Goal: Information Seeking & Learning: Learn about a topic

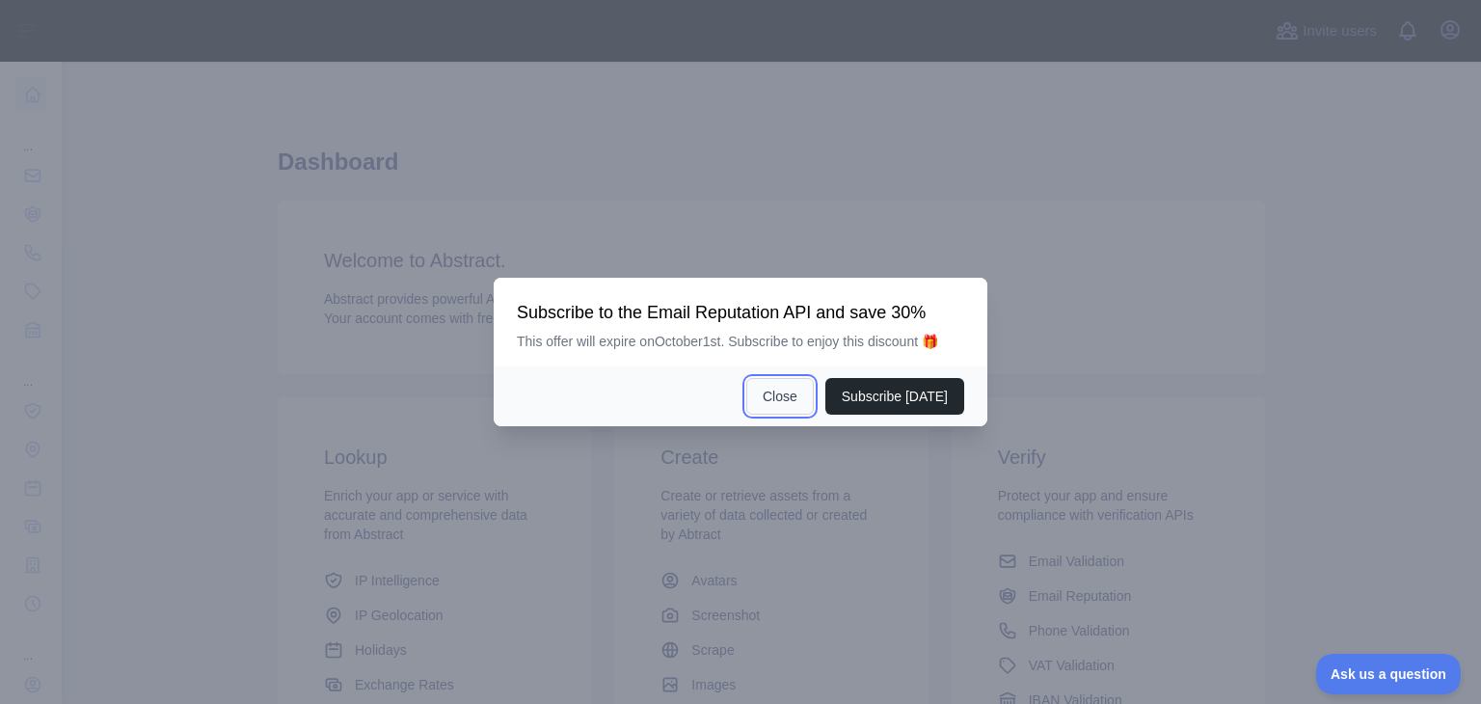
click at [787, 381] on button "Close" at bounding box center [779, 396] width 67 height 37
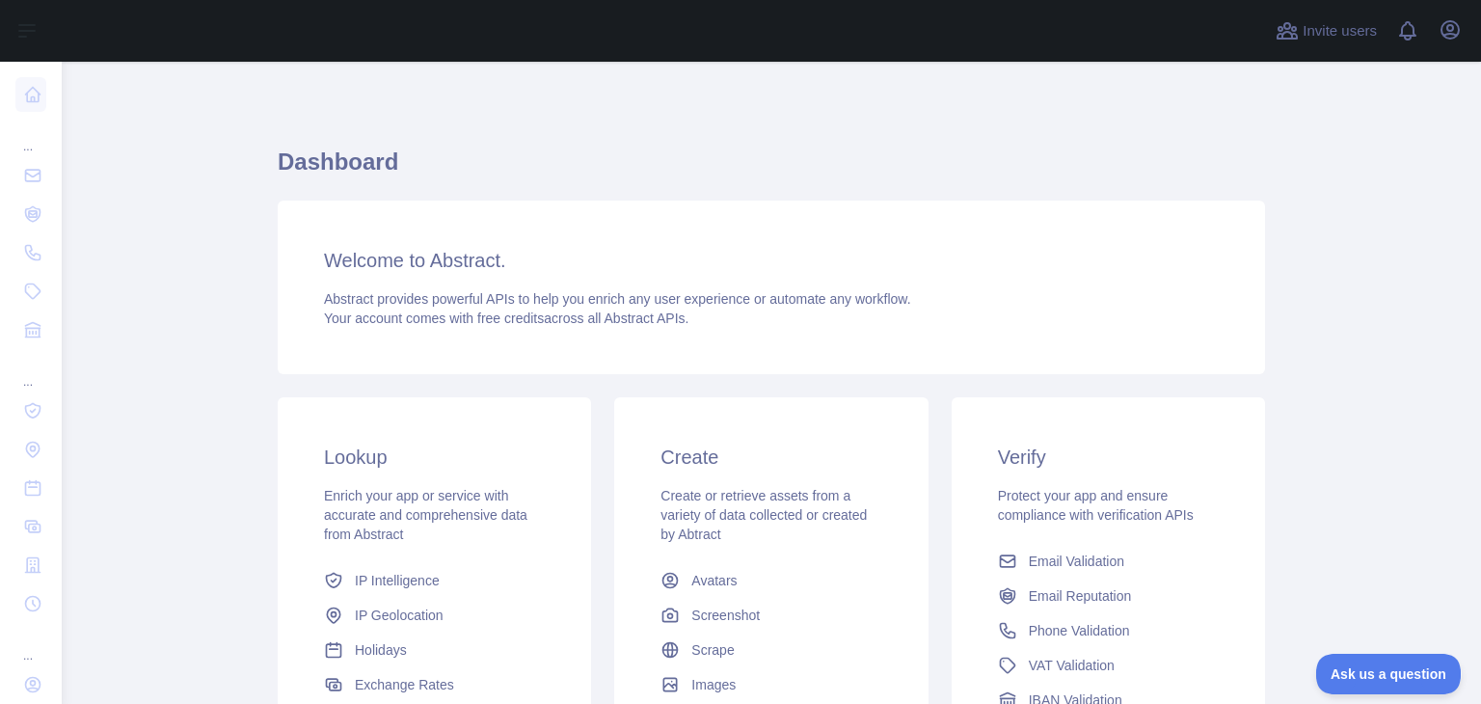
scroll to position [256, 0]
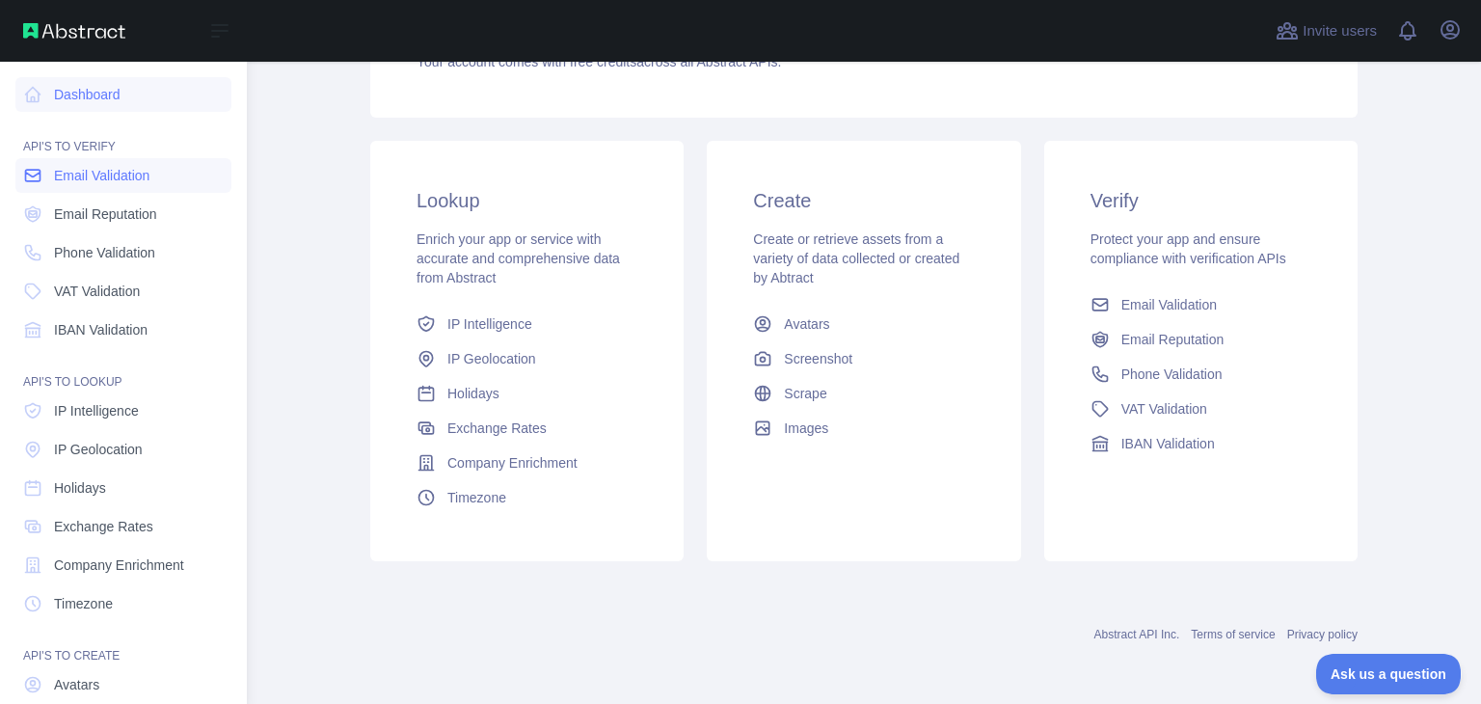
click at [66, 175] on span "Email Validation" at bounding box center [101, 175] width 95 height 19
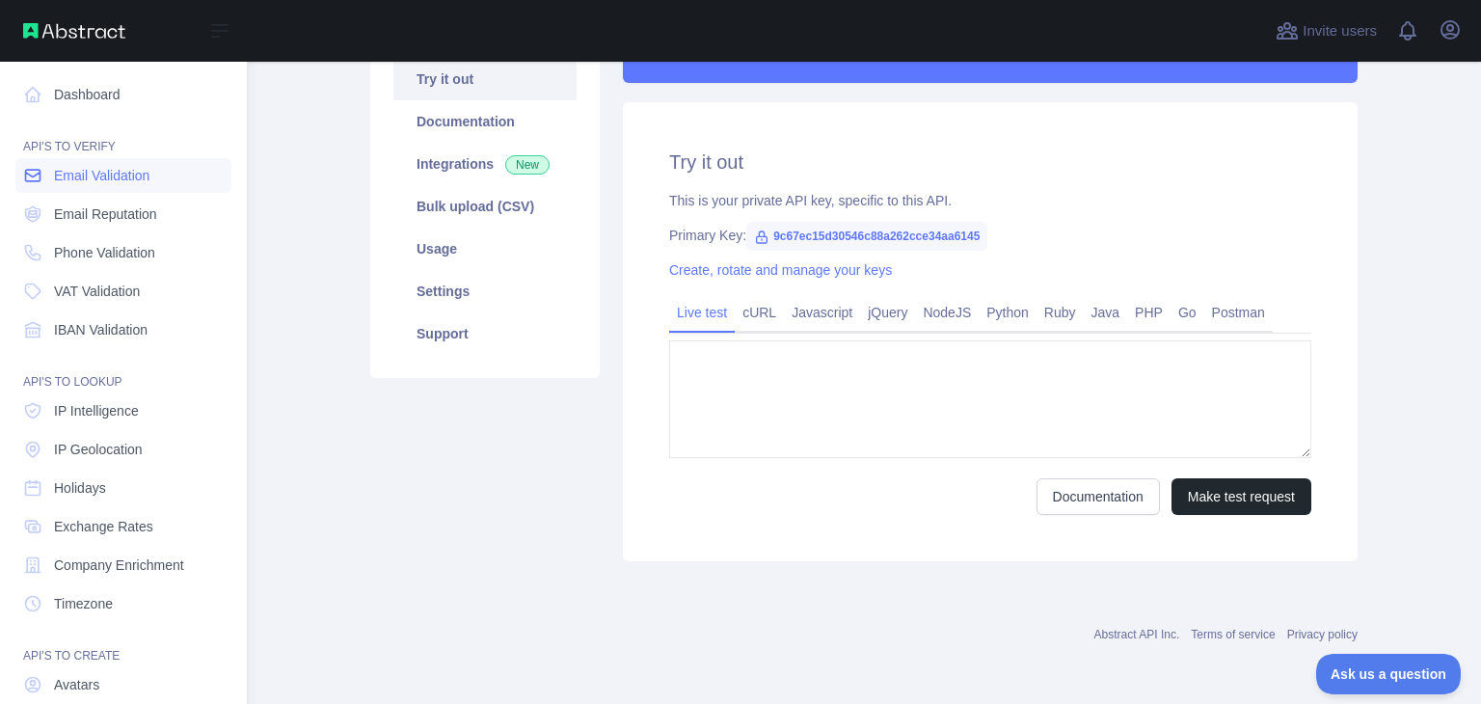
type textarea "**********"
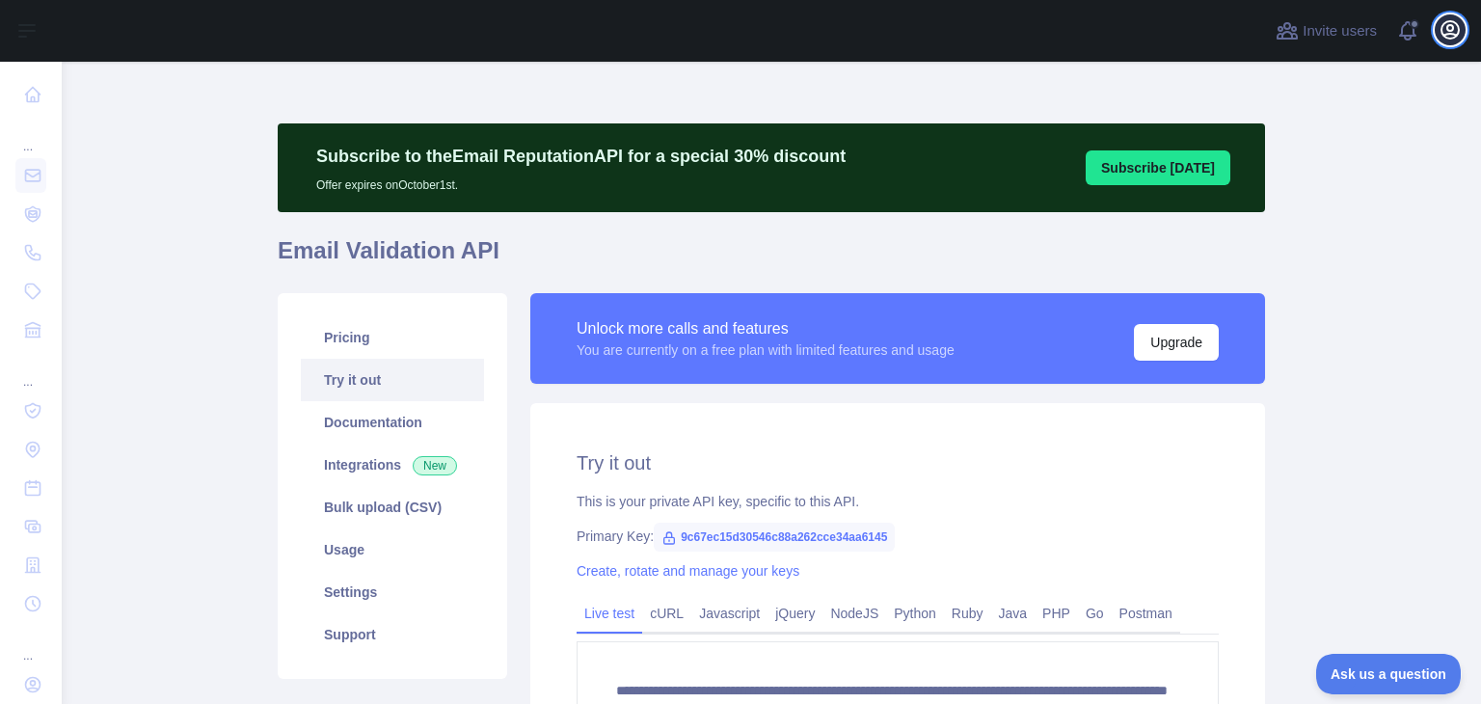
click at [1458, 28] on icon "button" at bounding box center [1450, 29] width 17 height 17
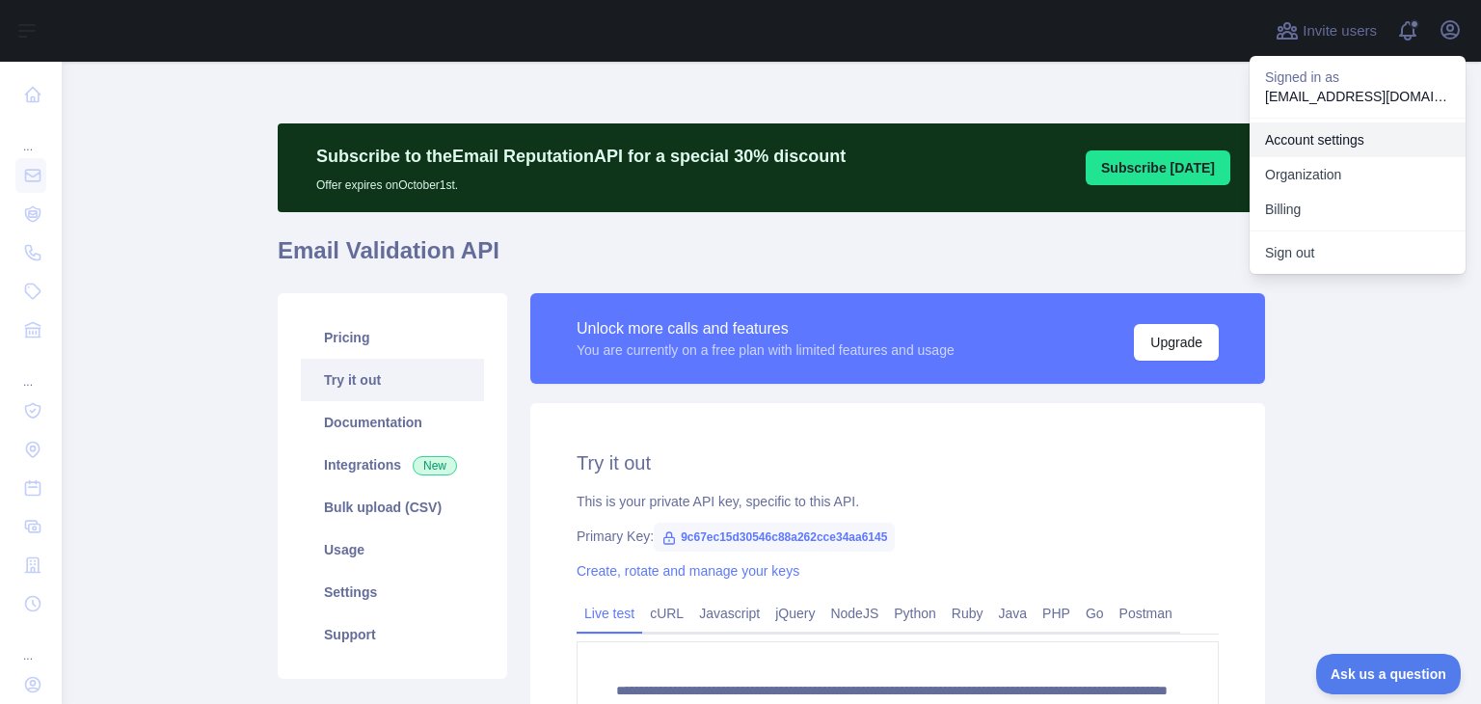
click at [1333, 144] on link "Account settings" at bounding box center [1358, 139] width 216 height 35
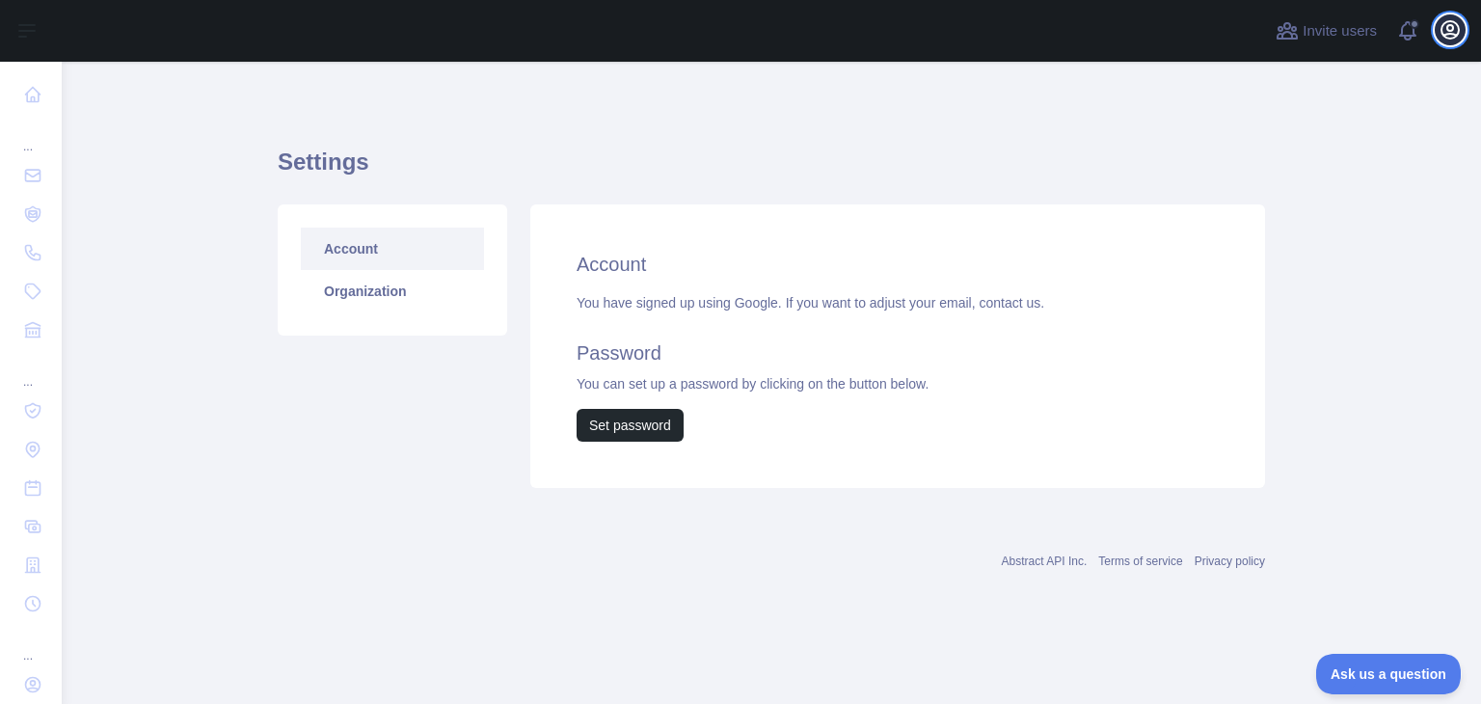
click at [1454, 28] on icon "button" at bounding box center [1450, 29] width 23 height 23
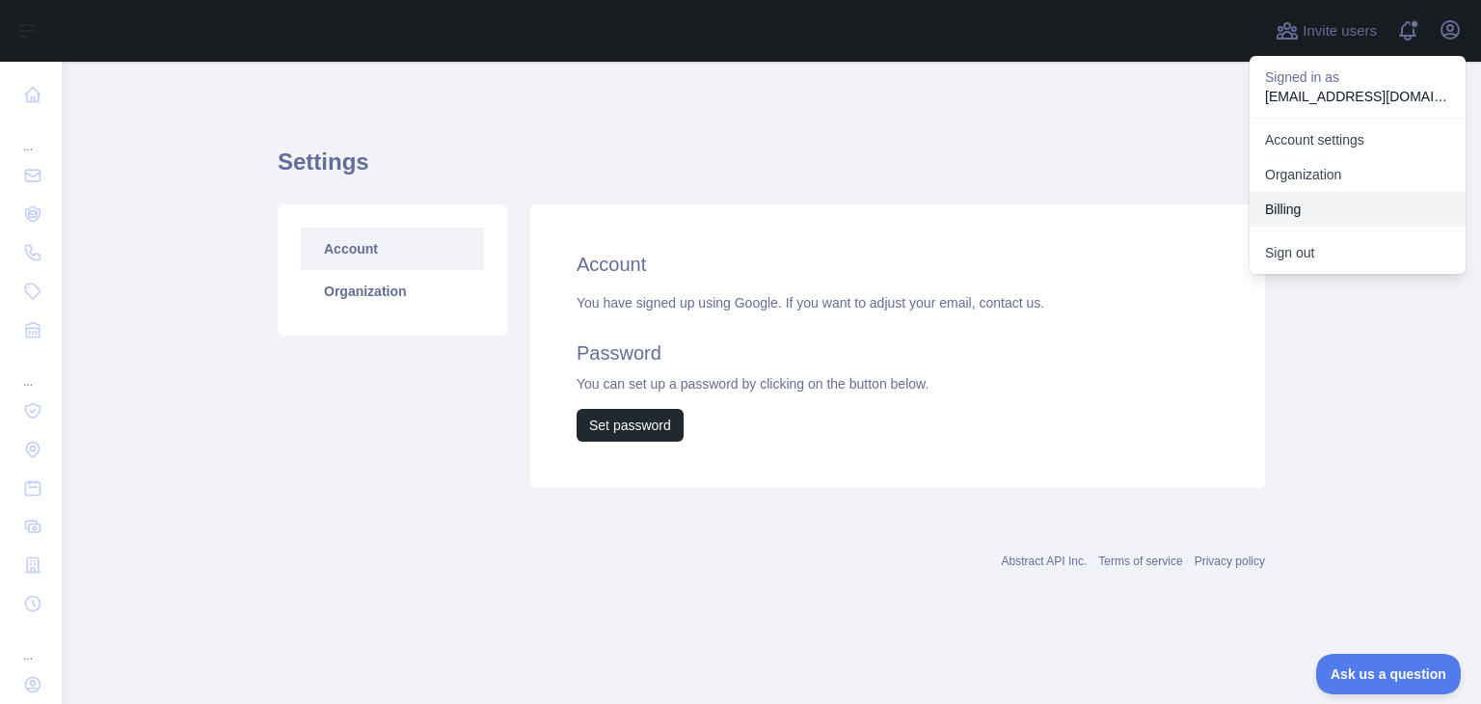
click at [1310, 206] on button "Billing" at bounding box center [1358, 209] width 216 height 35
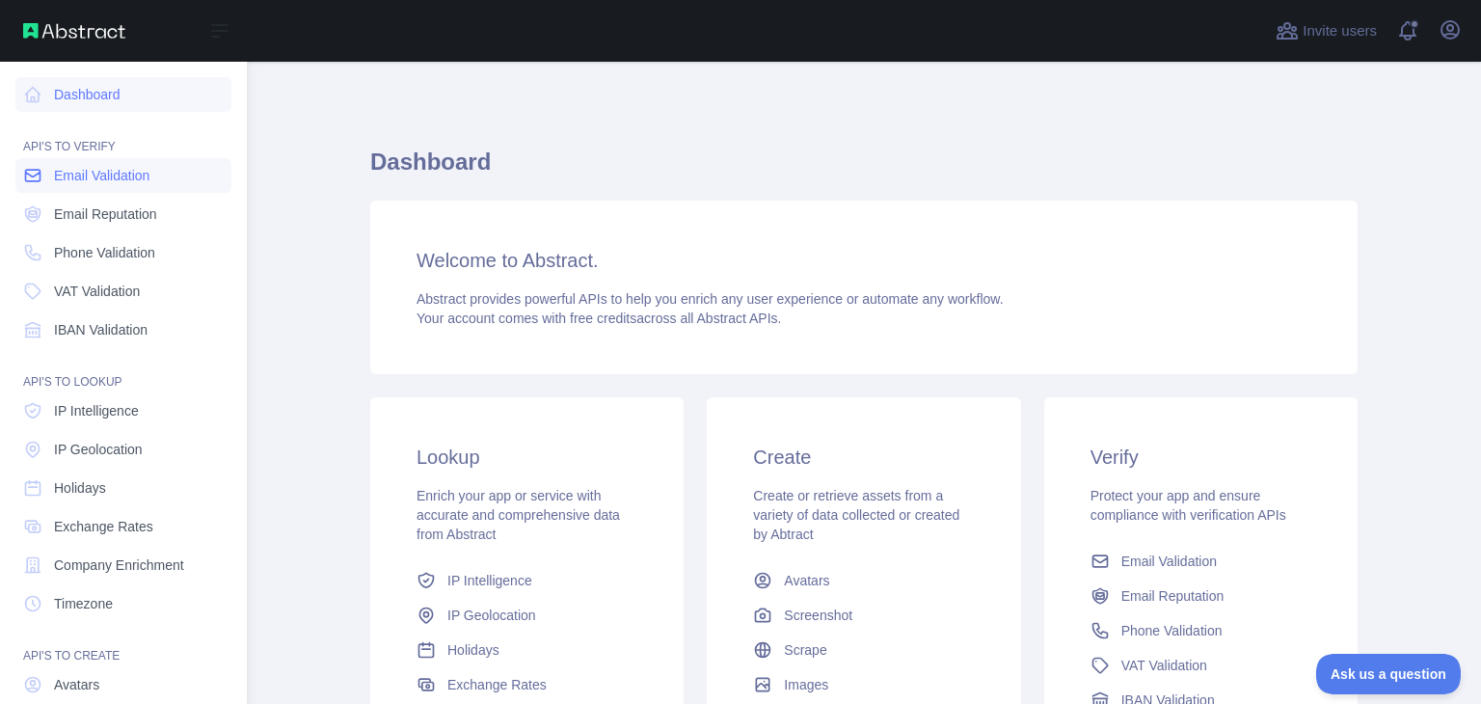
click at [81, 174] on span "Email Validation" at bounding box center [101, 175] width 95 height 19
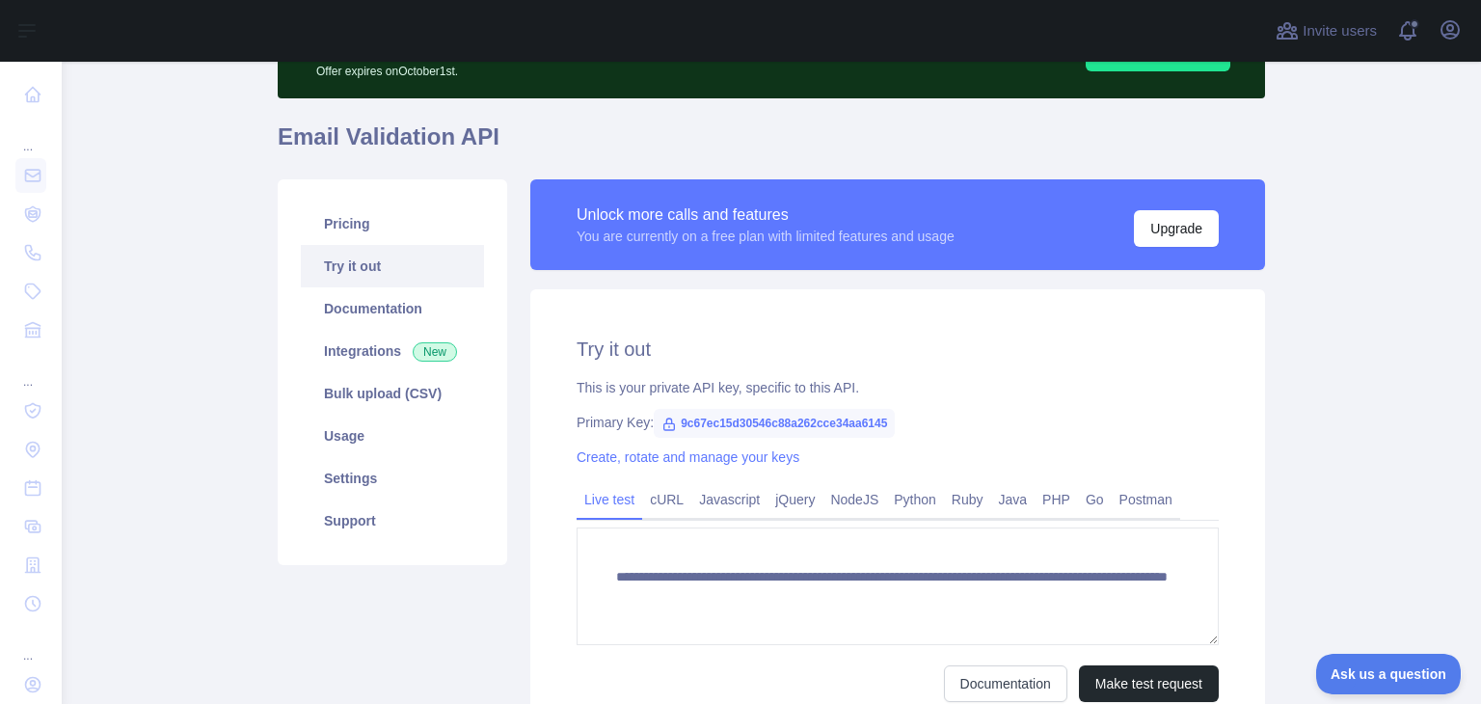
scroll to position [111, 0]
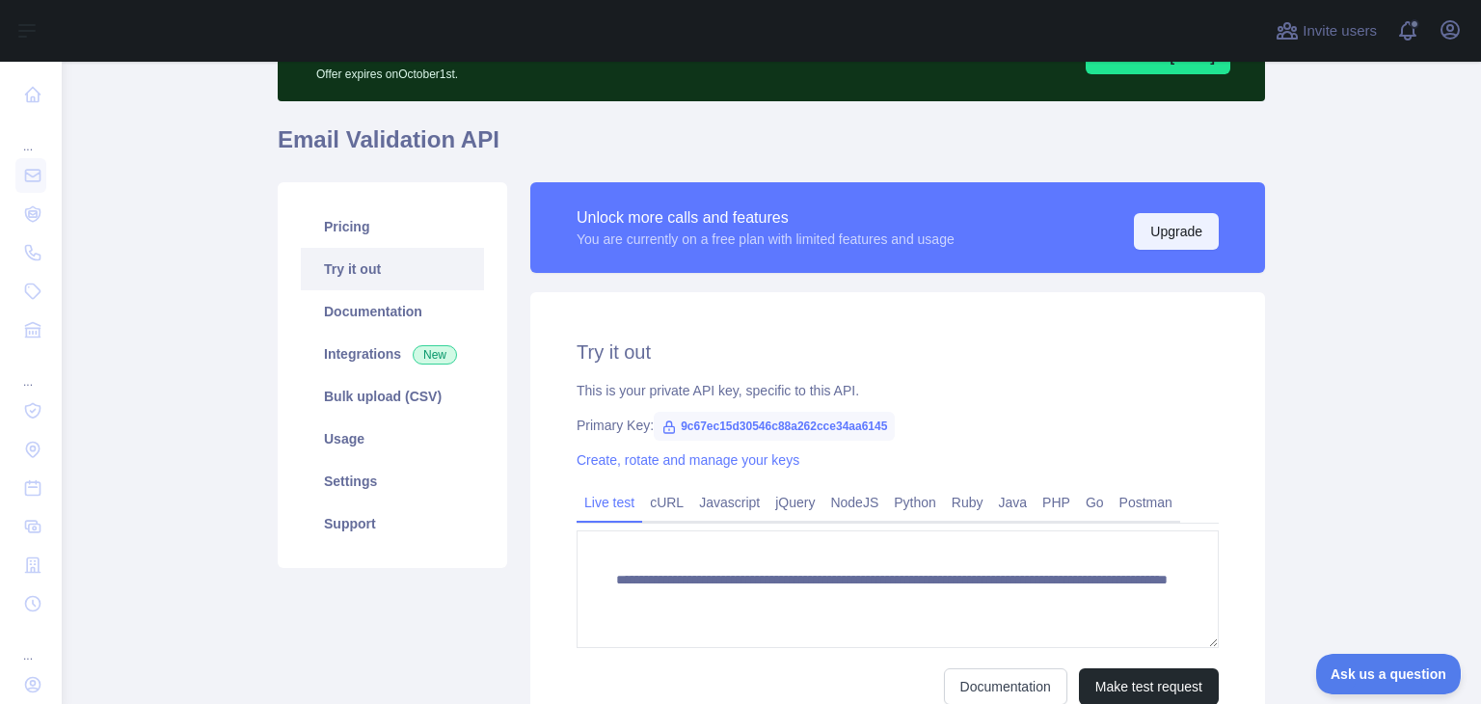
click at [1173, 241] on button "Upgrade" at bounding box center [1176, 231] width 85 height 37
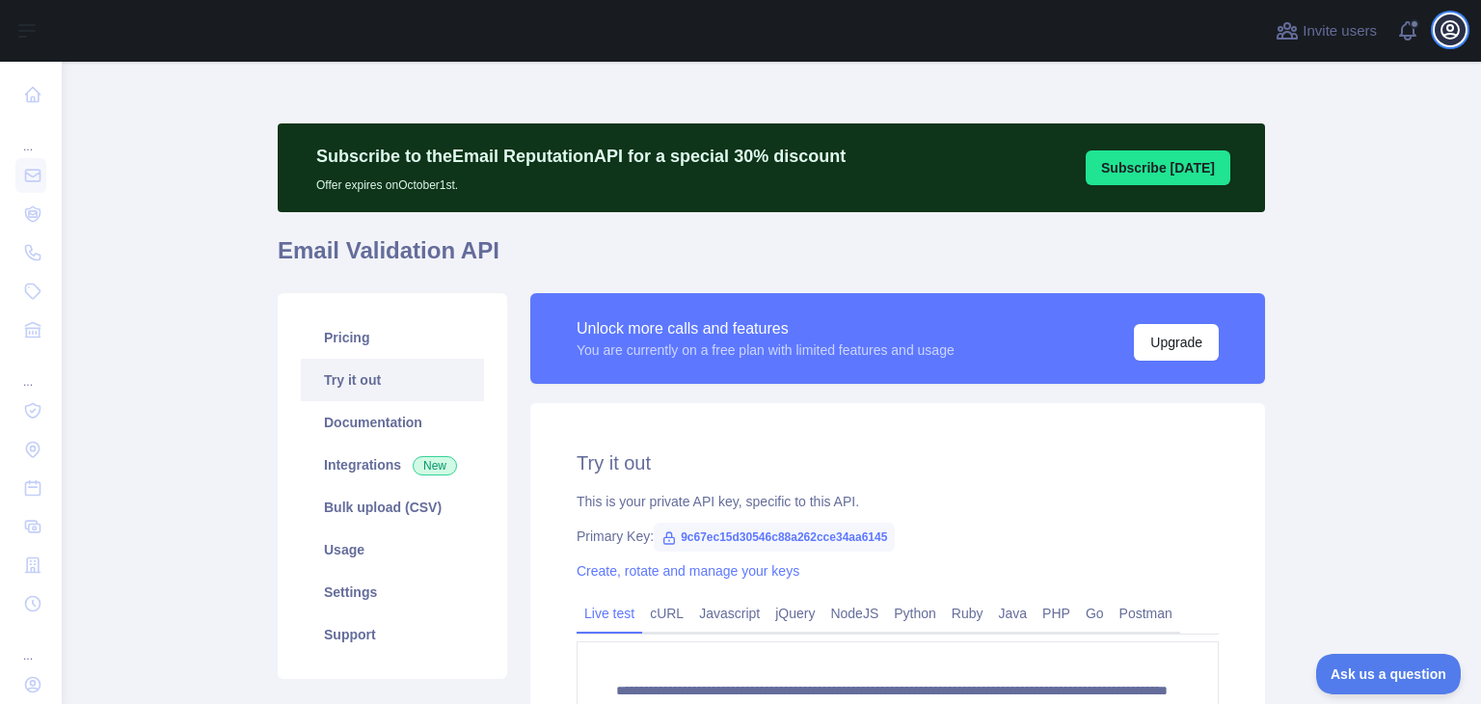
click at [1446, 28] on icon "button" at bounding box center [1450, 29] width 17 height 17
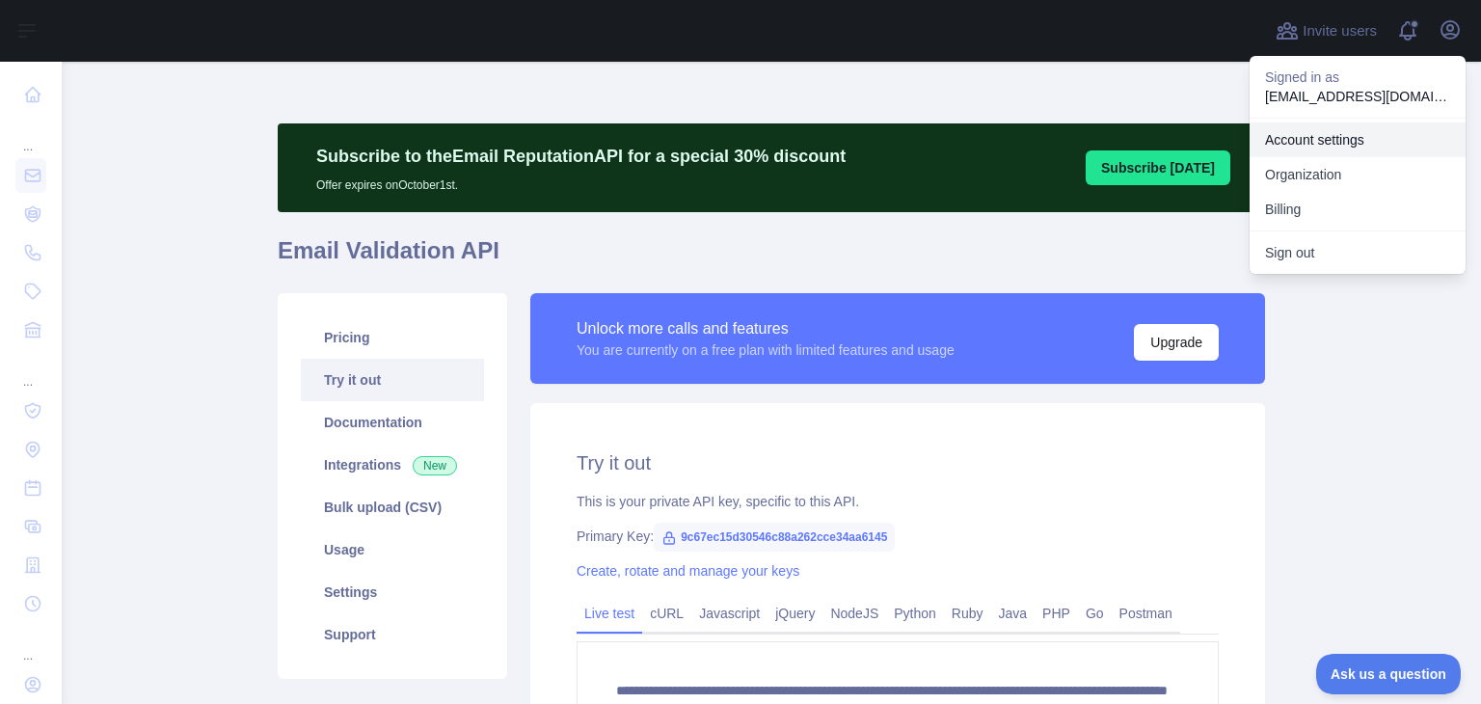
click at [1347, 122] on link "Account settings" at bounding box center [1358, 139] width 216 height 35
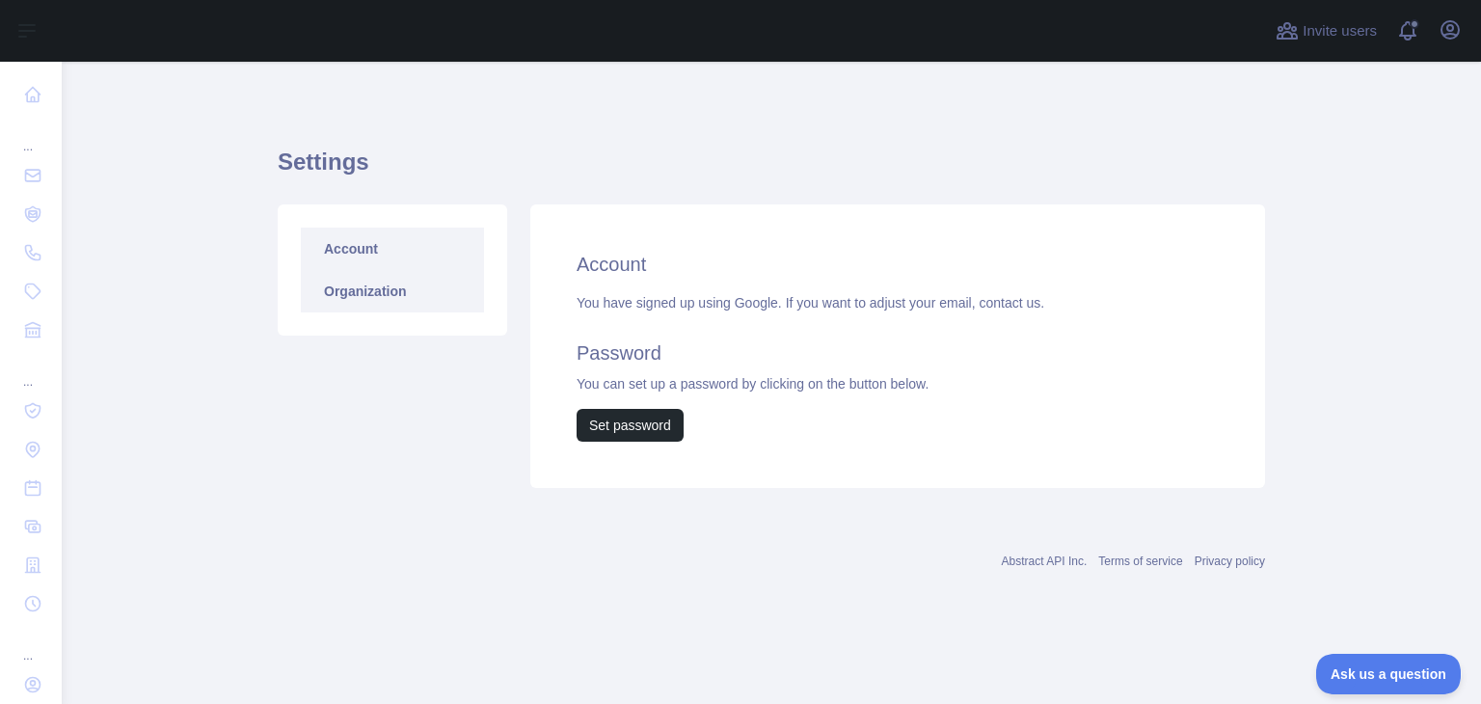
click at [419, 293] on link "Organization" at bounding box center [392, 291] width 183 height 42
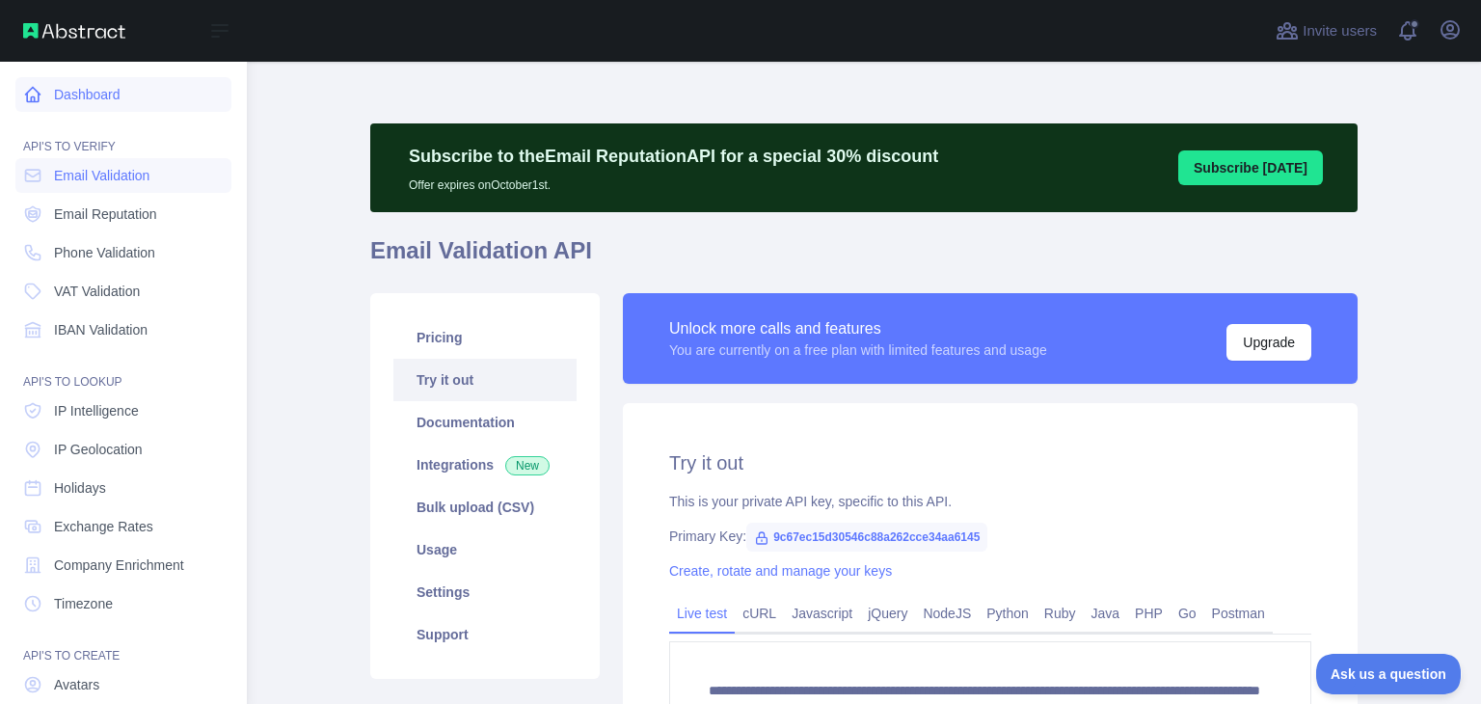
click at [56, 107] on link "Dashboard" at bounding box center [123, 94] width 216 height 35
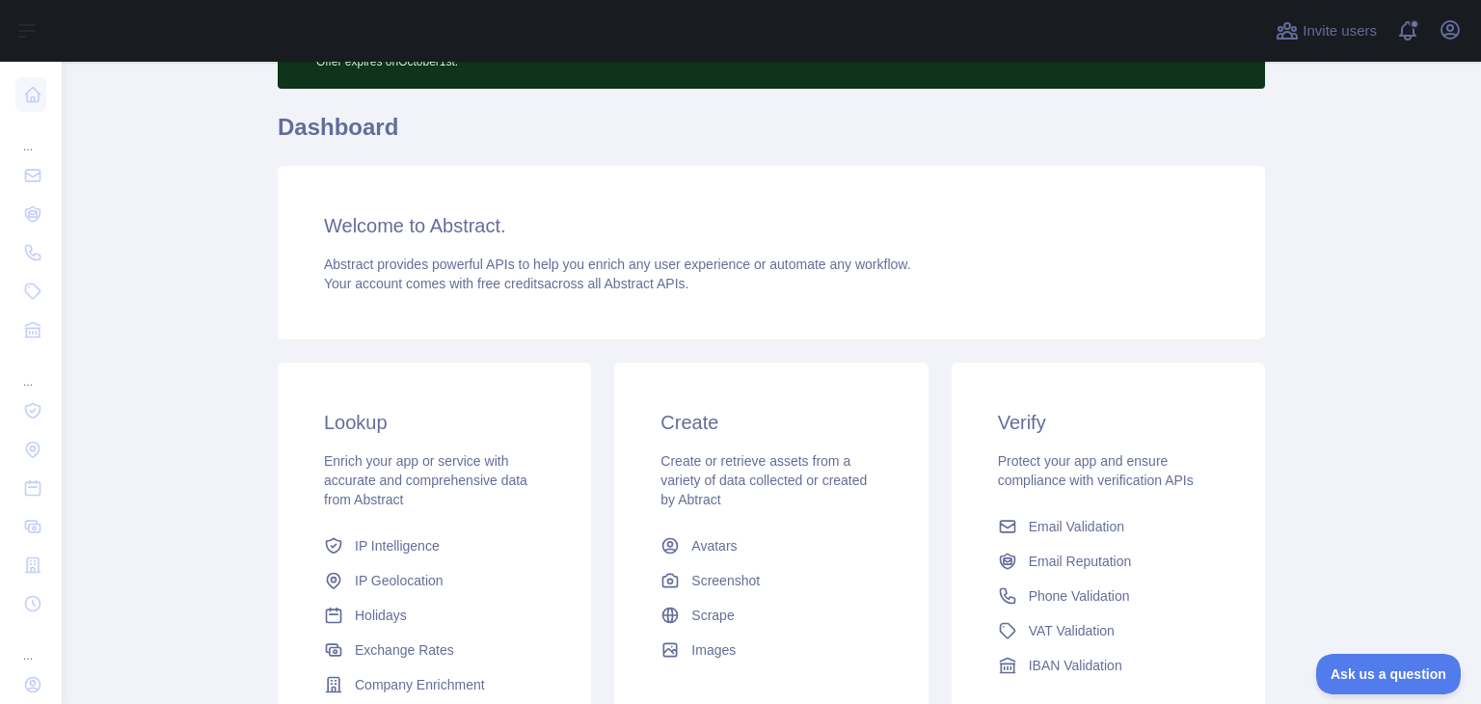
scroll to position [345, 0]
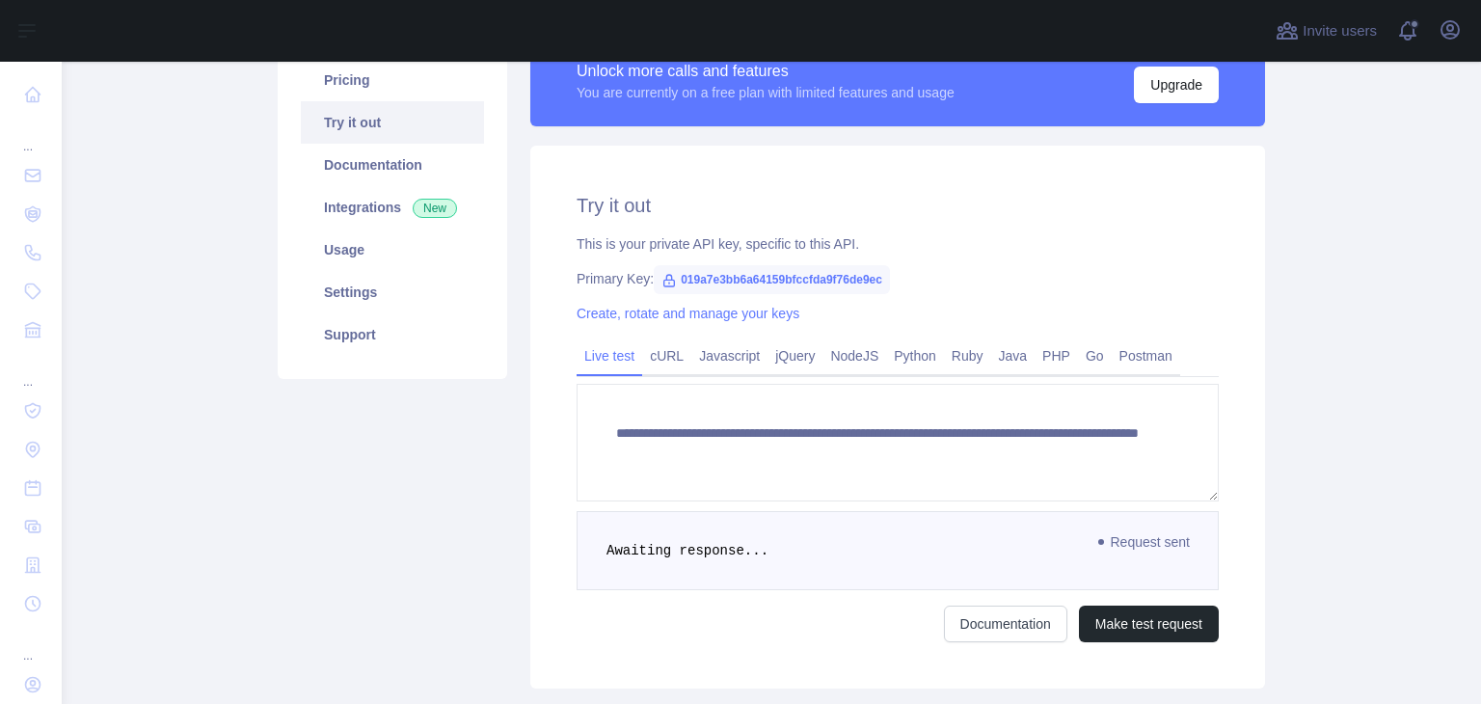
scroll to position [146, 0]
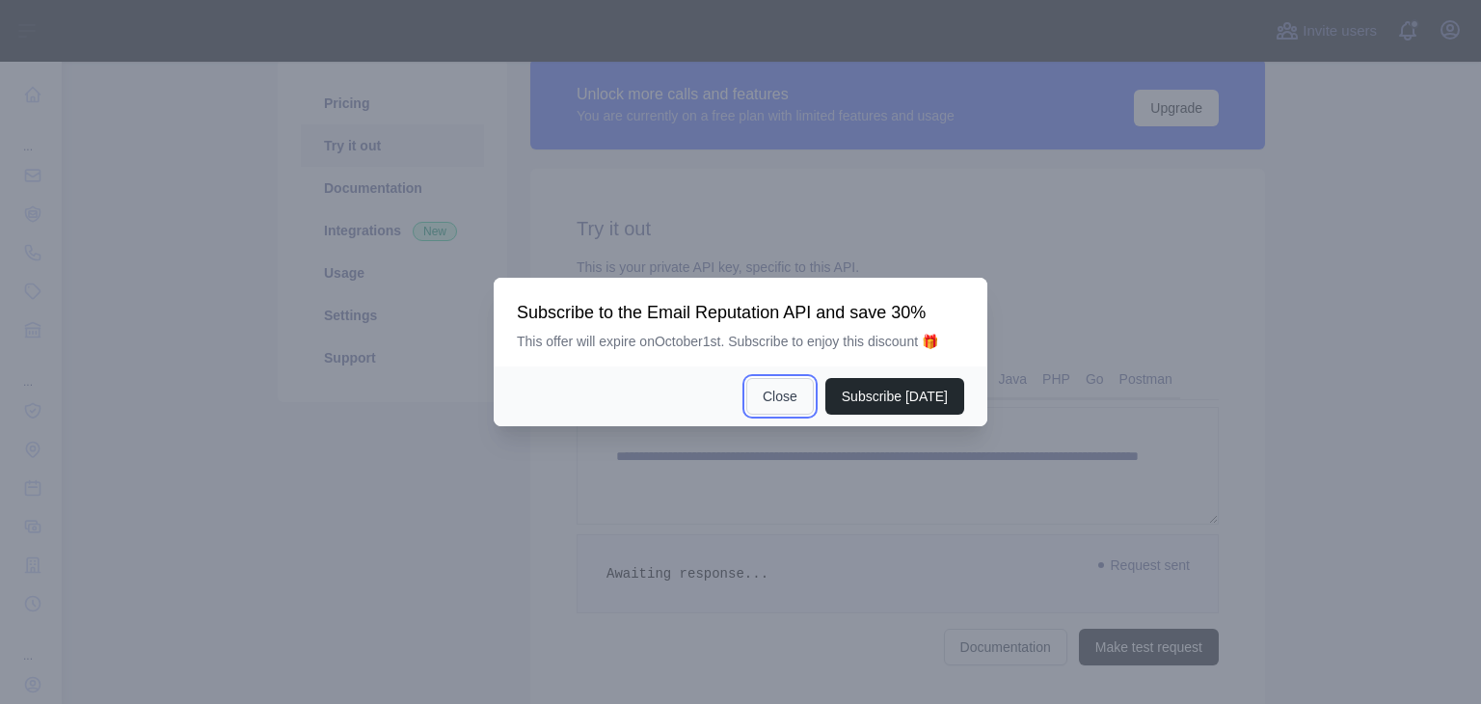
click at [803, 406] on button "Close" at bounding box center [779, 396] width 67 height 37
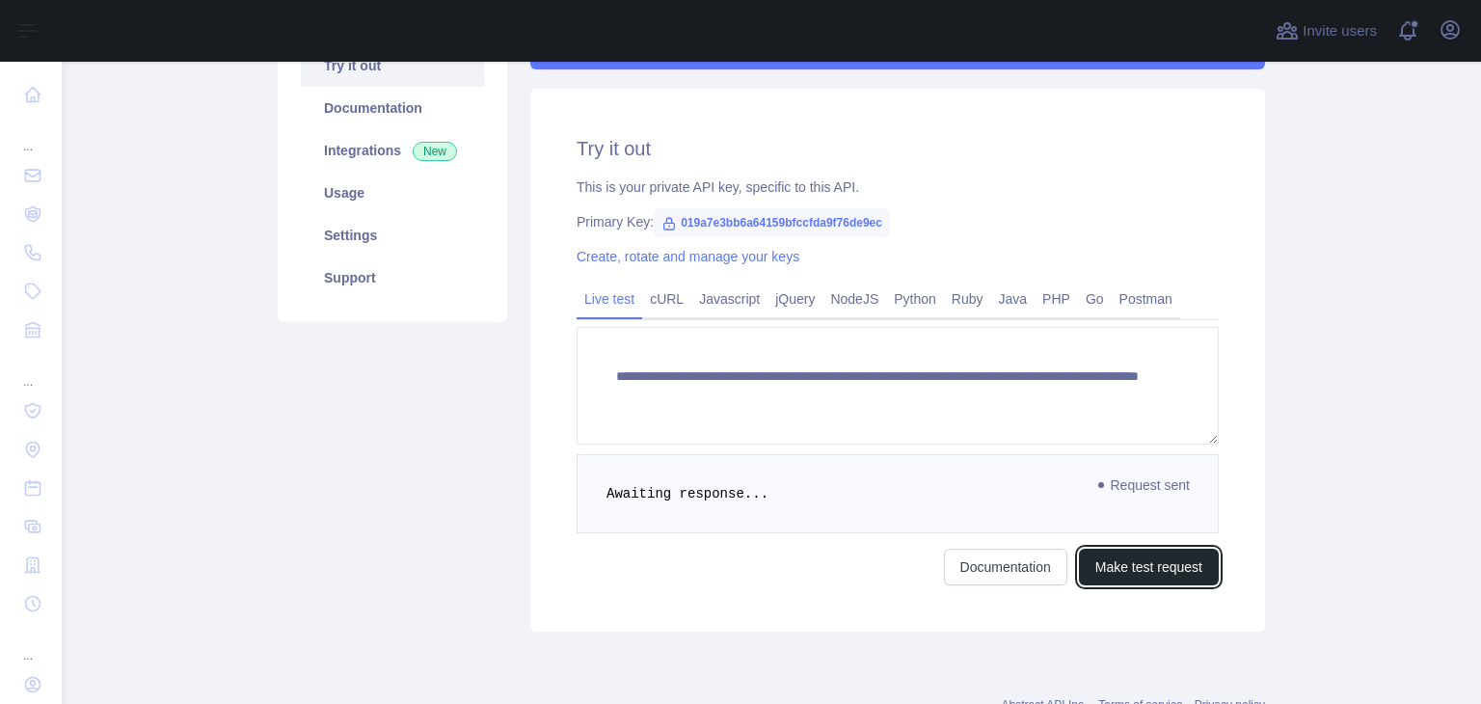
scroll to position [294, 0]
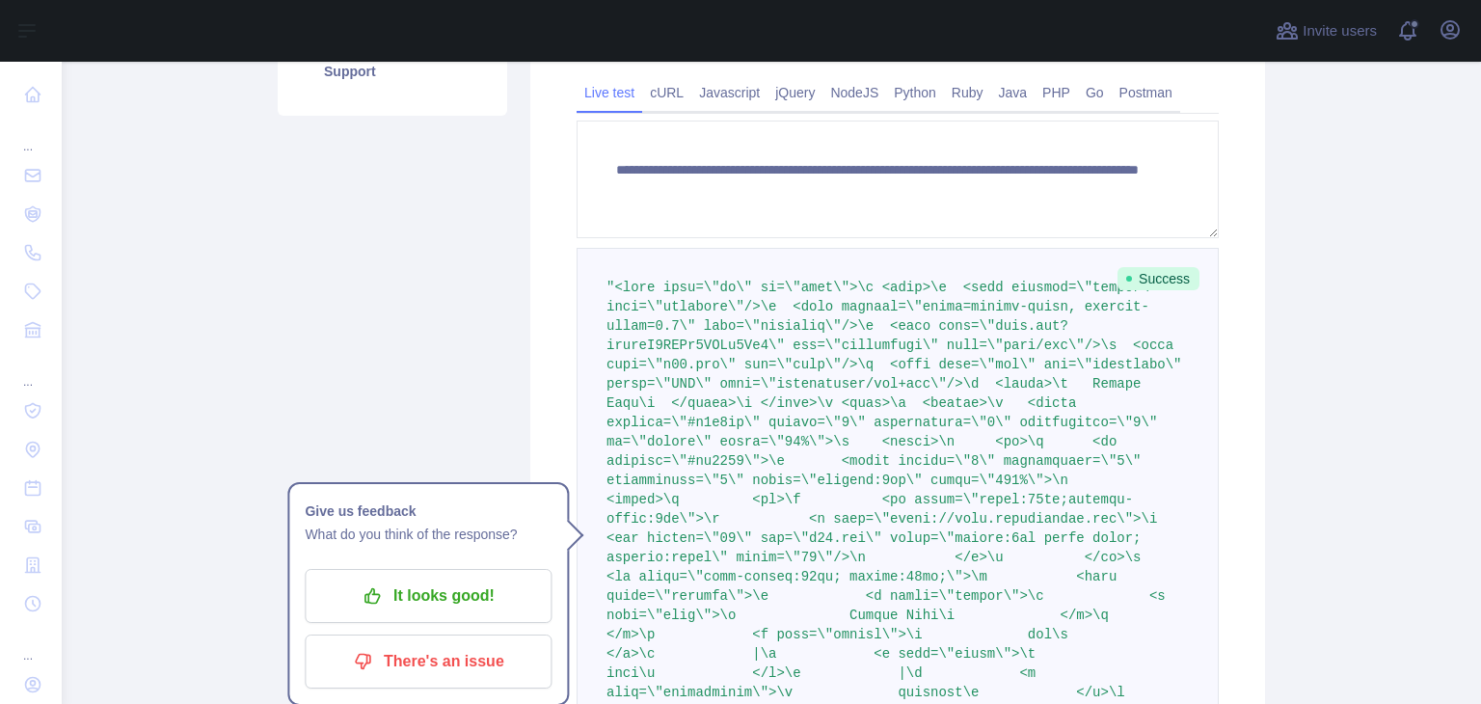
scroll to position [433, 0]
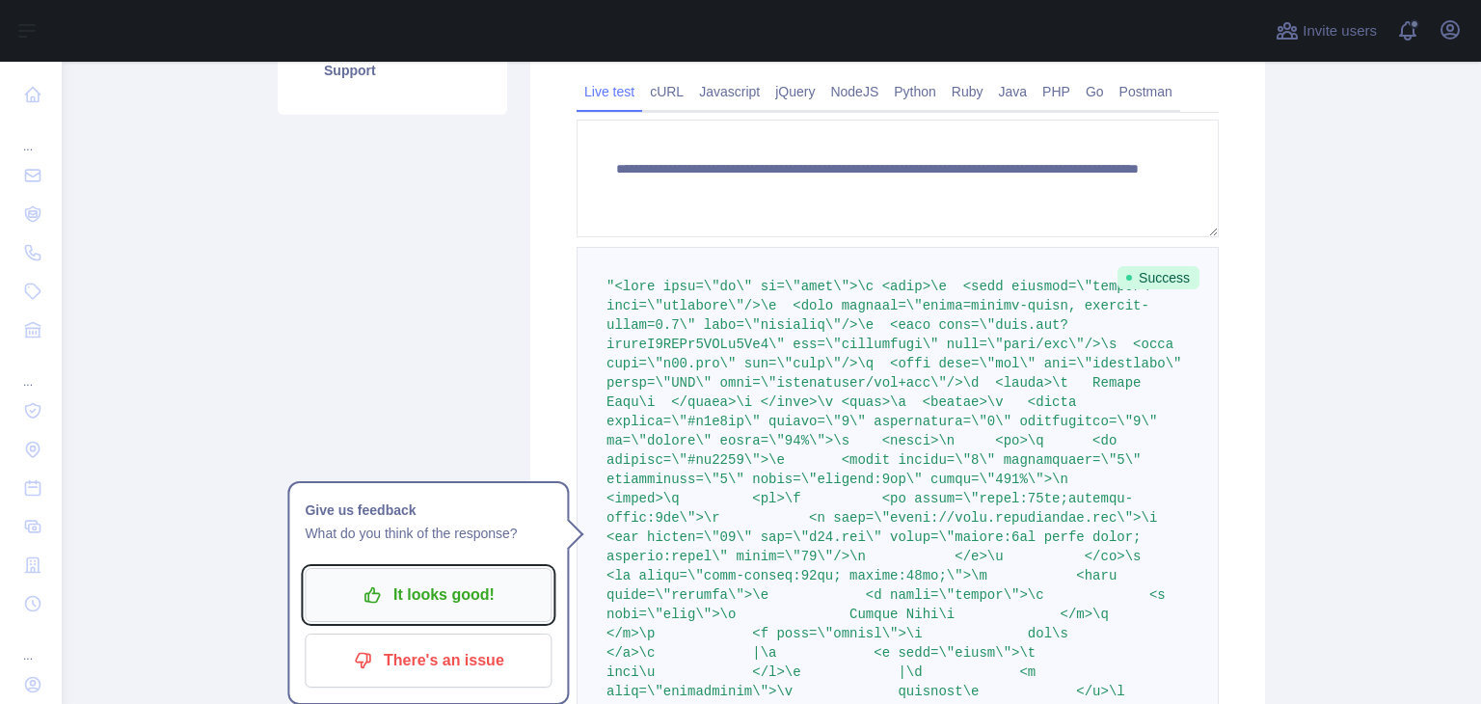
click at [463, 605] on p "It looks good!" at bounding box center [428, 595] width 218 height 33
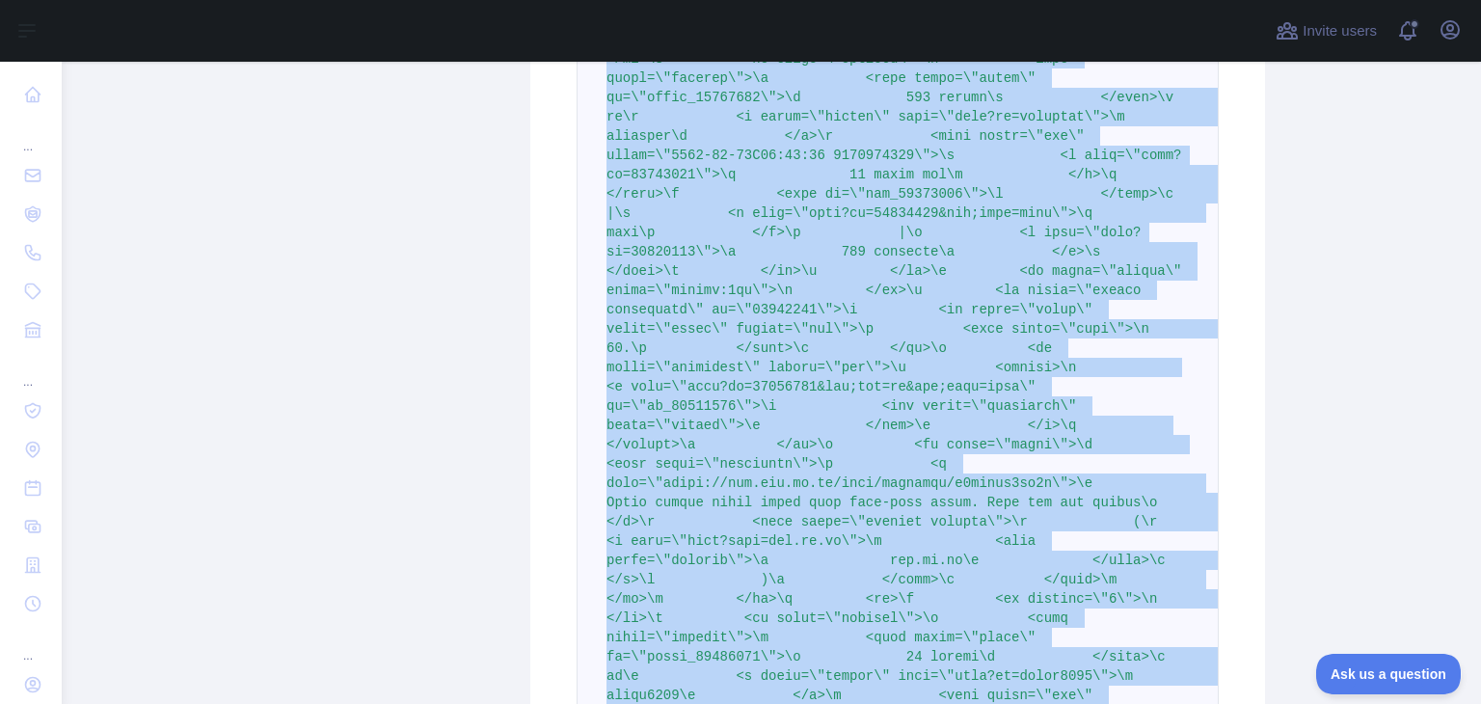
scroll to position [16469, 0]
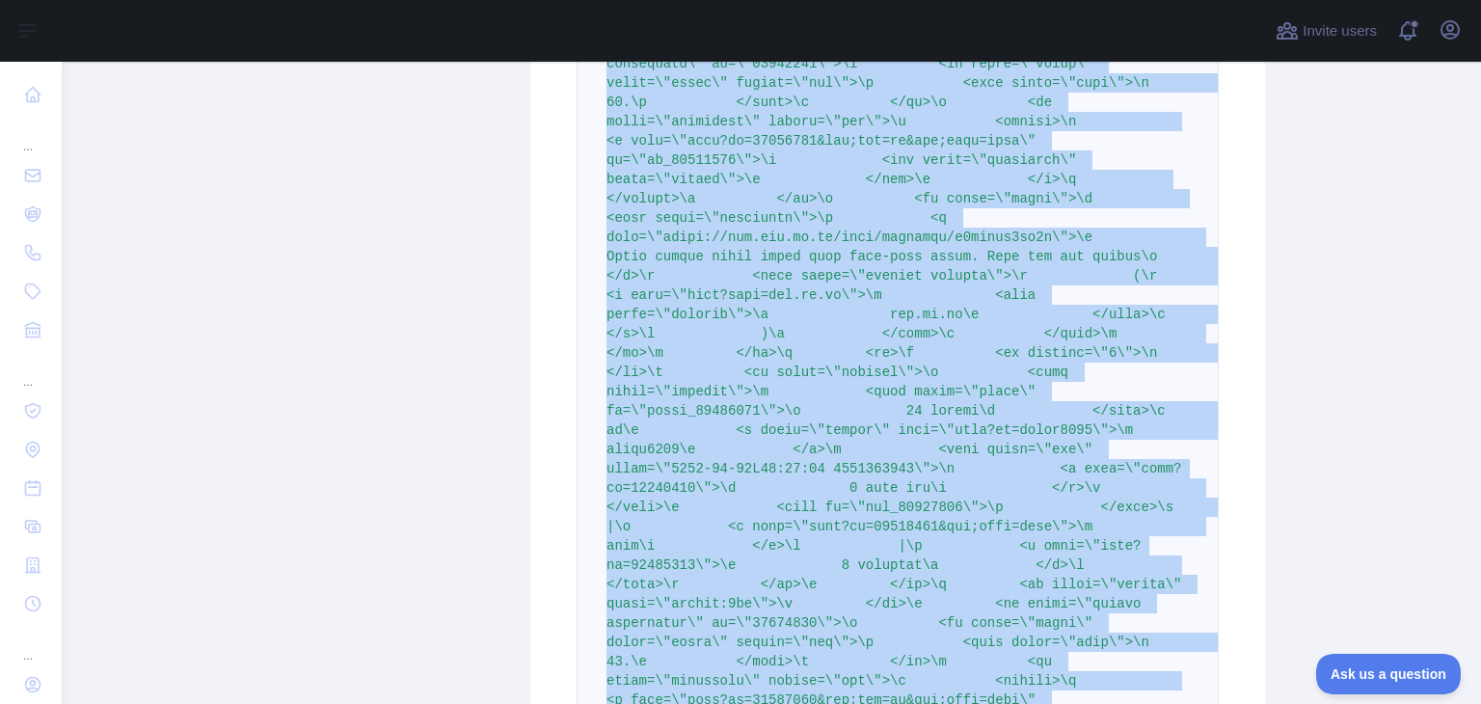
drag, startPoint x: 604, startPoint y: 368, endPoint x: 808, endPoint y: 406, distance: 207.8
copy span "<html lang=\"en\" op=\"news\">\n <head>\n <meta content=\"origin\" name=\"refer…"
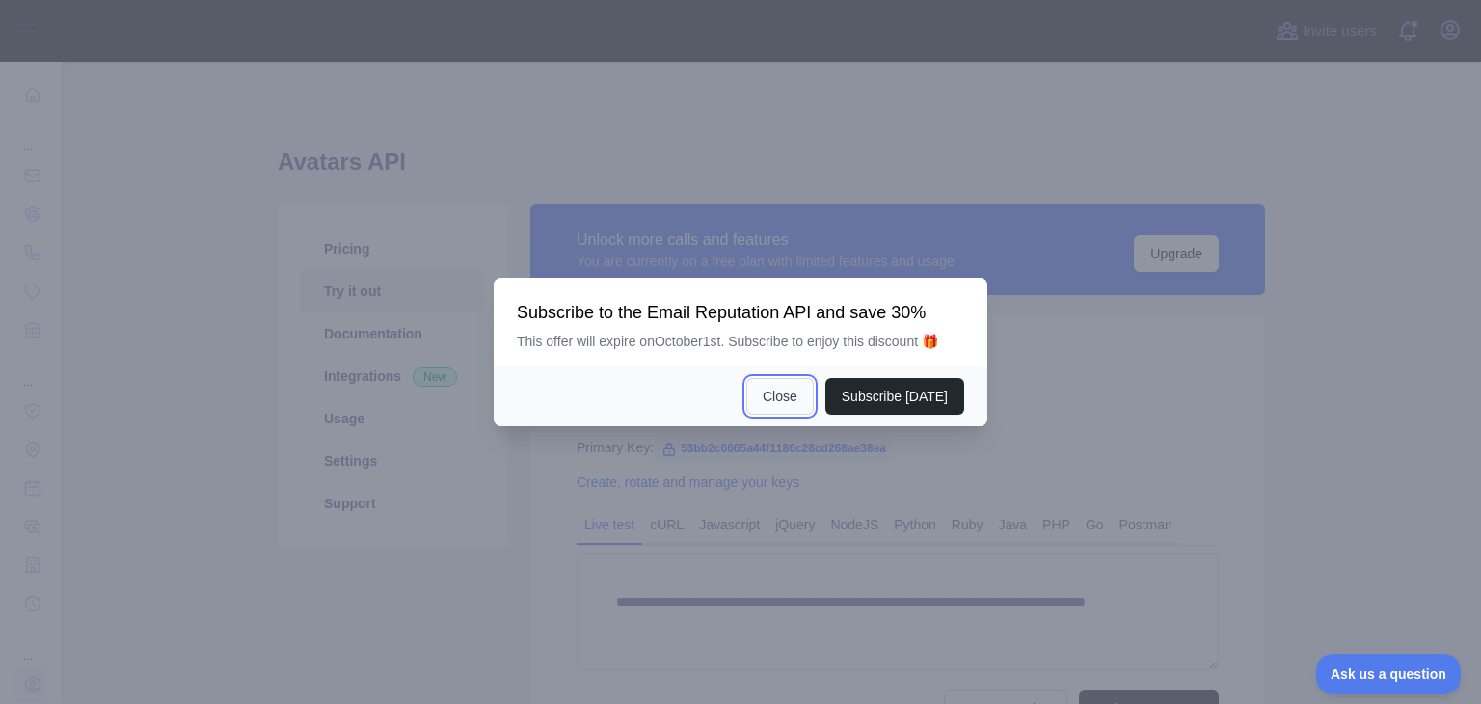
click at [793, 408] on button "Close" at bounding box center [779, 396] width 67 height 37
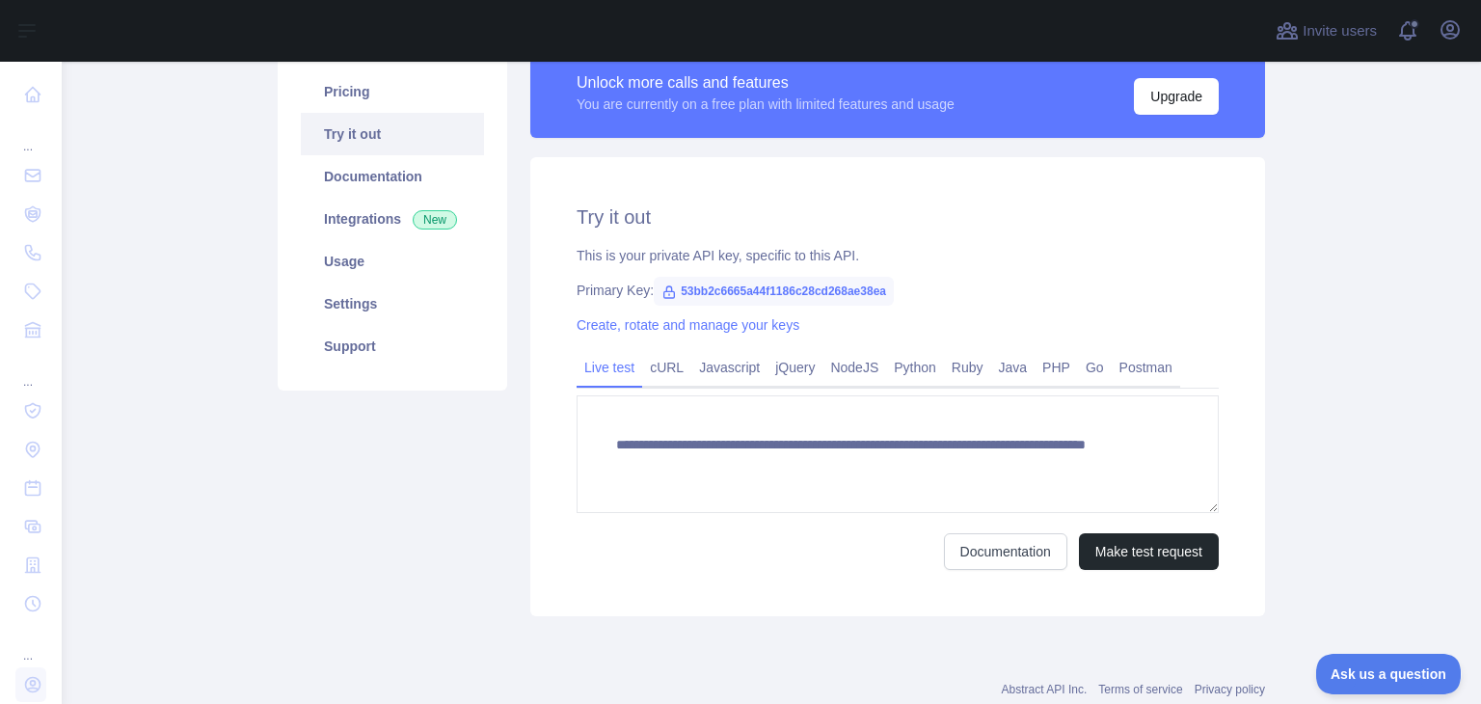
scroll to position [158, 0]
click at [437, 71] on link "Pricing" at bounding box center [392, 90] width 183 height 42
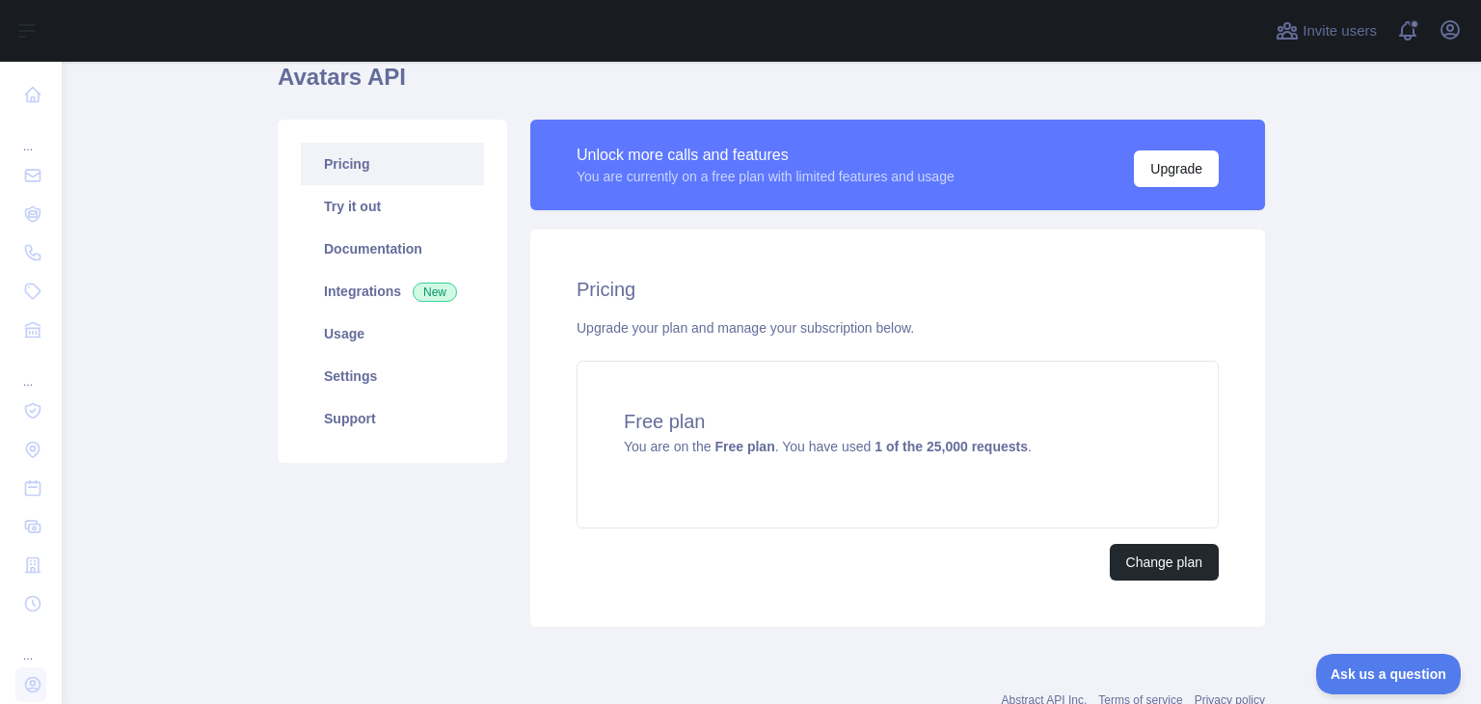
scroll to position [85, 0]
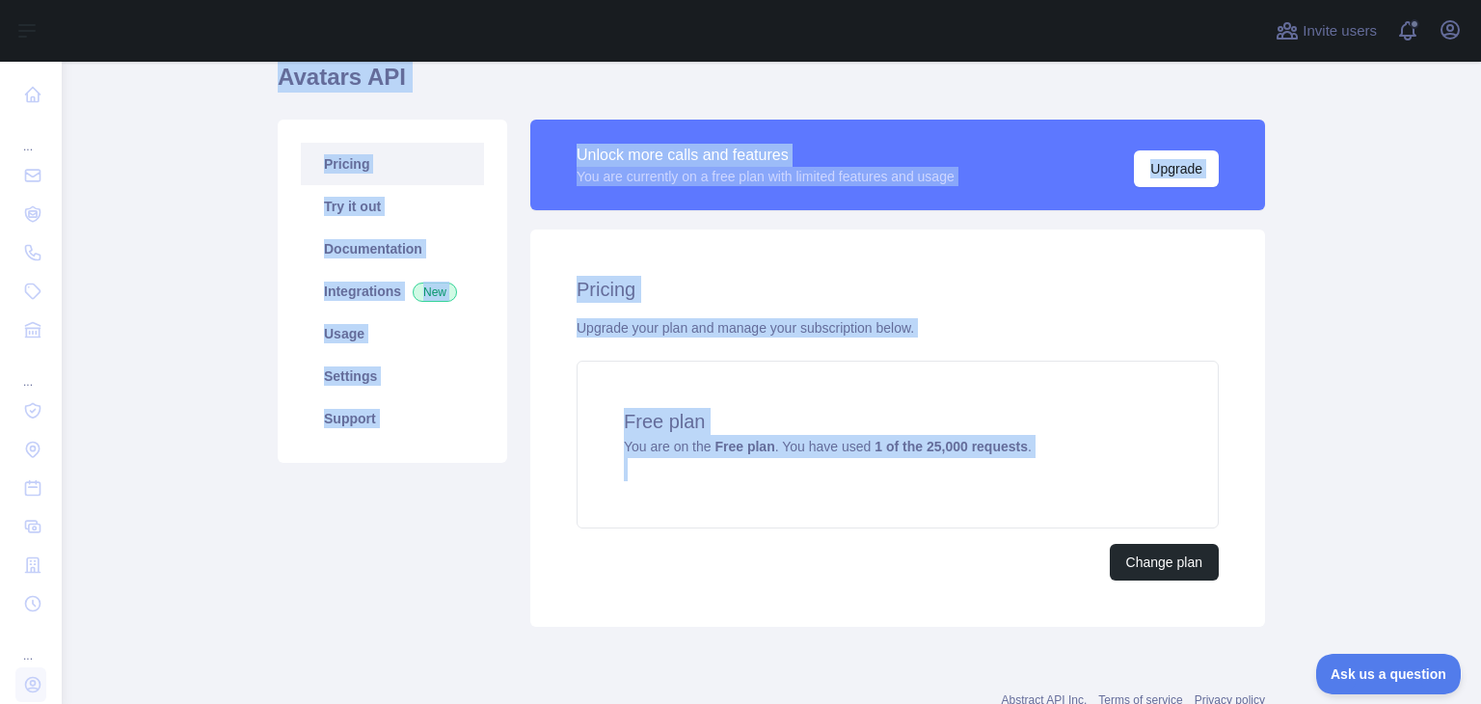
drag, startPoint x: 269, startPoint y: 80, endPoint x: 755, endPoint y: 609, distance: 718.6
click at [755, 609] on main "Avatars API Pricing Try it out Documentation Integrations New Usage Settings Su…" at bounding box center [771, 383] width 1419 height 642
click at [755, 609] on div "Pricing Upgrade your plan and manage your subscription below. Free plan You are…" at bounding box center [897, 427] width 735 height 397
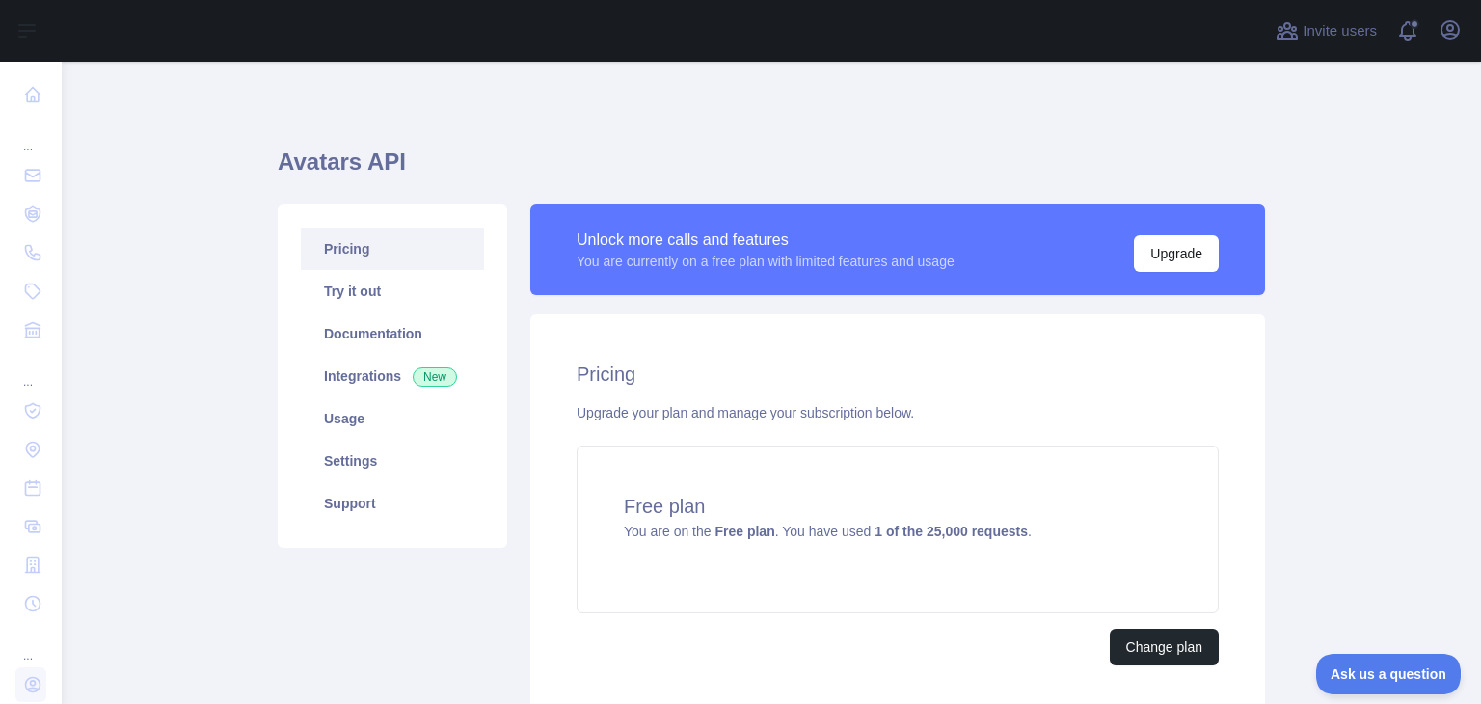
scroll to position [0, 0]
click at [399, 351] on link "Documentation" at bounding box center [392, 333] width 183 height 42
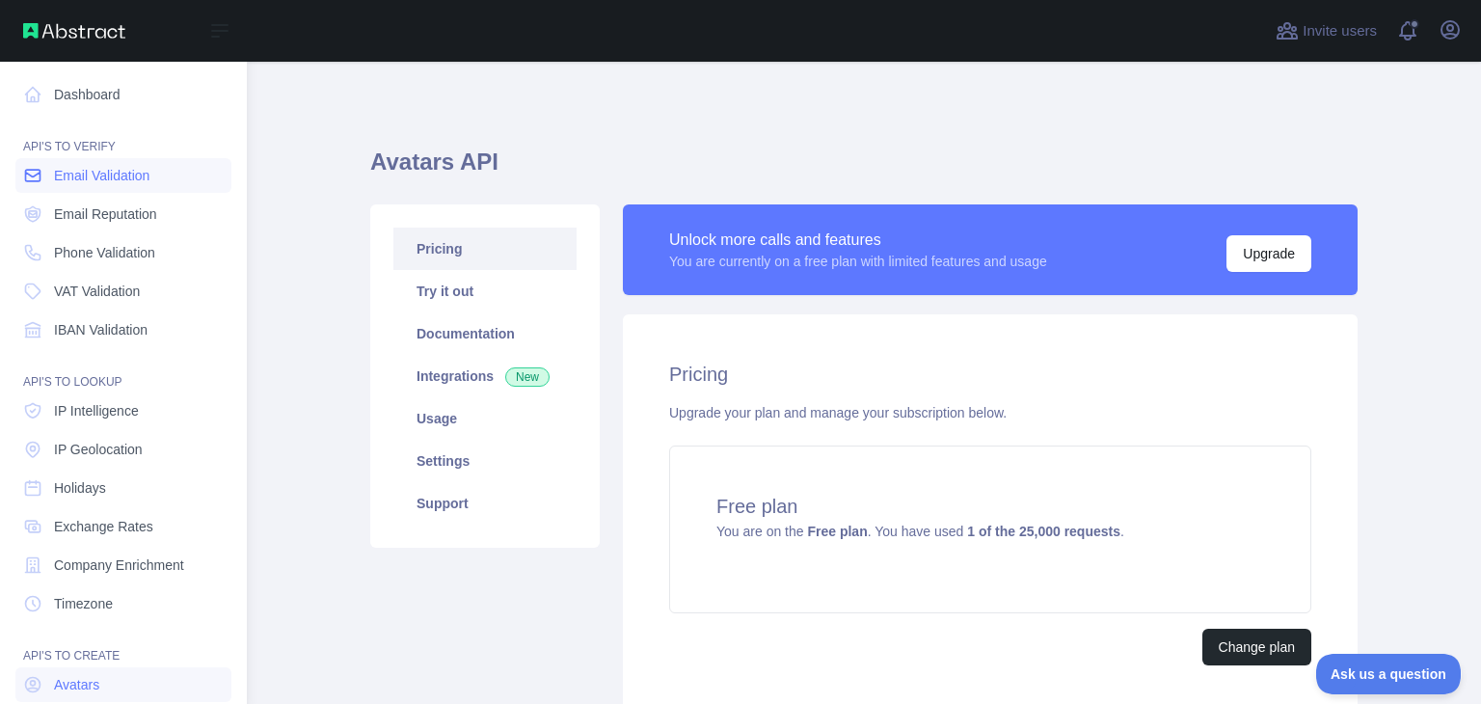
click at [81, 176] on span "Email Validation" at bounding box center [101, 175] width 95 height 19
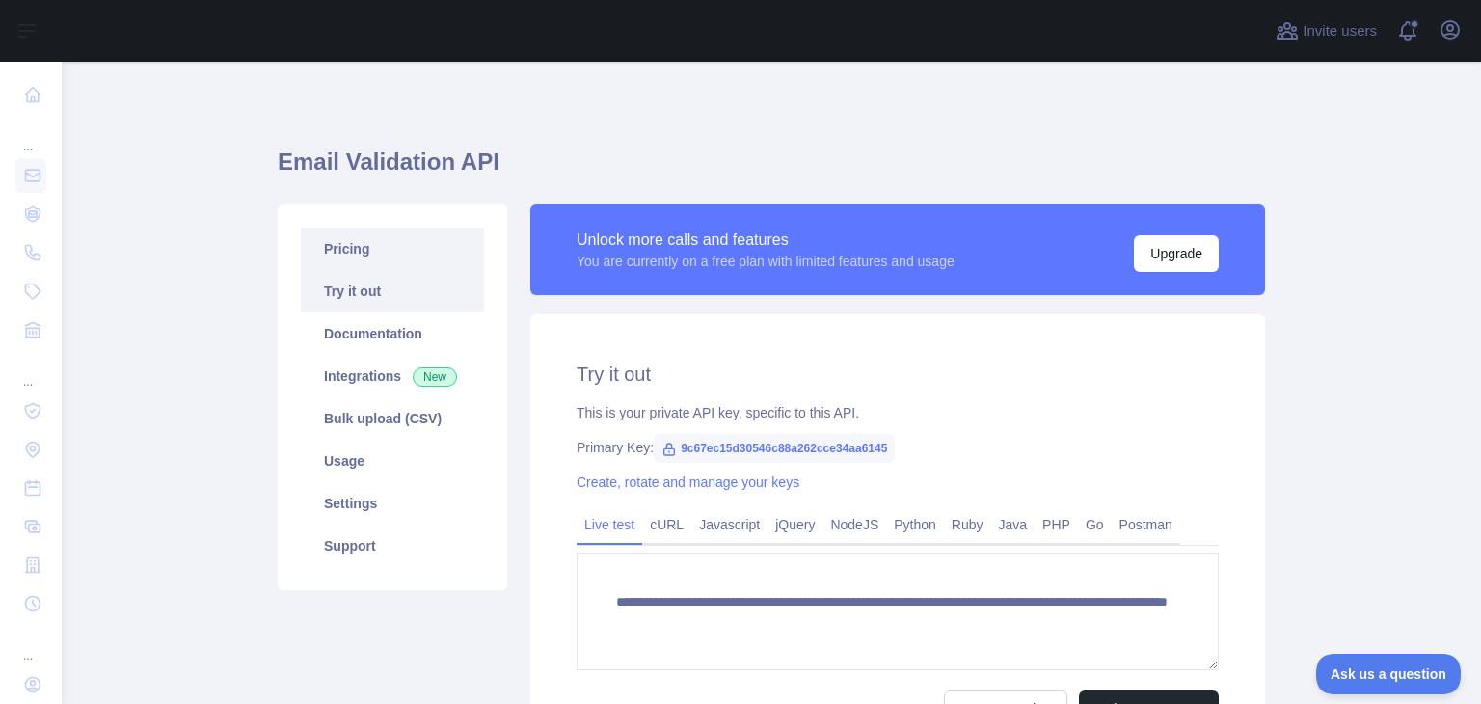
click at [373, 244] on link "Pricing" at bounding box center [392, 249] width 183 height 42
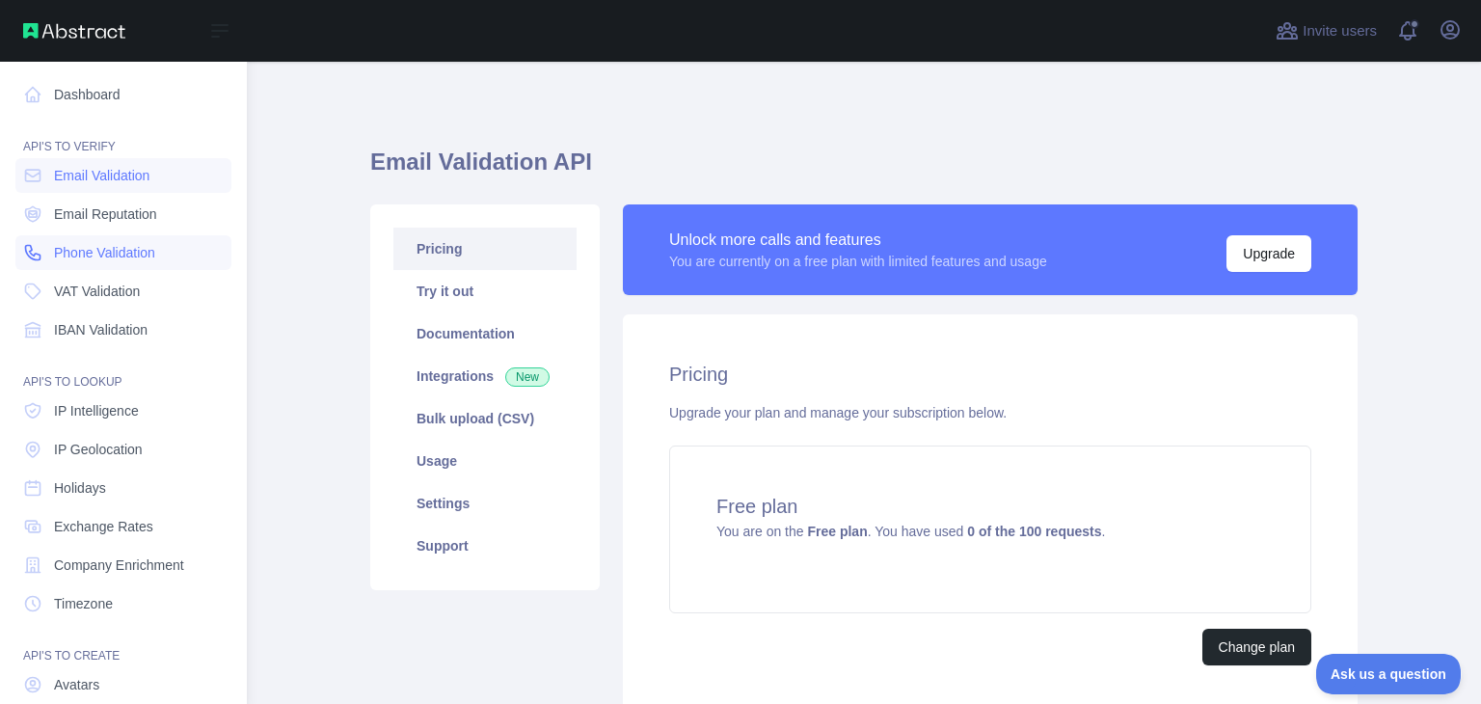
click at [91, 252] on span "Phone Validation" at bounding box center [104, 252] width 101 height 19
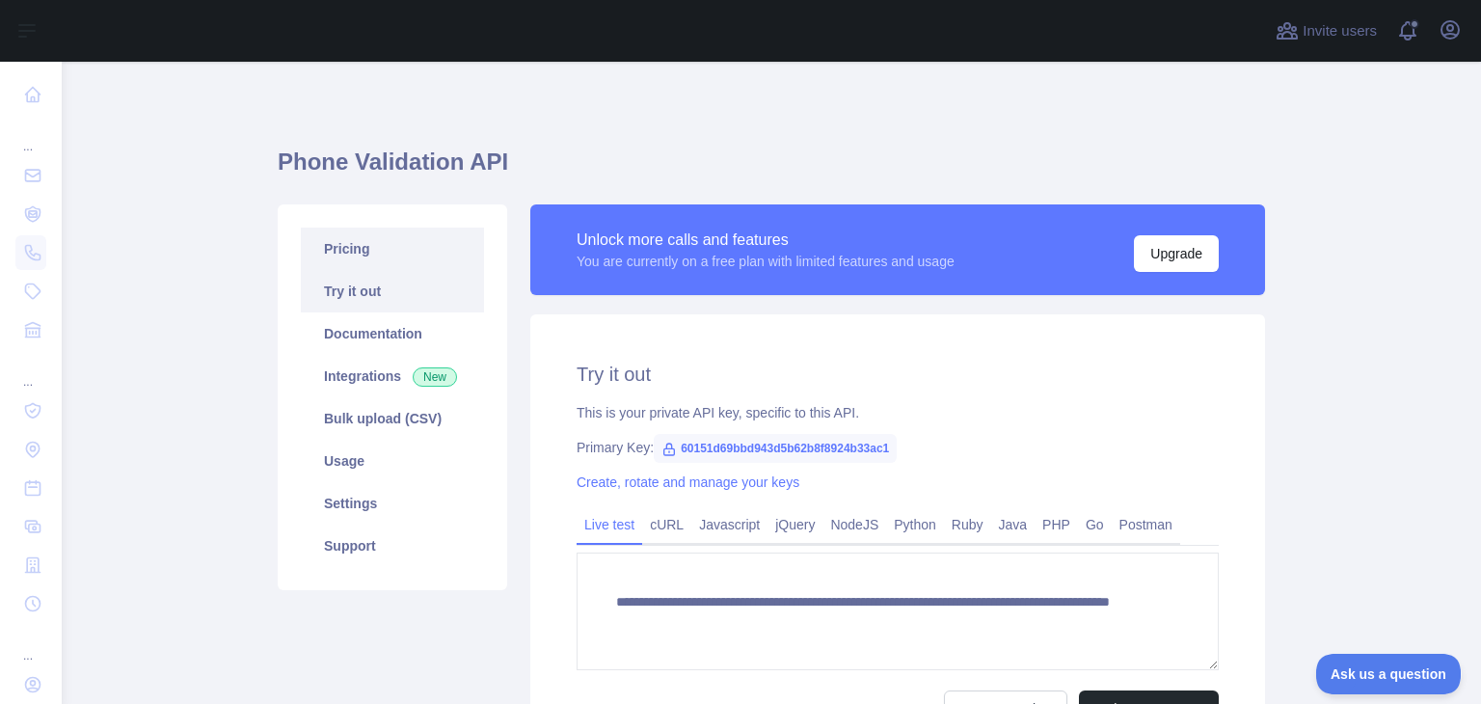
click at [397, 250] on link "Pricing" at bounding box center [392, 249] width 183 height 42
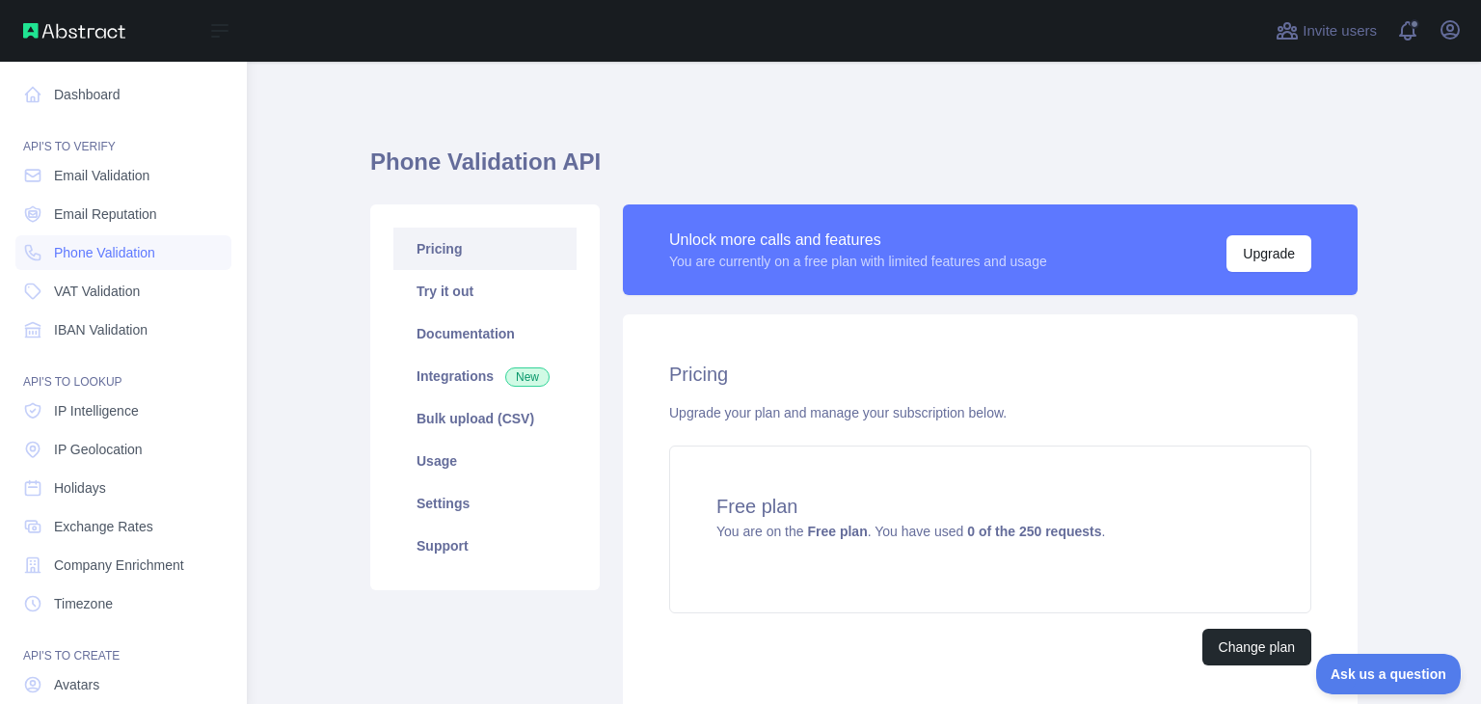
click at [0, 76] on div "Dashboard API'S TO VERIFY Email Validation Email Reputation Phone Validation VA…" at bounding box center [123, 416] width 247 height 833
click at [119, 297] on span "VAT Validation" at bounding box center [97, 291] width 86 height 19
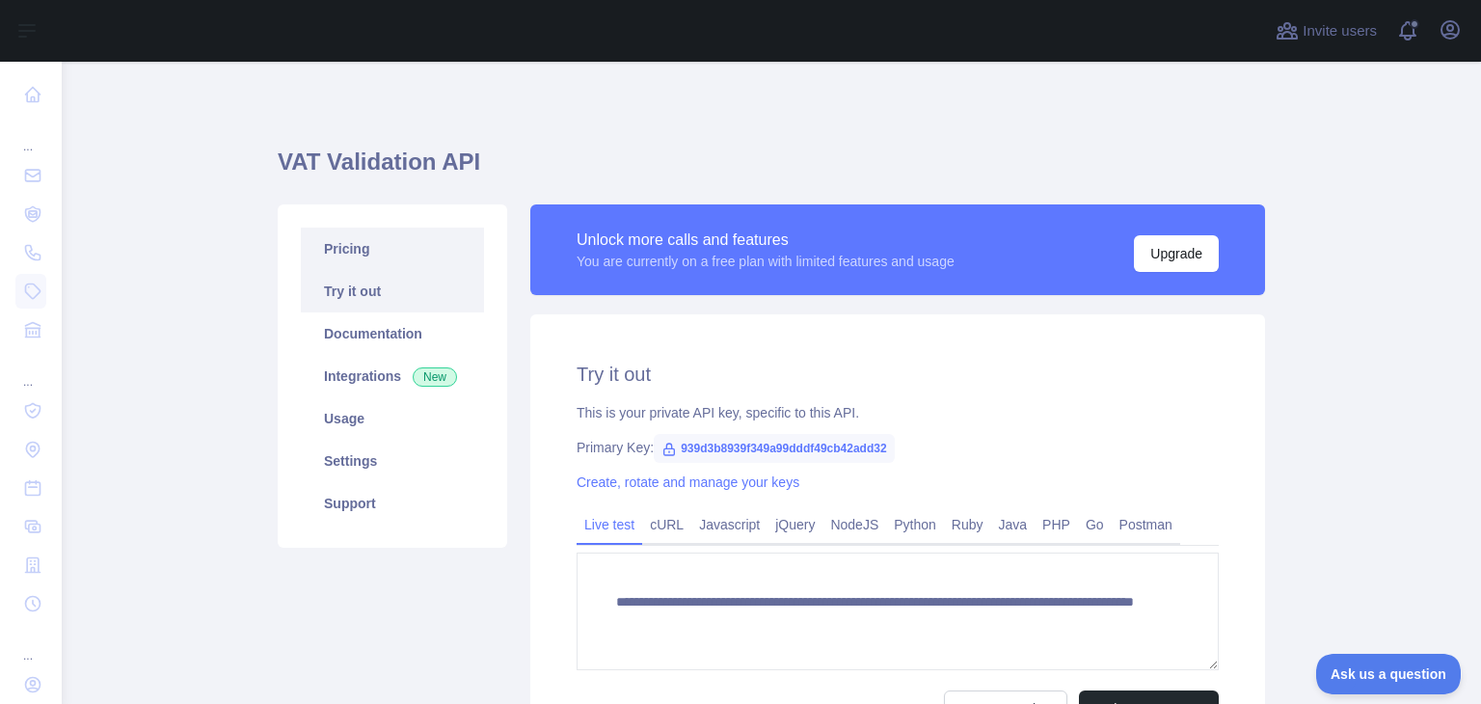
click at [387, 256] on link "Pricing" at bounding box center [392, 249] width 183 height 42
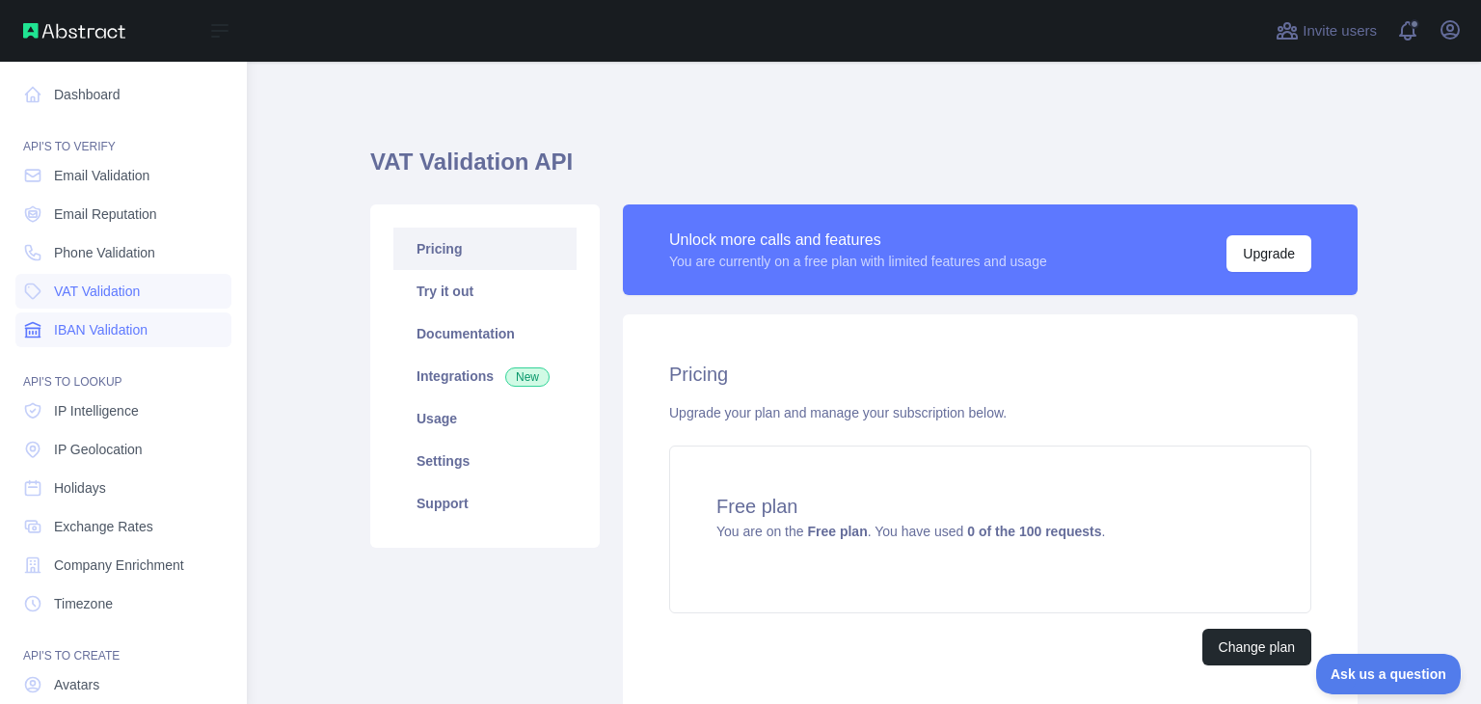
click at [70, 323] on span "IBAN Validation" at bounding box center [101, 329] width 94 height 19
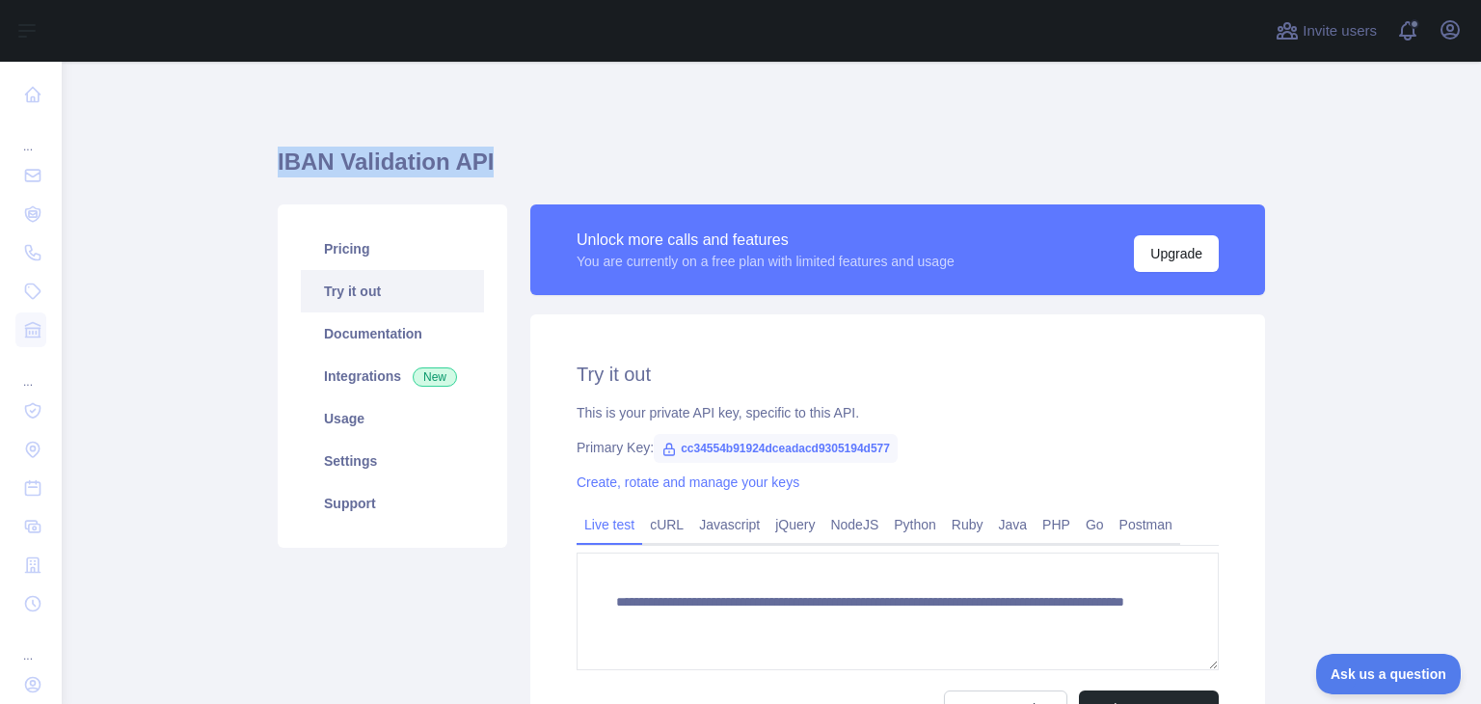
drag, startPoint x: 270, startPoint y: 170, endPoint x: 633, endPoint y: 157, distance: 363.7
click at [633, 157] on h1 "IBAN Validation API" at bounding box center [771, 170] width 987 height 46
drag, startPoint x: 269, startPoint y: 167, endPoint x: 577, endPoint y: 129, distance: 309.9
click at [577, 129] on main "**********" at bounding box center [771, 383] width 1419 height 642
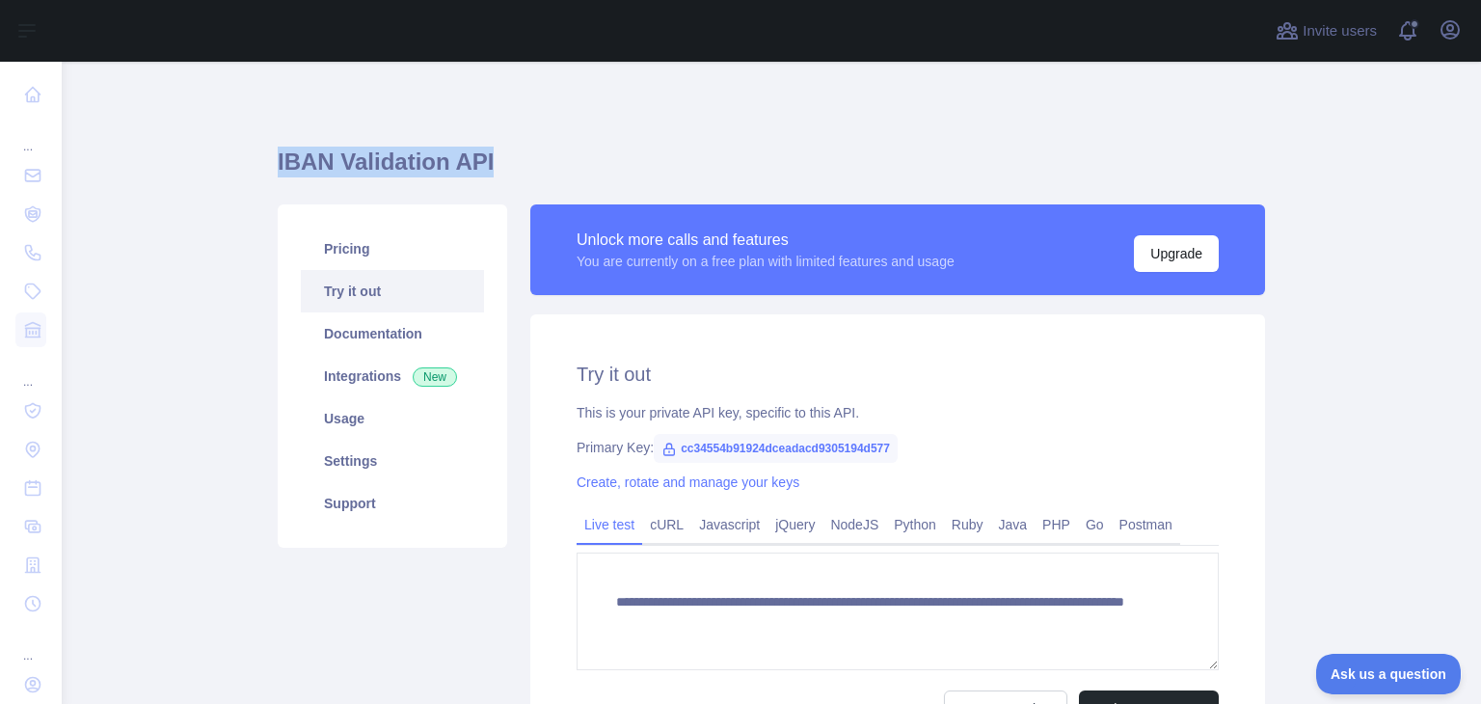
click at [577, 129] on div "**********" at bounding box center [771, 454] width 987 height 692
click at [397, 256] on link "Pricing" at bounding box center [392, 249] width 183 height 42
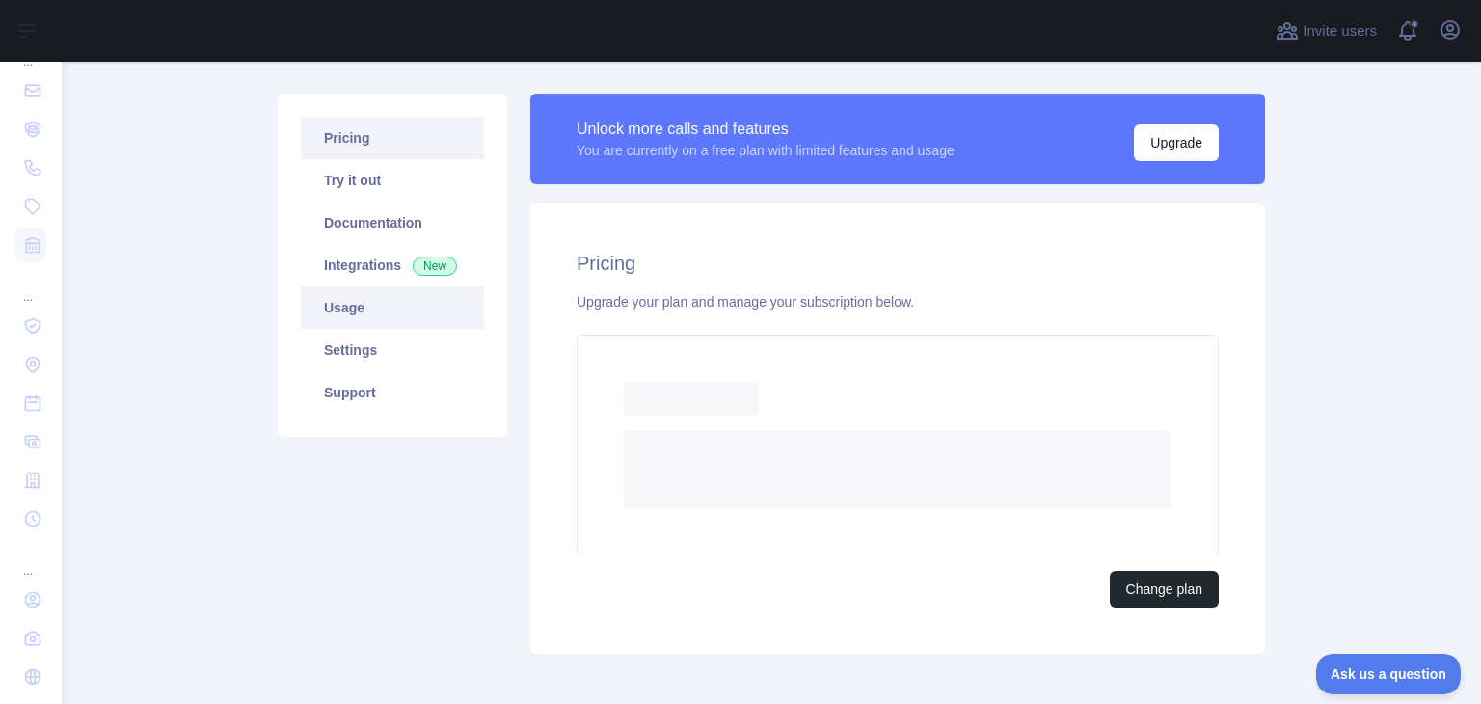
scroll to position [112, 0]
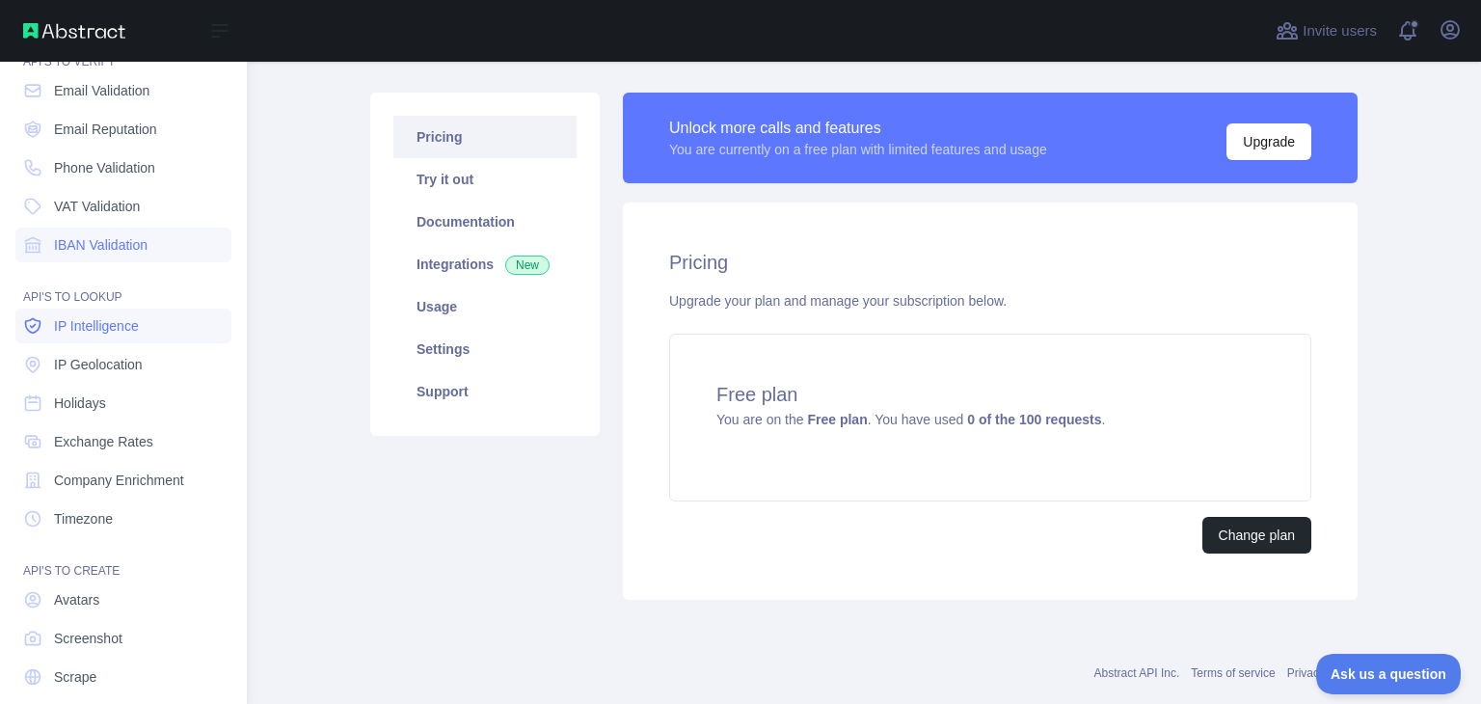
click at [62, 317] on span "IP Intelligence" at bounding box center [96, 325] width 85 height 19
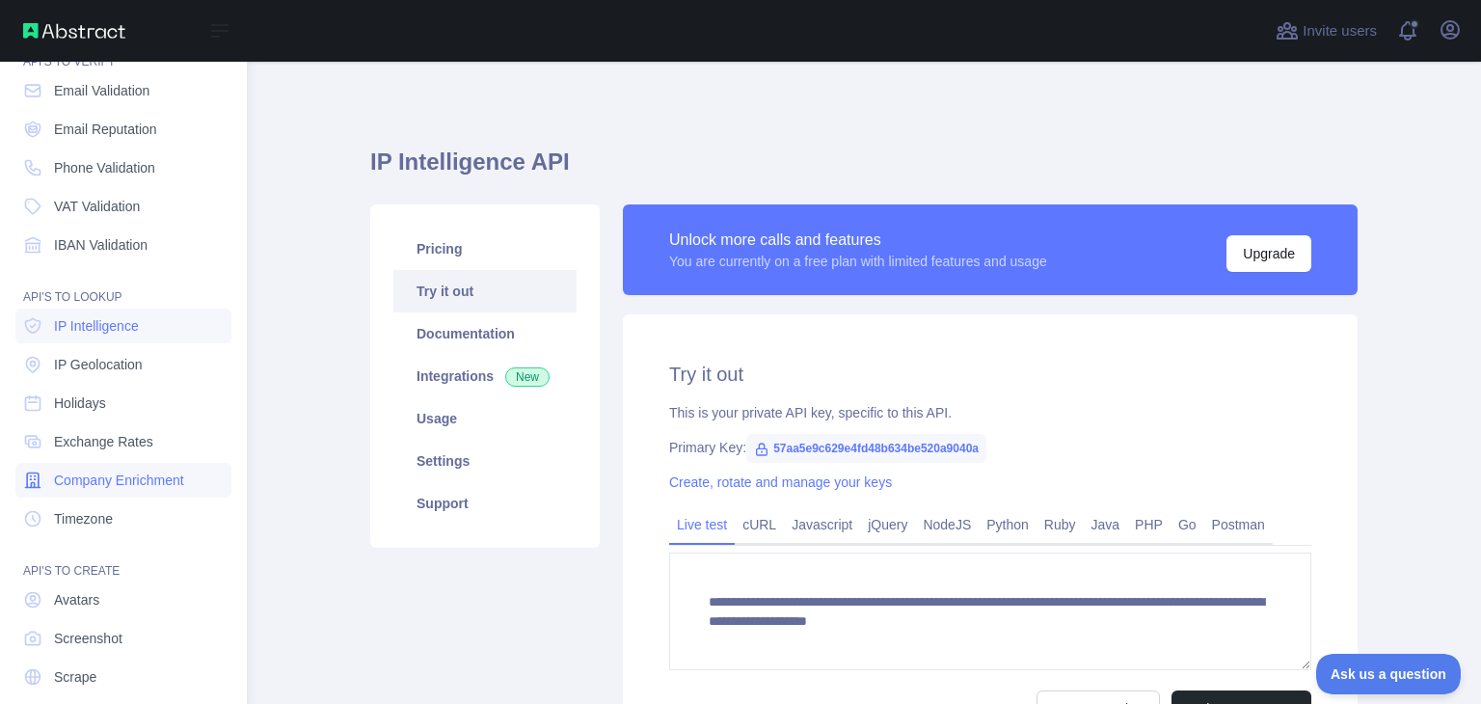
click at [78, 484] on span "Company Enrichment" at bounding box center [119, 480] width 130 height 19
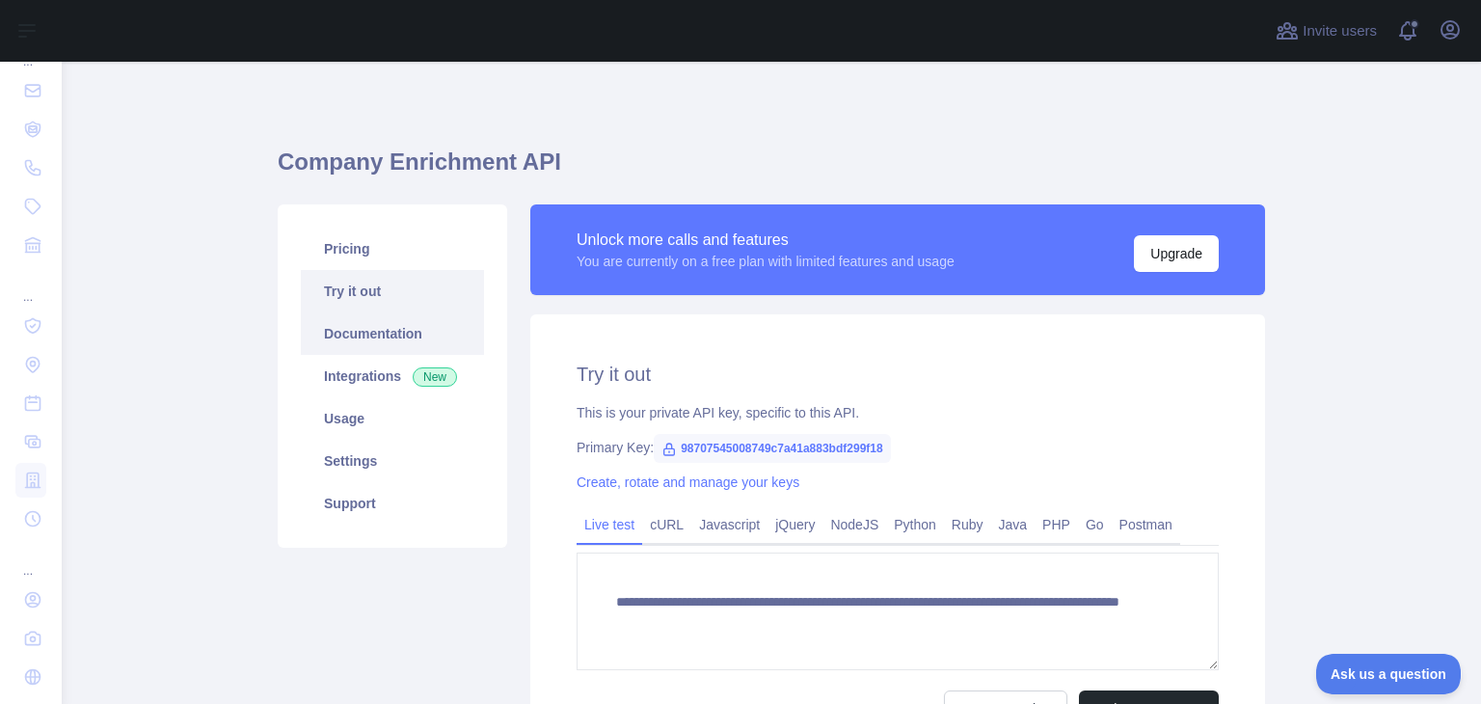
click at [429, 352] on link "Documentation" at bounding box center [392, 333] width 183 height 42
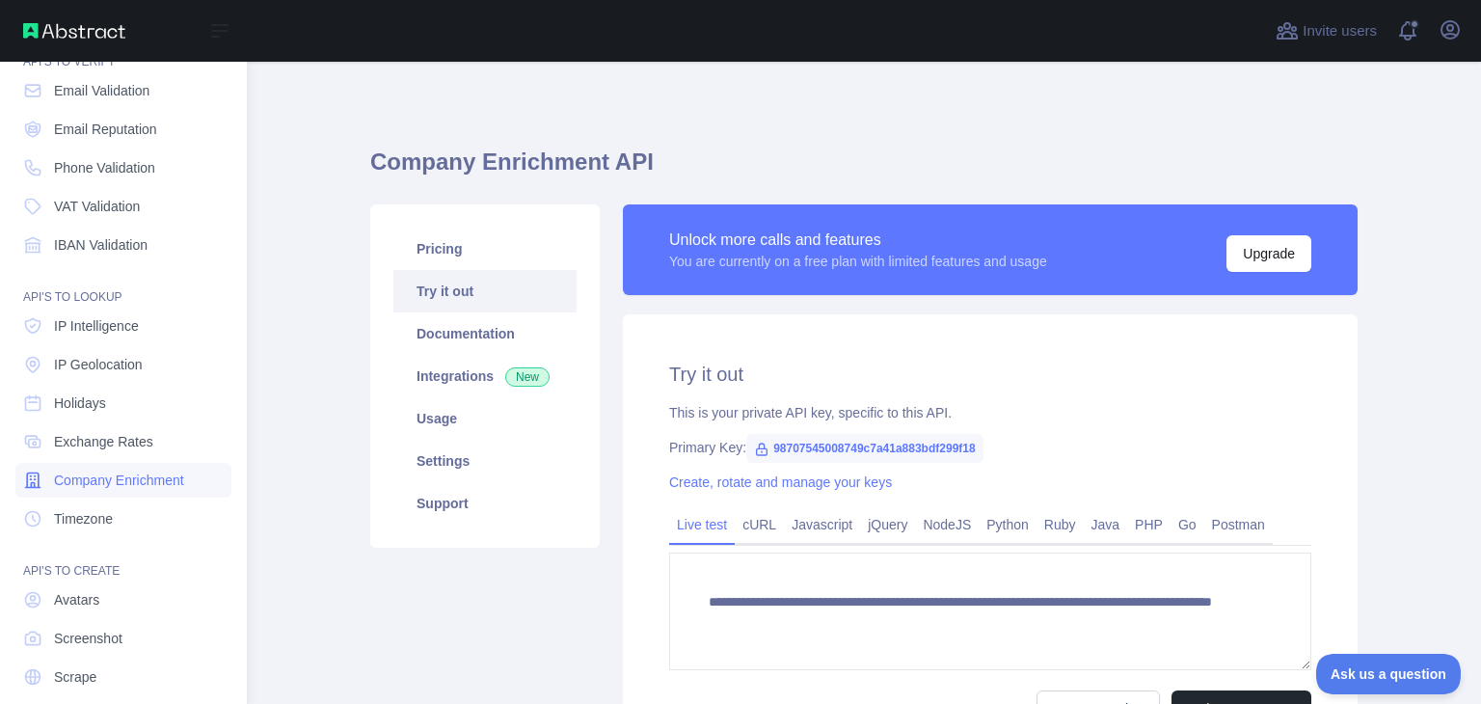
scroll to position [145, 0]
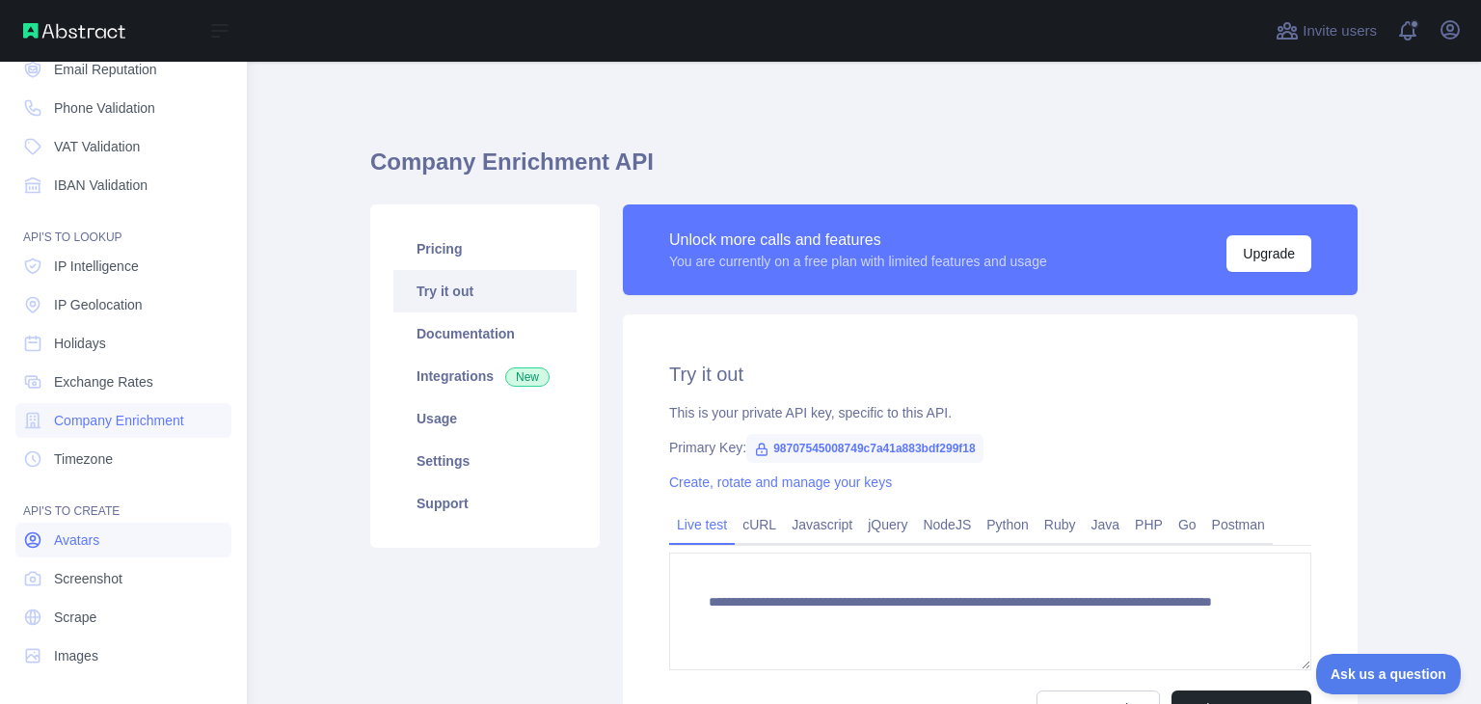
click at [73, 553] on link "Avatars" at bounding box center [123, 540] width 216 height 35
click at [83, 643] on link "Images" at bounding box center [123, 655] width 216 height 35
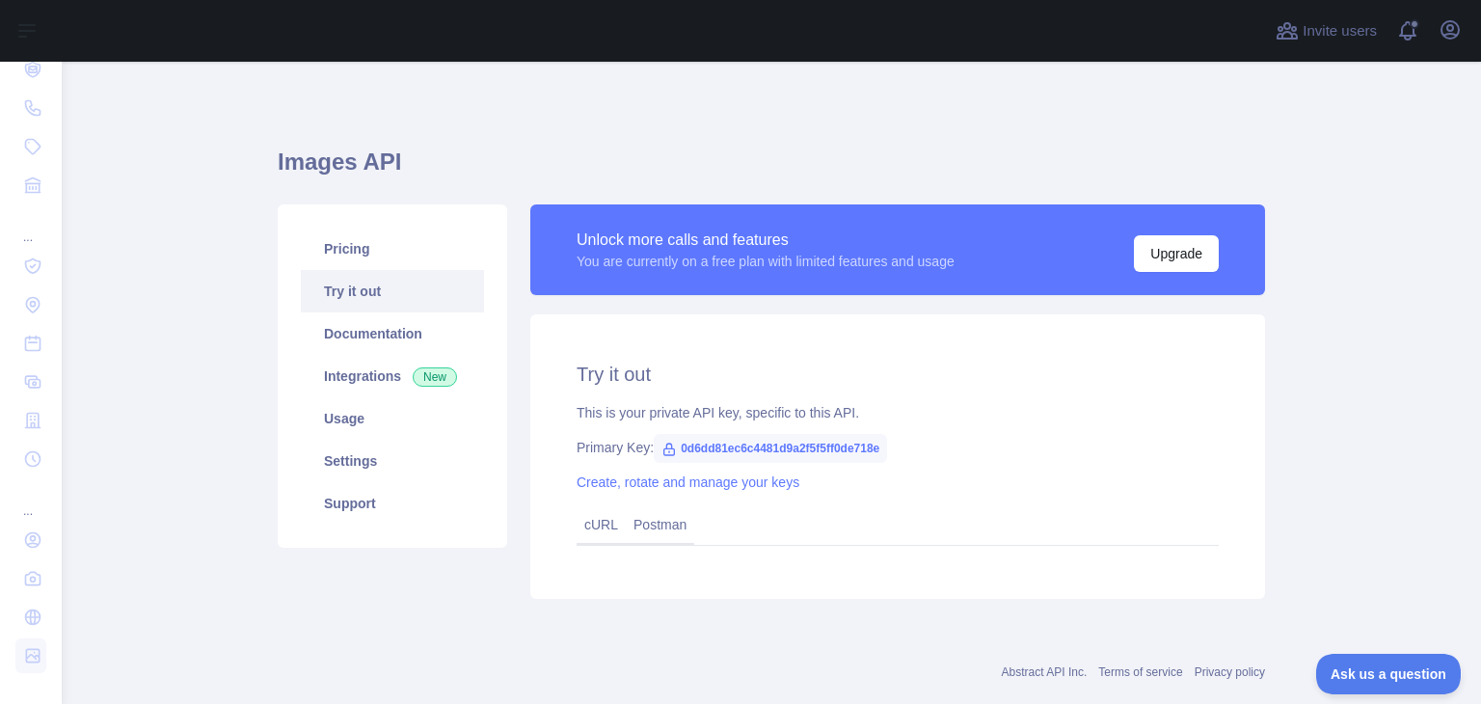
click at [725, 445] on span "0d6dd81ec6c4481d9a2f5f5ff0de718e" at bounding box center [770, 448] width 233 height 29
copy span "0d6dd81ec6c4481d9a2f5f5ff0de718e"
click at [652, 321] on div "Try it out This is your private API key, specific to this API. Primary Key: 0d6…" at bounding box center [897, 456] width 735 height 284
click at [687, 446] on span "0d6dd81ec6c4481d9a2f5f5ff0de718e" at bounding box center [770, 448] width 233 height 29
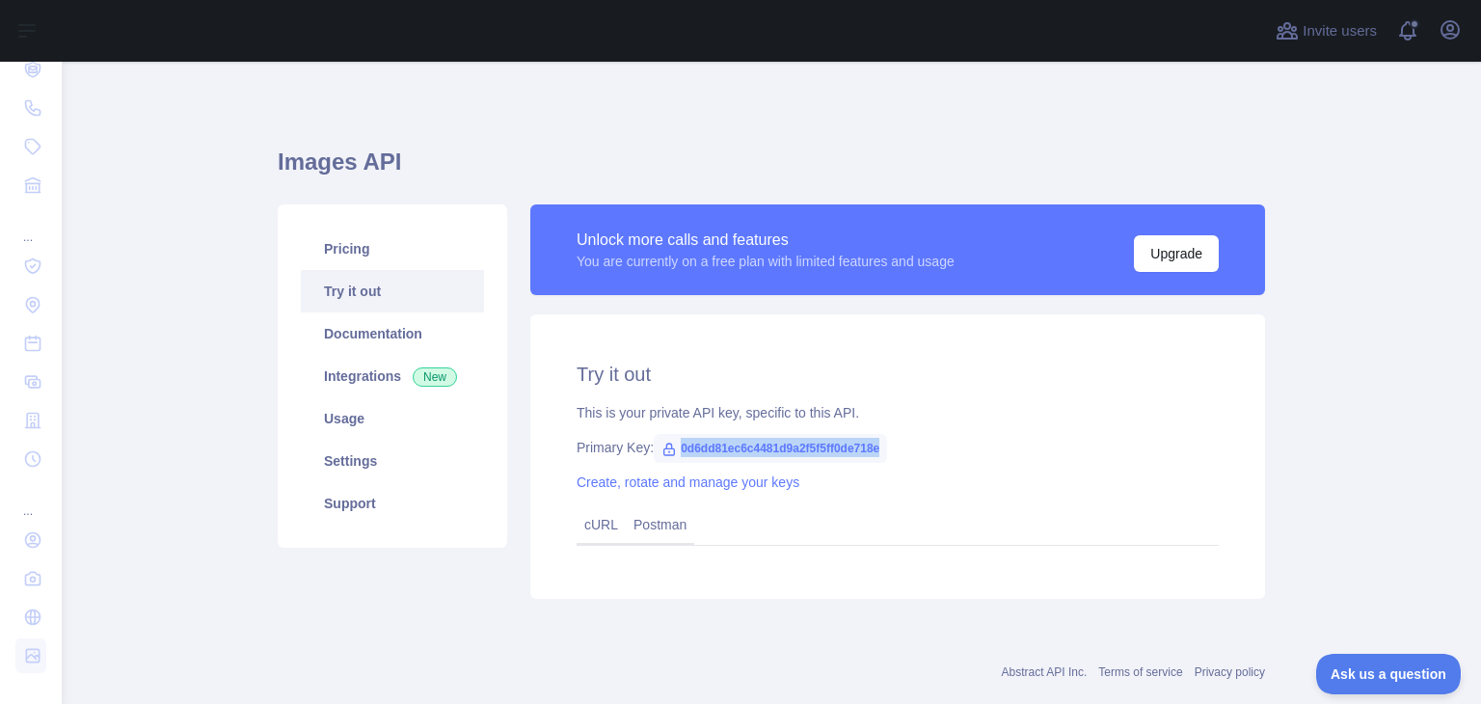
click at [687, 446] on span "0d6dd81ec6c4481d9a2f5f5ff0de718e" at bounding box center [770, 448] width 233 height 29
click at [683, 438] on span "0d6dd81ec6c4481d9a2f5f5ff0de718e" at bounding box center [770, 448] width 233 height 29
click at [706, 440] on span "0d6dd81ec6c4481d9a2f5f5ff0de718e" at bounding box center [770, 448] width 233 height 29
click at [696, 487] on link "Create, rotate and manage your keys" at bounding box center [688, 481] width 223 height 15
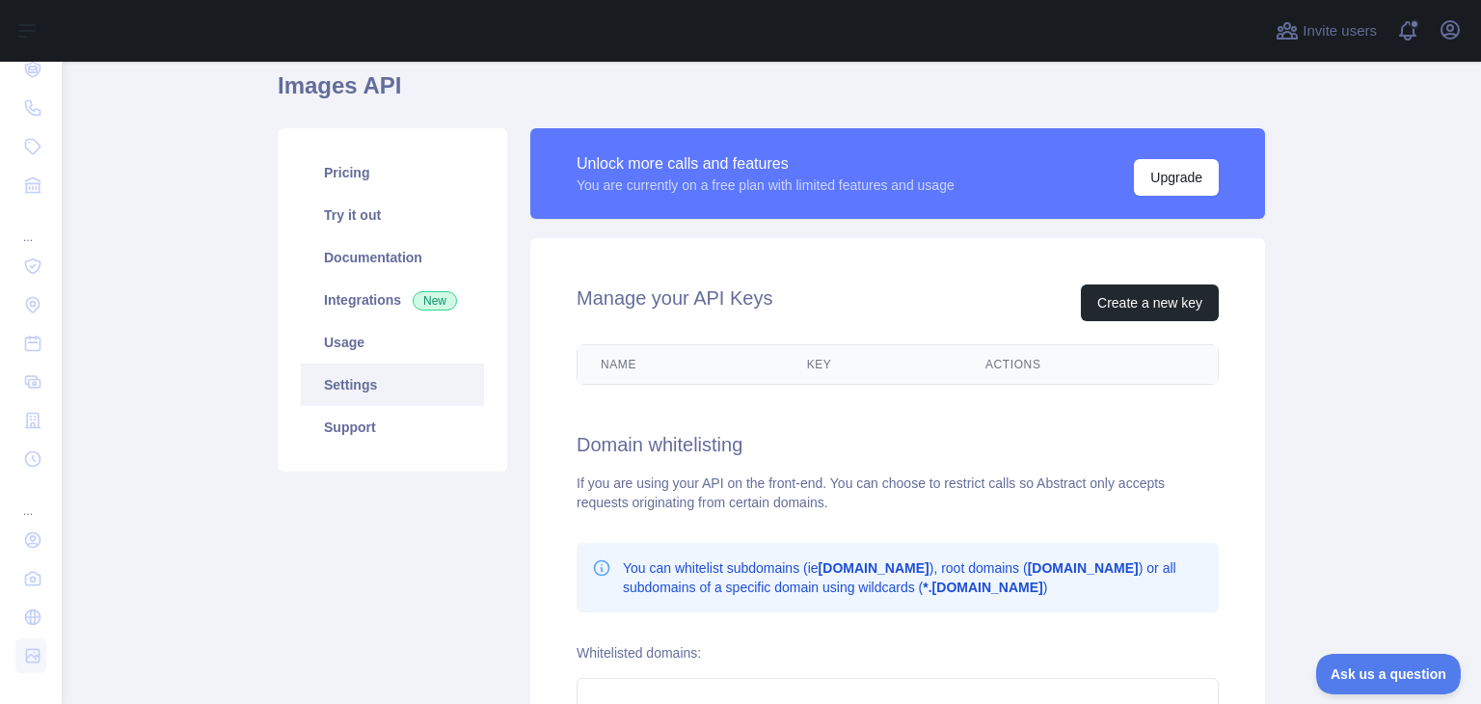
scroll to position [131, 0]
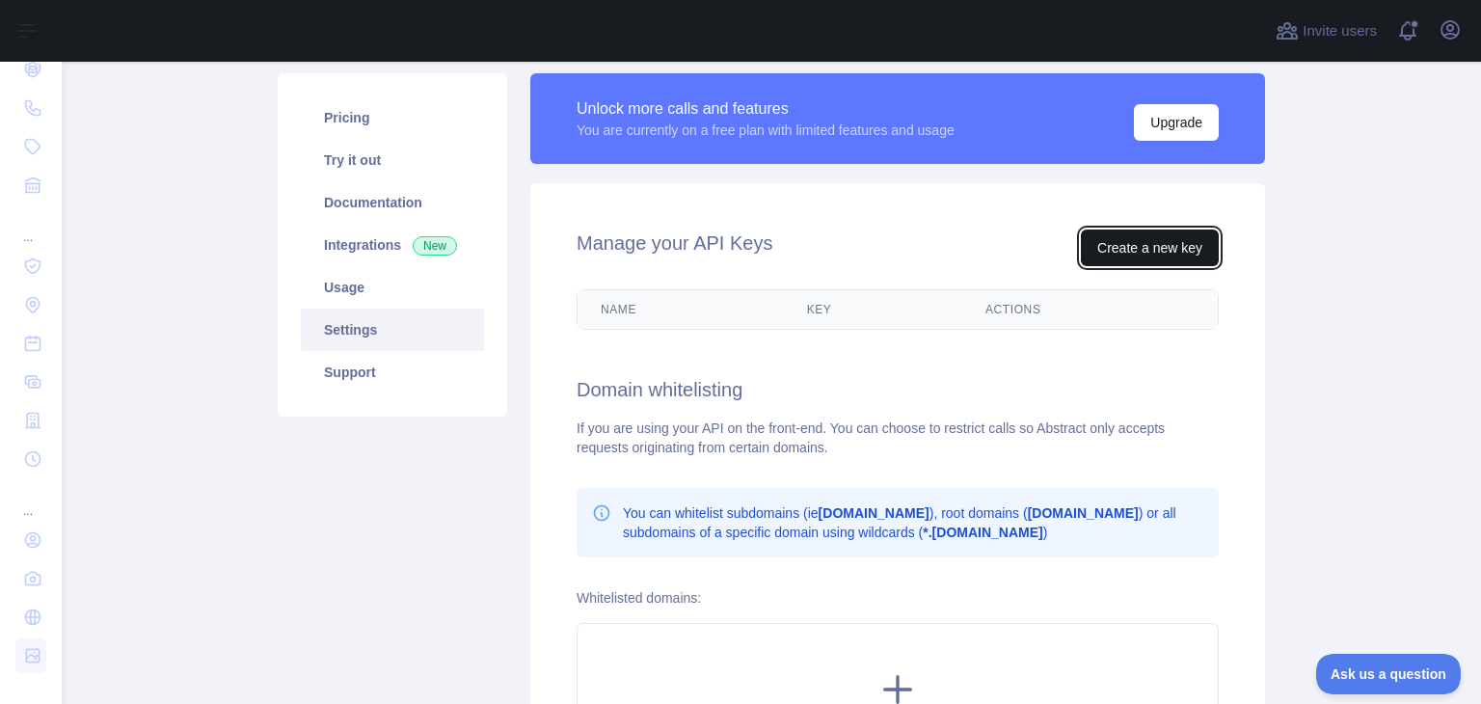
click at [1099, 252] on button "Create a new key" at bounding box center [1150, 247] width 138 height 37
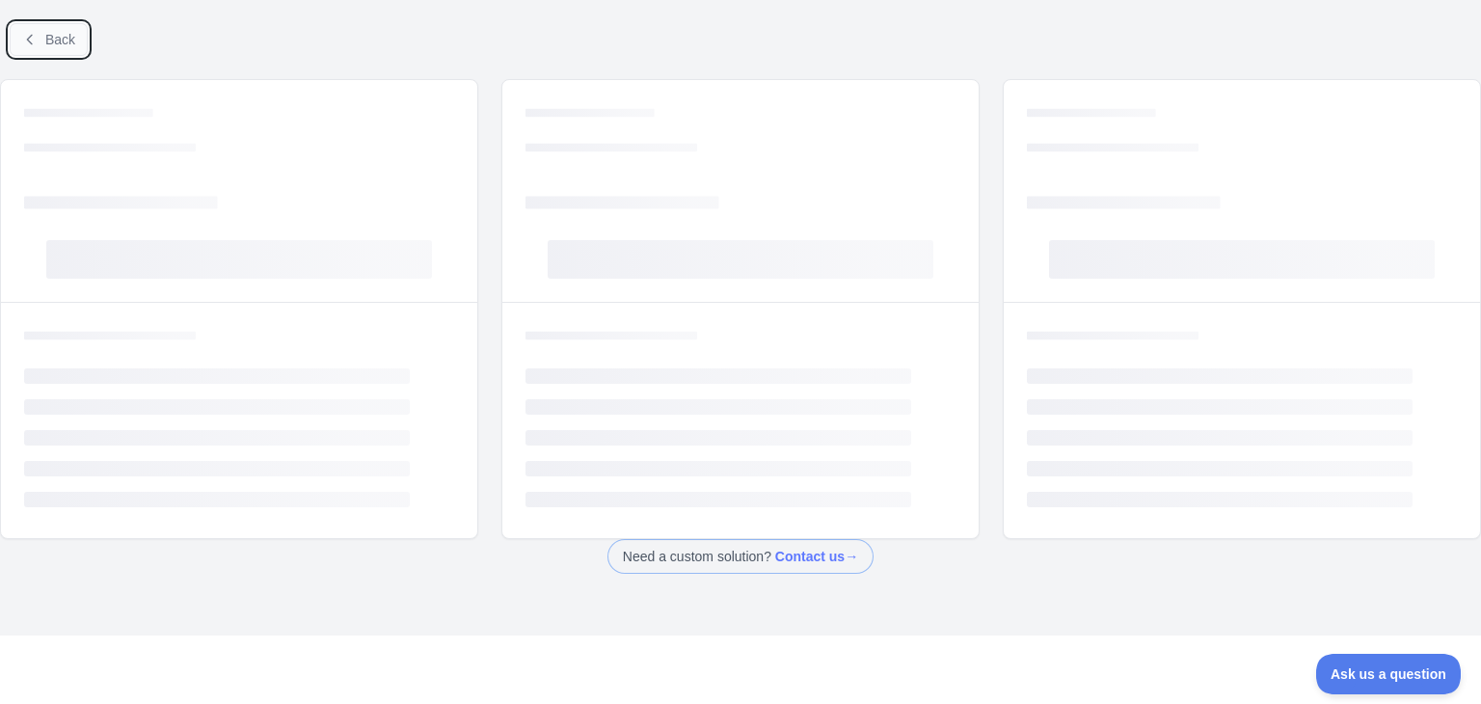
click at [39, 47] on button "Back" at bounding box center [49, 39] width 78 height 33
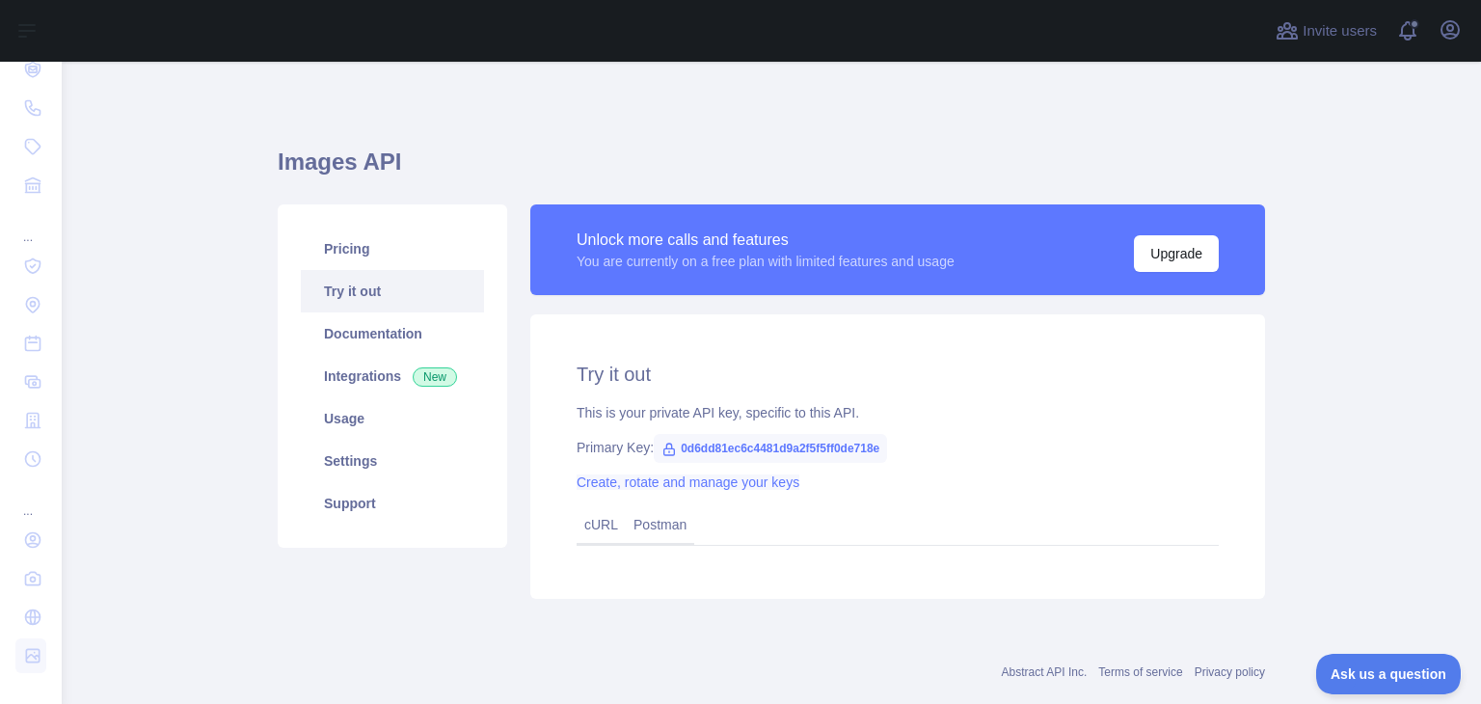
click at [702, 480] on link "Create, rotate and manage your keys" at bounding box center [688, 481] width 223 height 15
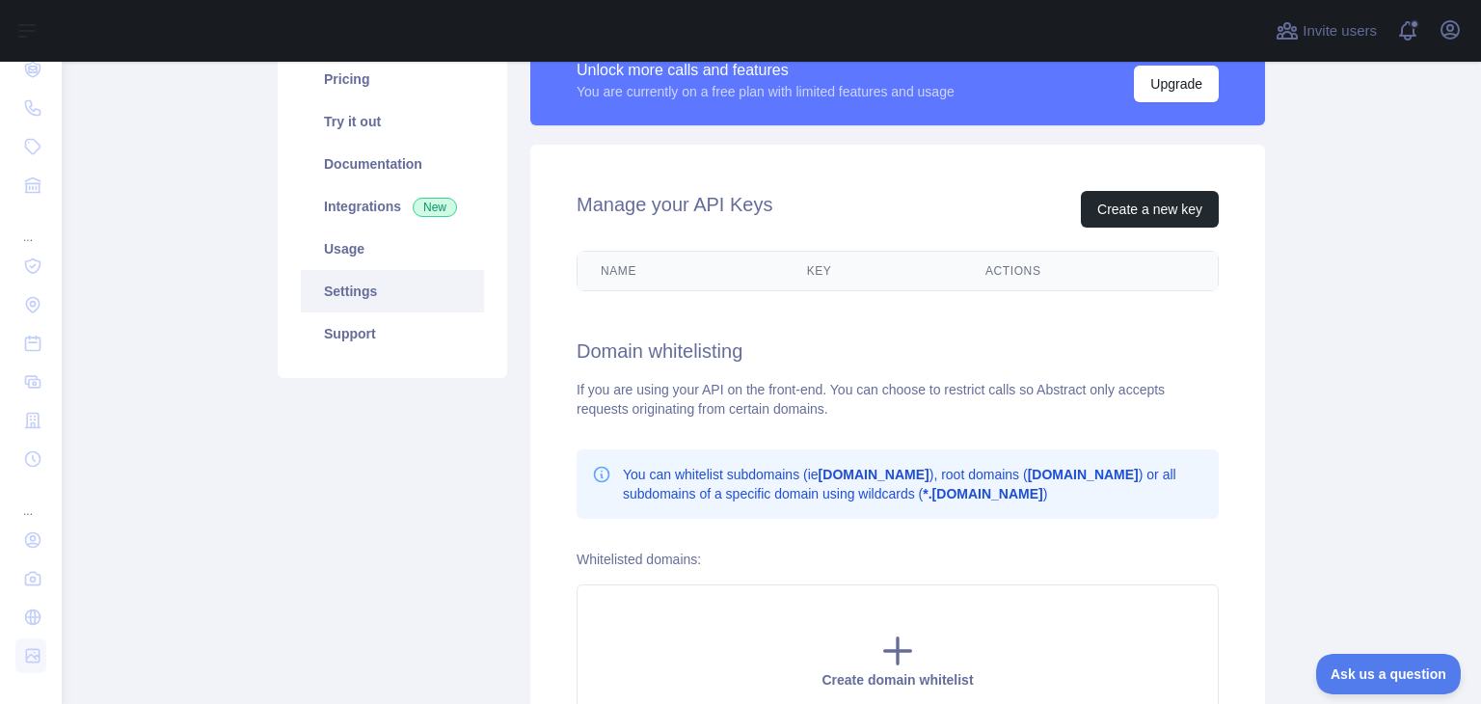
scroll to position [88, 0]
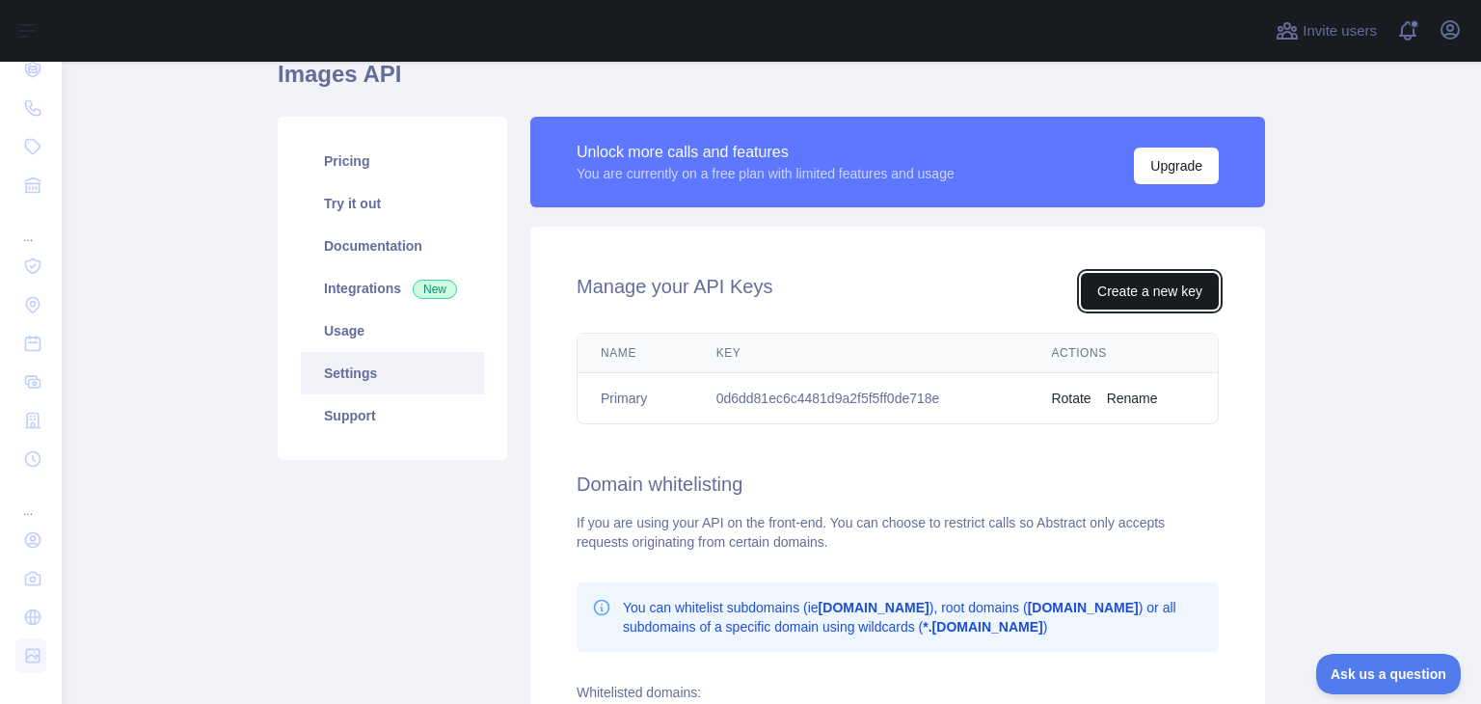
click at [1113, 290] on button "Create a new key" at bounding box center [1150, 291] width 138 height 37
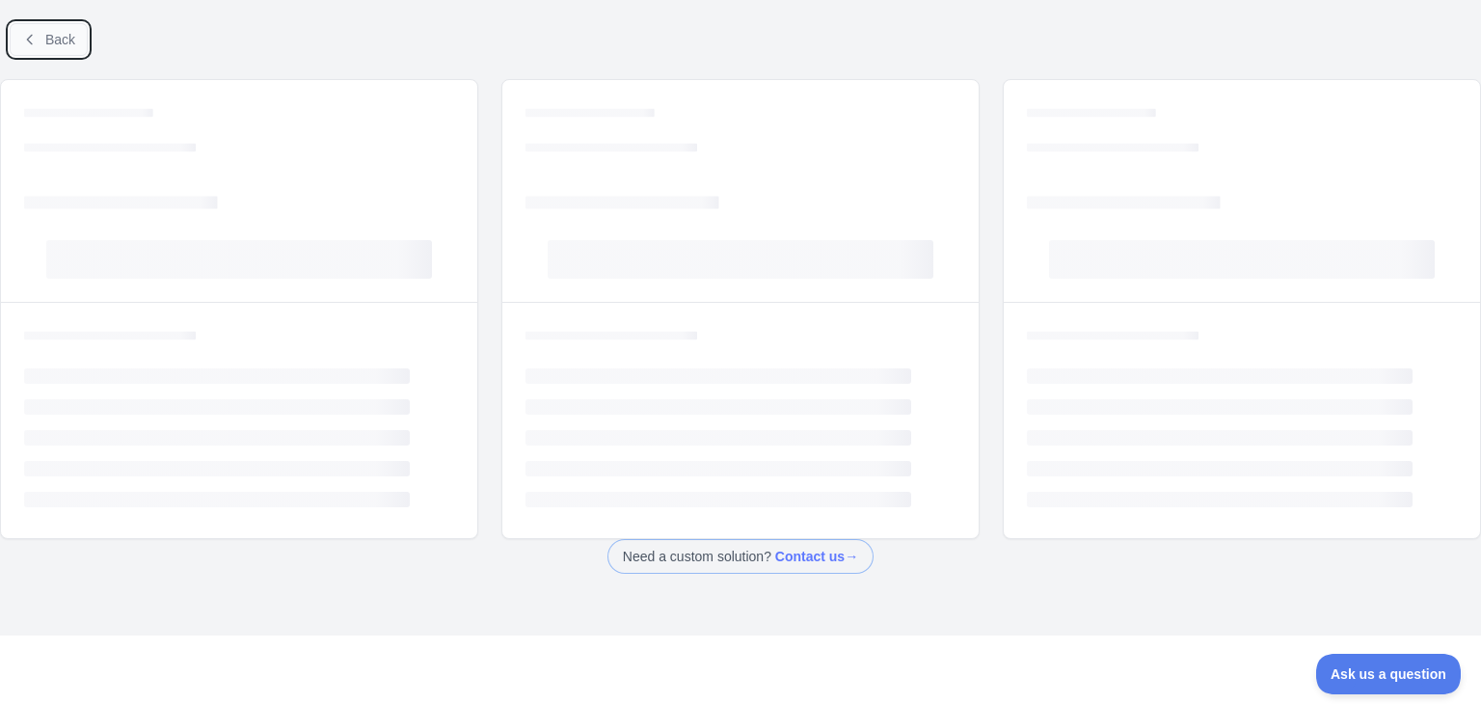
click at [50, 51] on button "Back" at bounding box center [49, 39] width 78 height 33
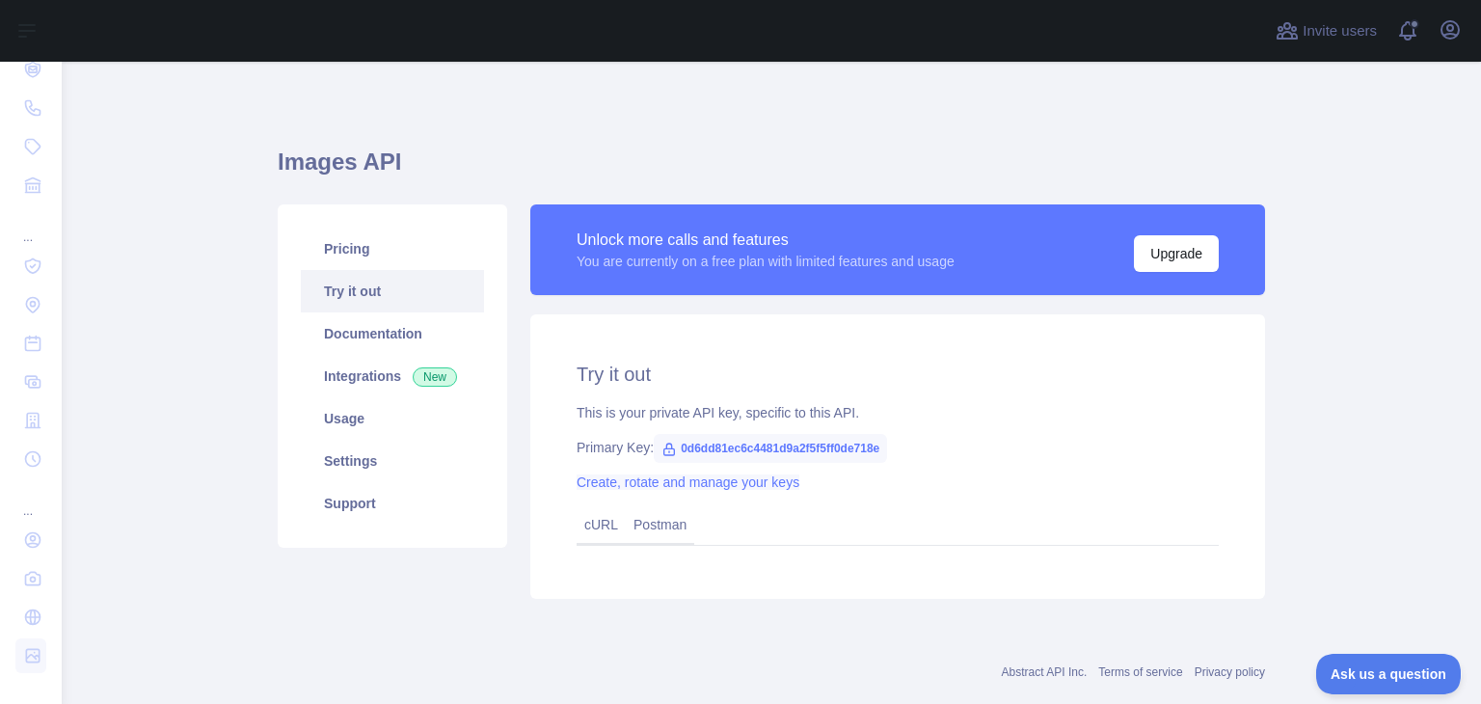
click at [675, 476] on link "Create, rotate and manage your keys" at bounding box center [688, 481] width 223 height 15
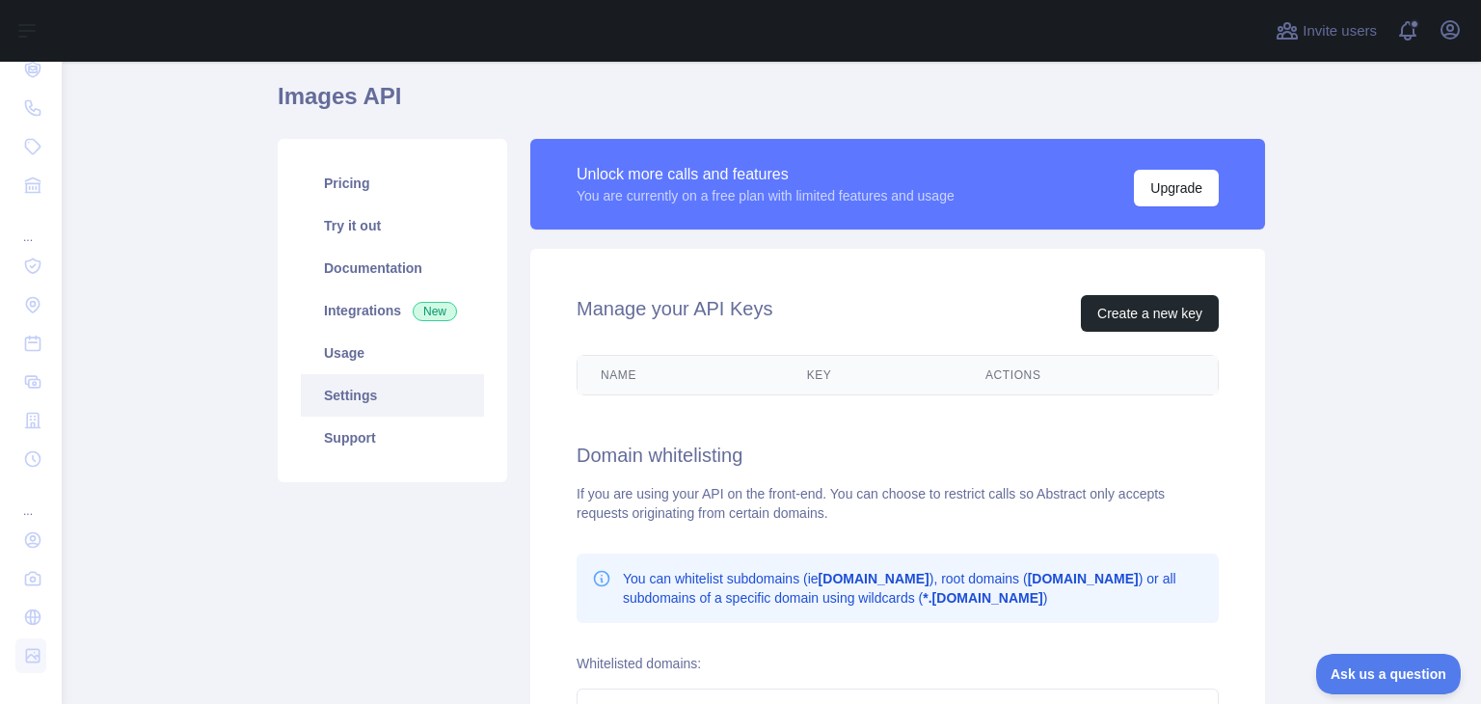
scroll to position [197, 0]
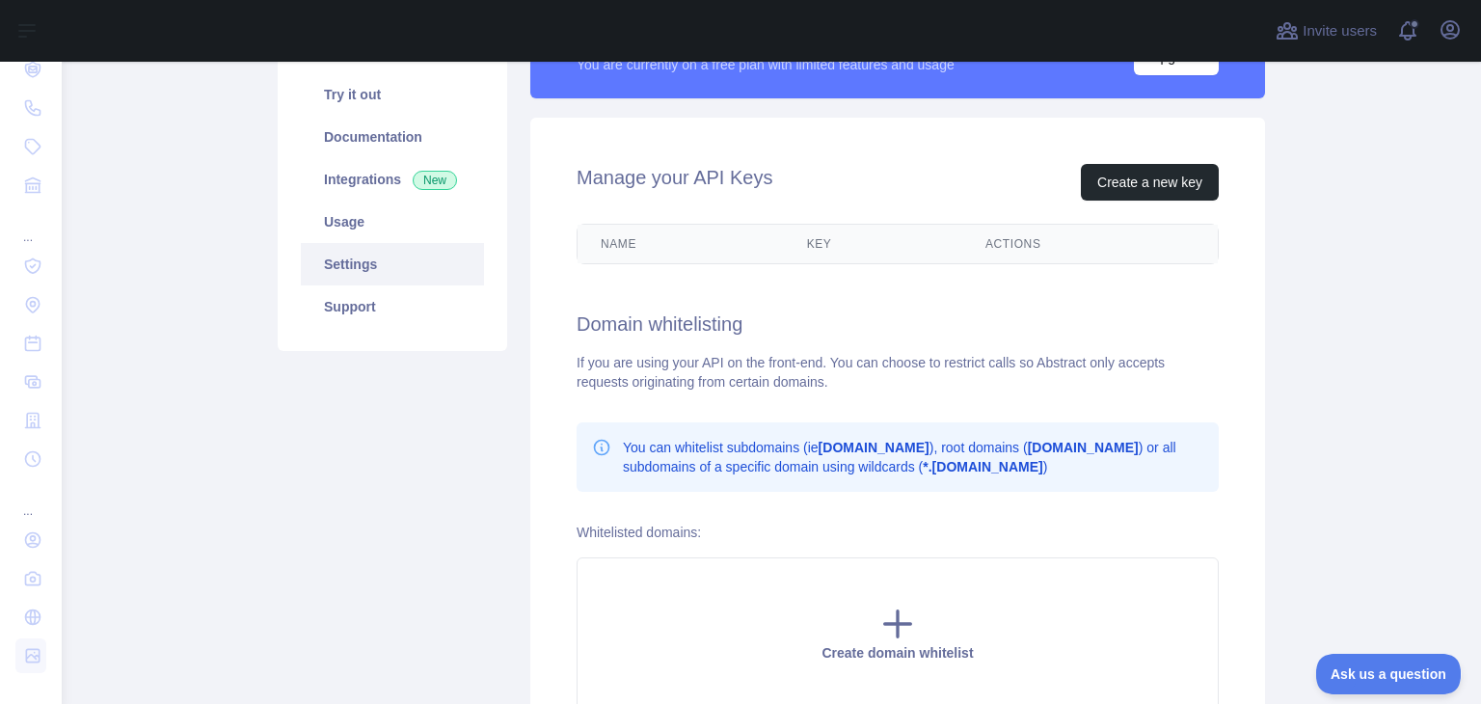
click at [916, 321] on h2 "Domain whitelisting" at bounding box center [898, 323] width 642 height 27
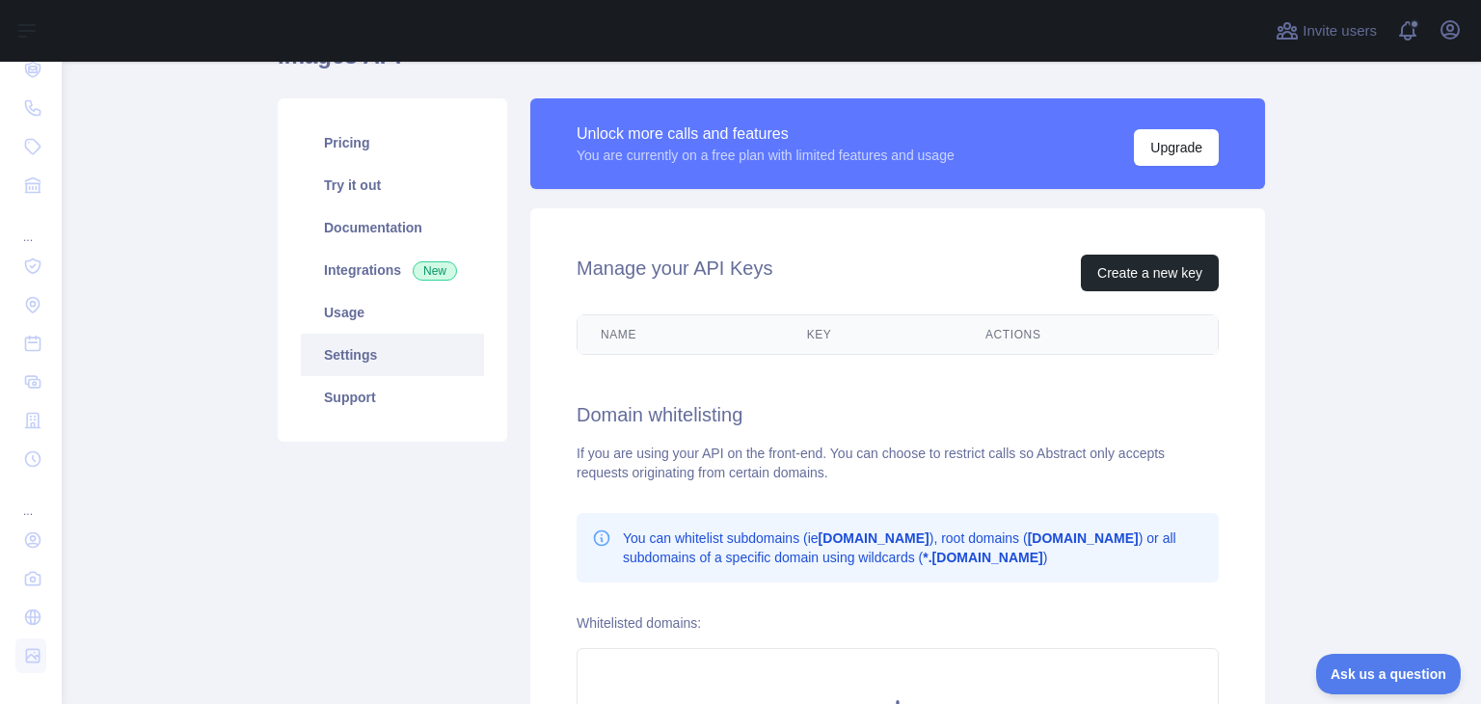
scroll to position [104, 0]
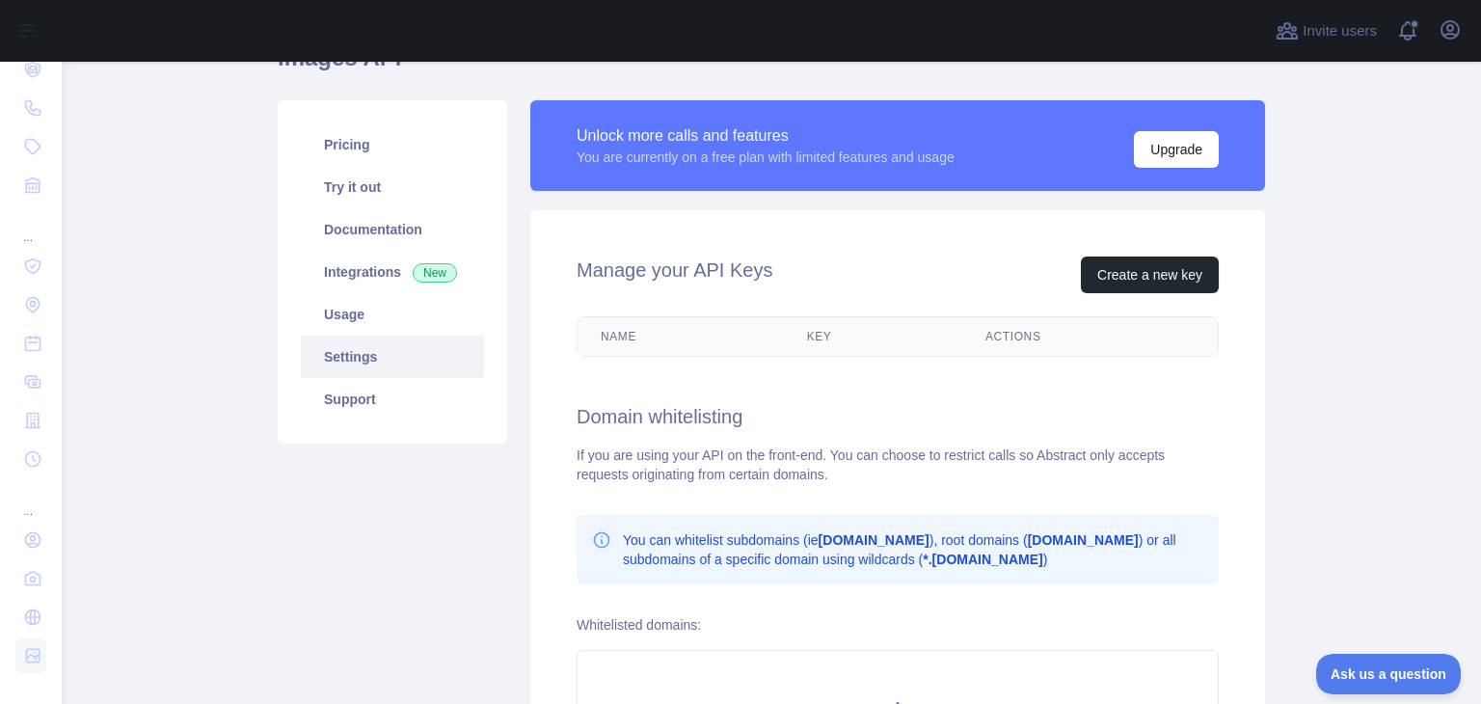
click at [916, 321] on th "Key" at bounding box center [873, 336] width 178 height 39
click at [949, 374] on div "Manage your API Keys Create a new key Name Key Actions Domain whitelisting If y…" at bounding box center [897, 529] width 735 height 638
click at [1166, 273] on button "Create a new key" at bounding box center [1150, 274] width 138 height 37
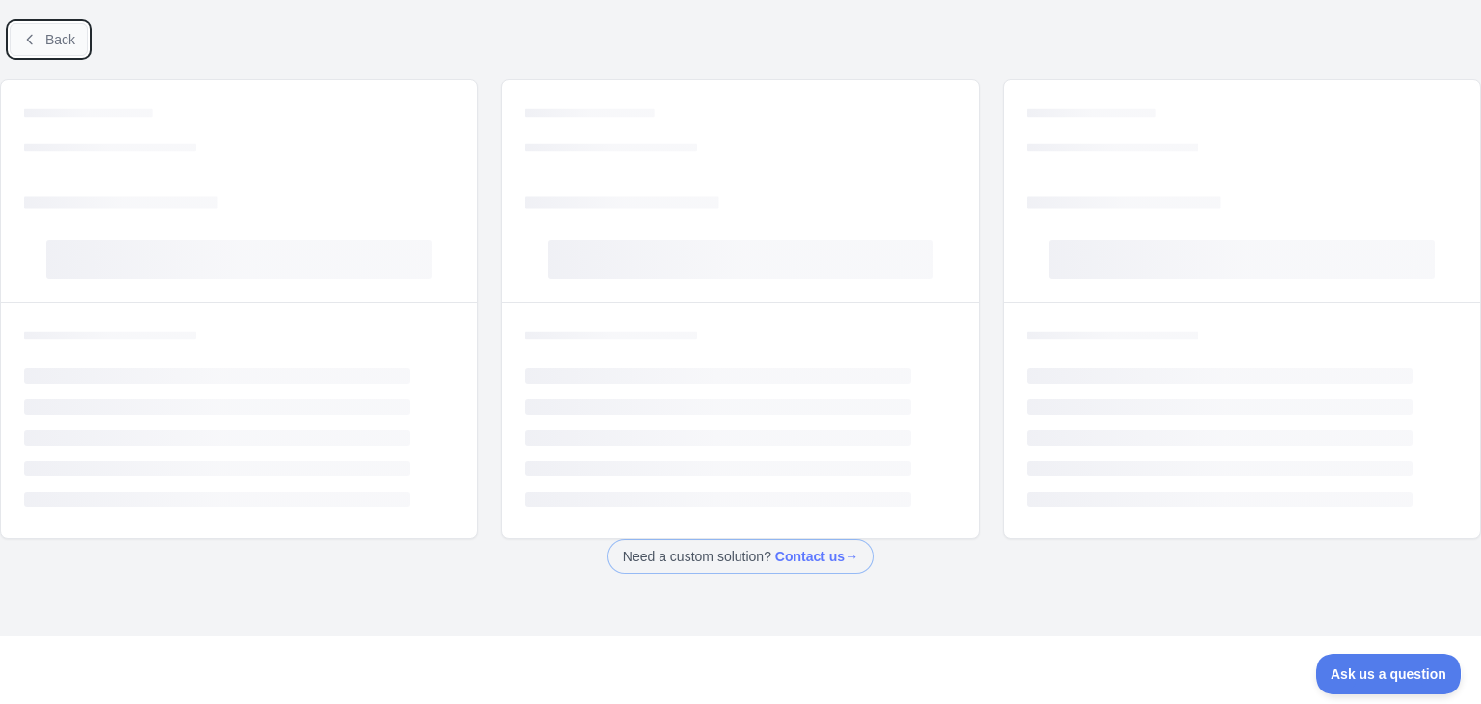
click at [42, 36] on button "Back" at bounding box center [49, 39] width 78 height 33
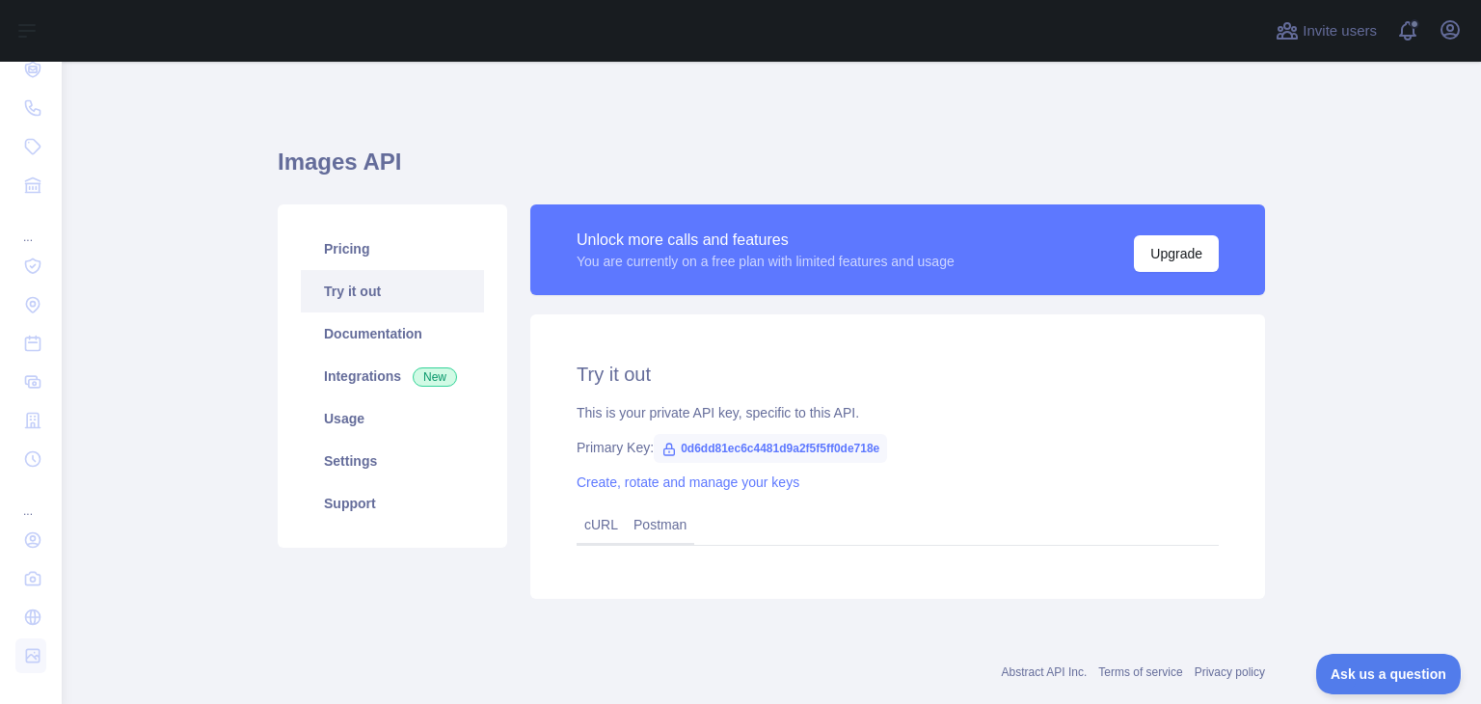
click at [742, 452] on span "0d6dd81ec6c4481d9a2f5f5ff0de718e" at bounding box center [770, 448] width 233 height 29
click at [615, 406] on div "This is your private API key, specific to this API." at bounding box center [898, 412] width 642 height 19
click at [673, 449] on span "0d6dd81ec6c4481d9a2f5f5ff0de718e" at bounding box center [770, 448] width 233 height 29
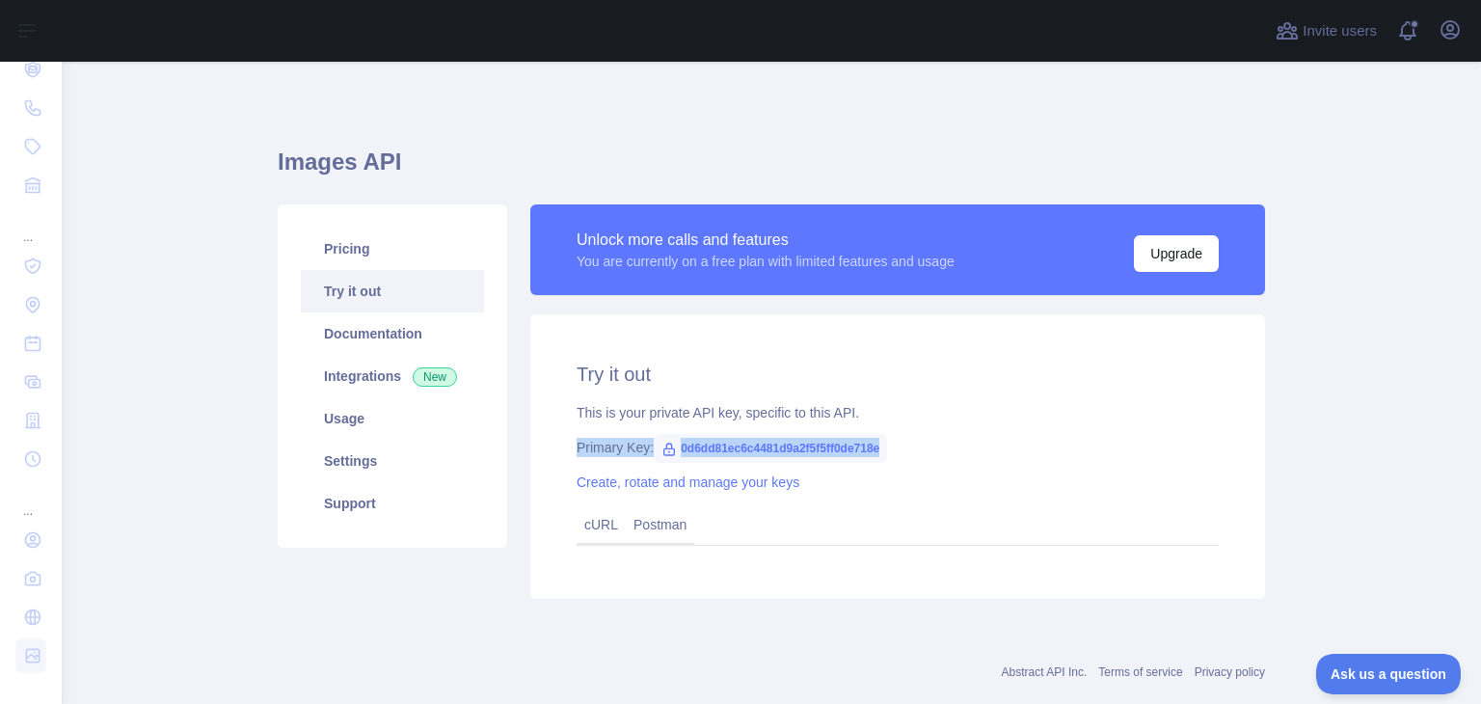
click at [673, 449] on span "0d6dd81ec6c4481d9a2f5f5ff0de718e" at bounding box center [770, 448] width 233 height 29
click at [1444, 36] on icon "button" at bounding box center [1450, 29] width 17 height 17
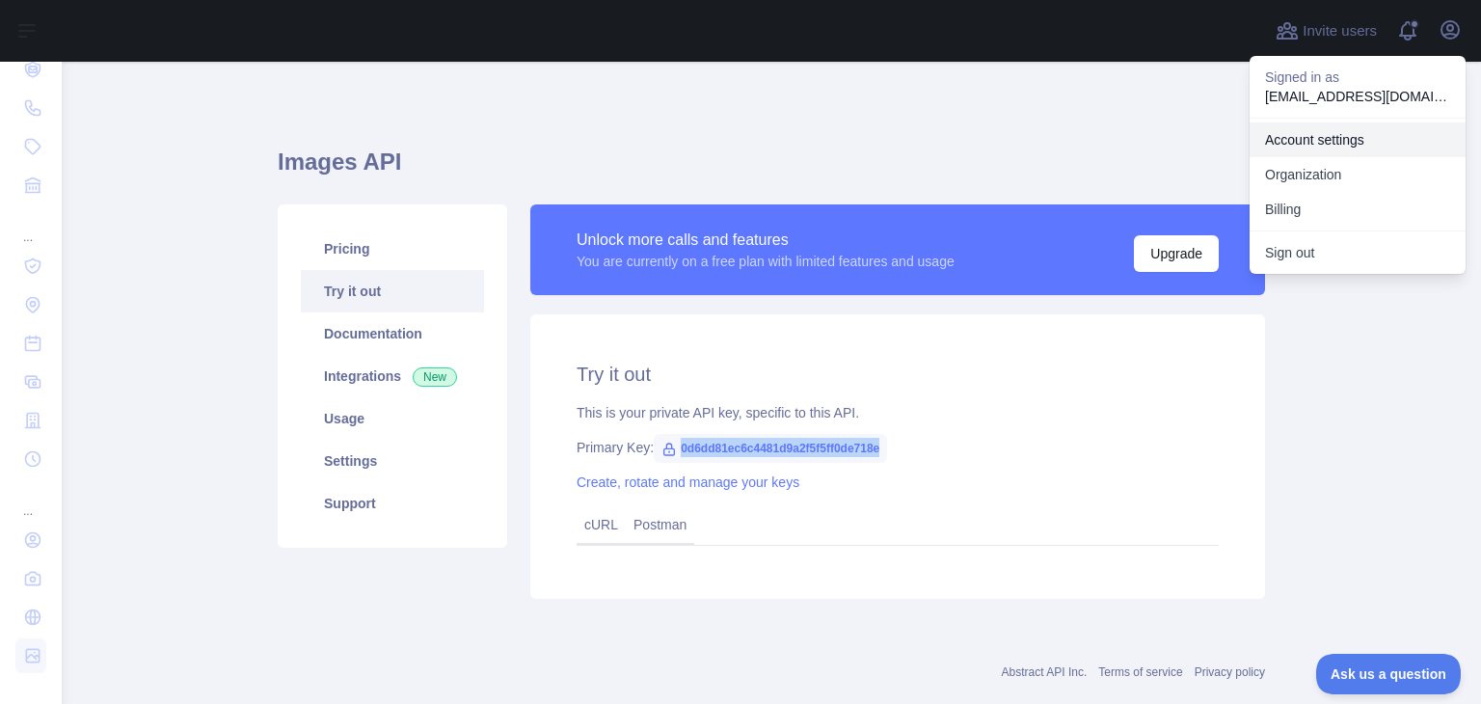
click at [1331, 145] on link "Account settings" at bounding box center [1358, 139] width 216 height 35
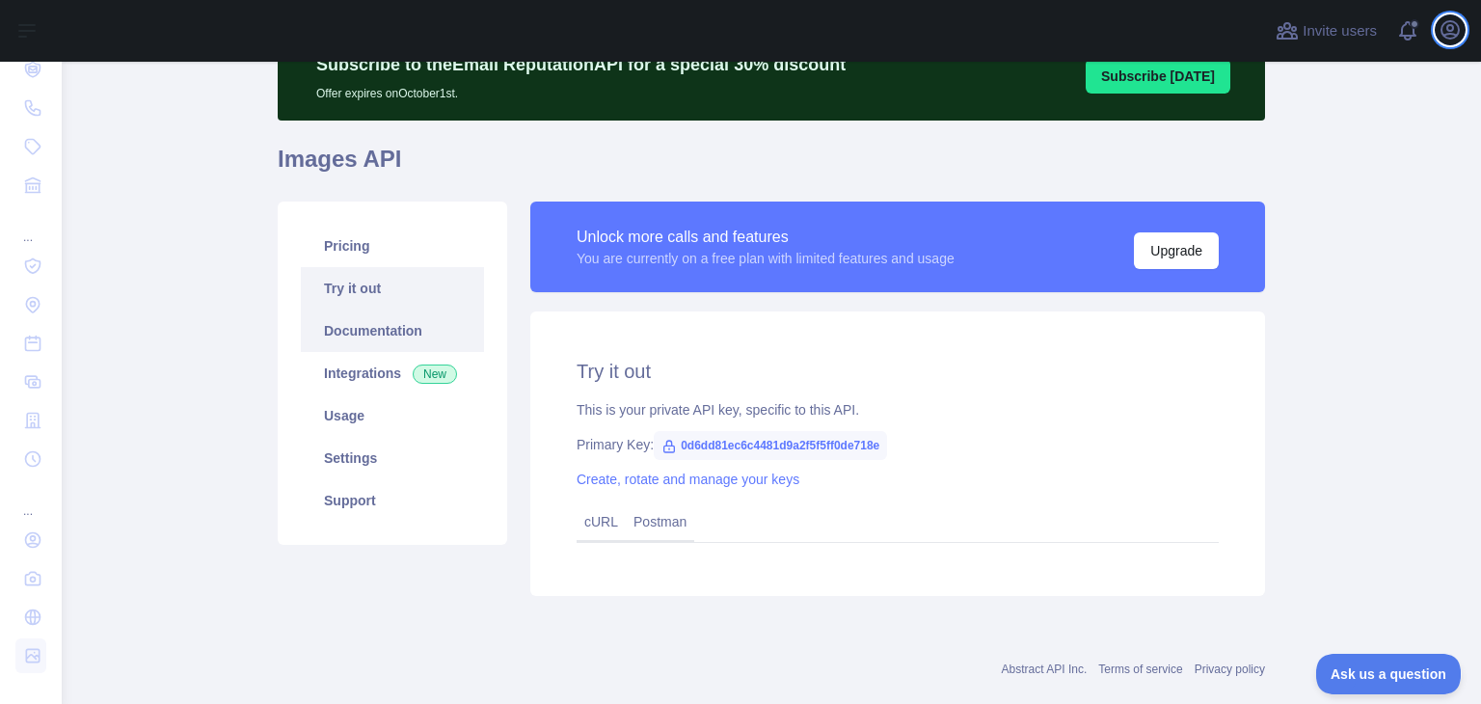
scroll to position [93, 0]
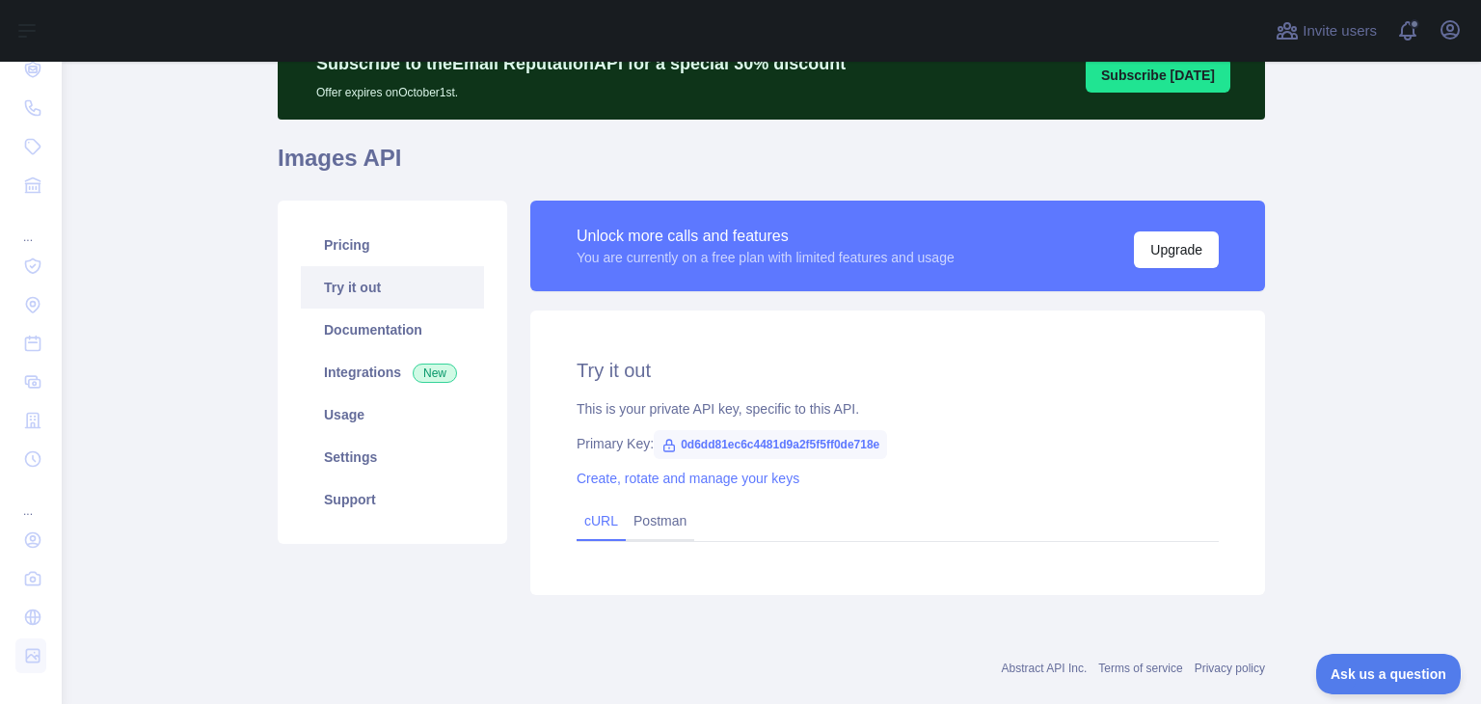
click at [590, 525] on link "cURL" at bounding box center [601, 520] width 34 height 15
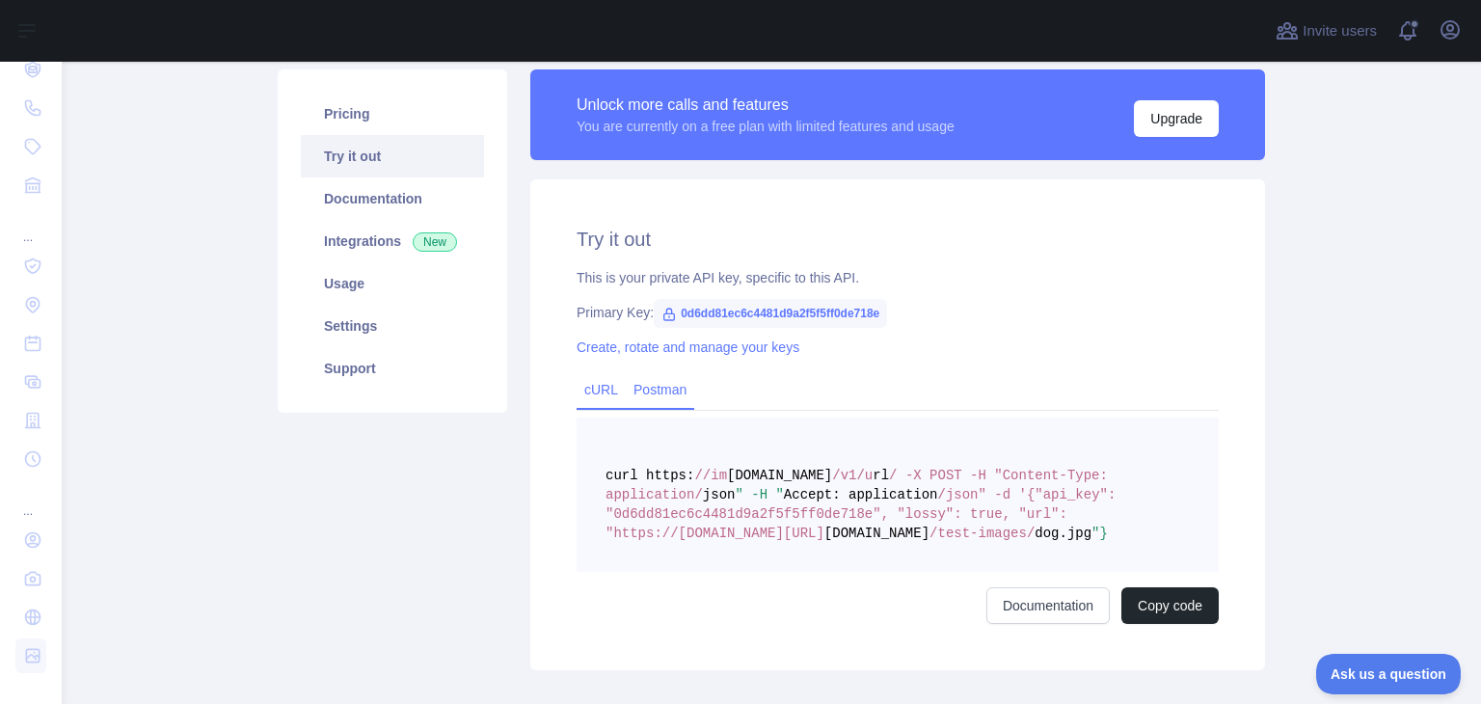
scroll to position [224, 0]
click at [394, 208] on link "Documentation" at bounding box center [392, 198] width 183 height 42
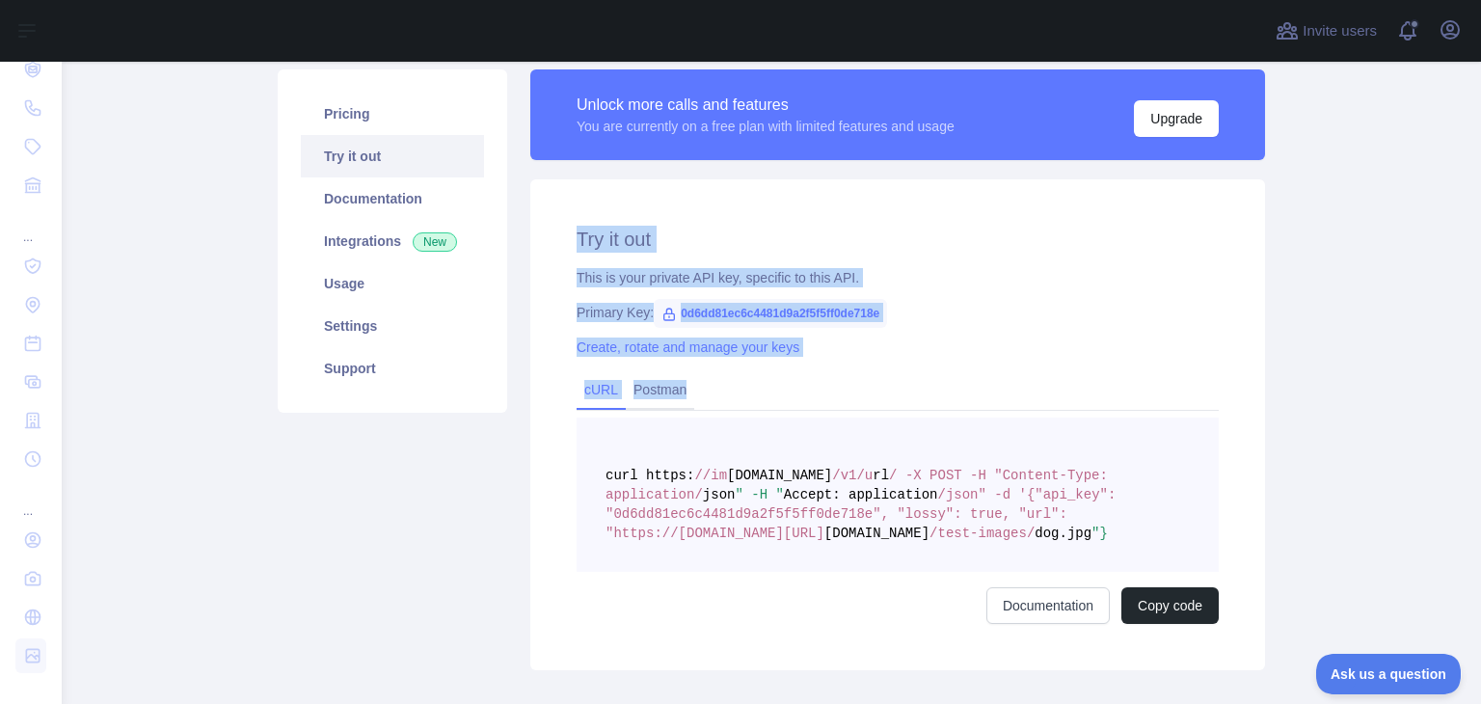
drag, startPoint x: 832, startPoint y: 386, endPoint x: 554, endPoint y: 241, distance: 313.1
click at [554, 241] on div "Try it out This is your private API key, specific to this API. Primary Key: 0d6…" at bounding box center [897, 424] width 735 height 491
drag, startPoint x: 564, startPoint y: 235, endPoint x: 801, endPoint y: 398, distance: 287.8
click at [801, 398] on div "Try it out This is your private API key, specific to this API. Primary Key: 0d6…" at bounding box center [897, 424] width 735 height 491
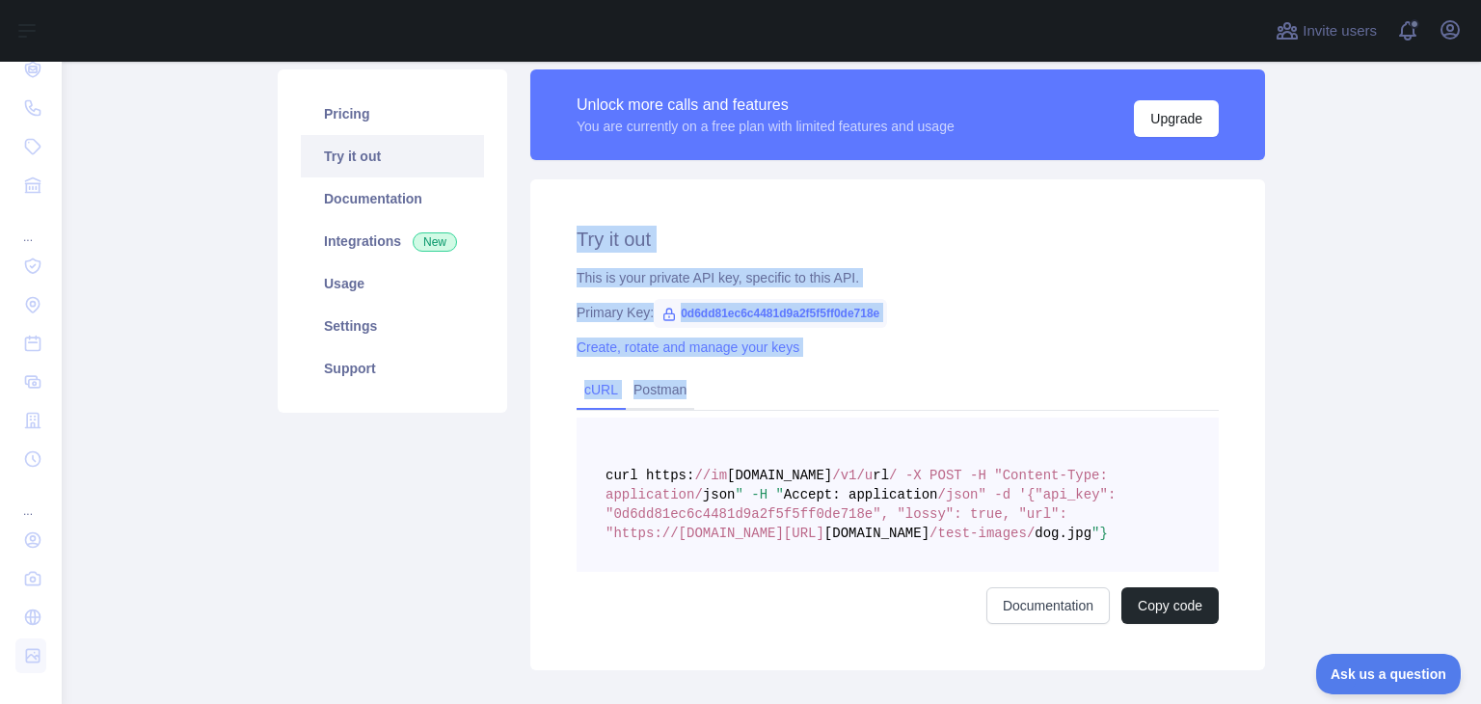
click at [801, 398] on div "cURL Postman" at bounding box center [898, 391] width 642 height 39
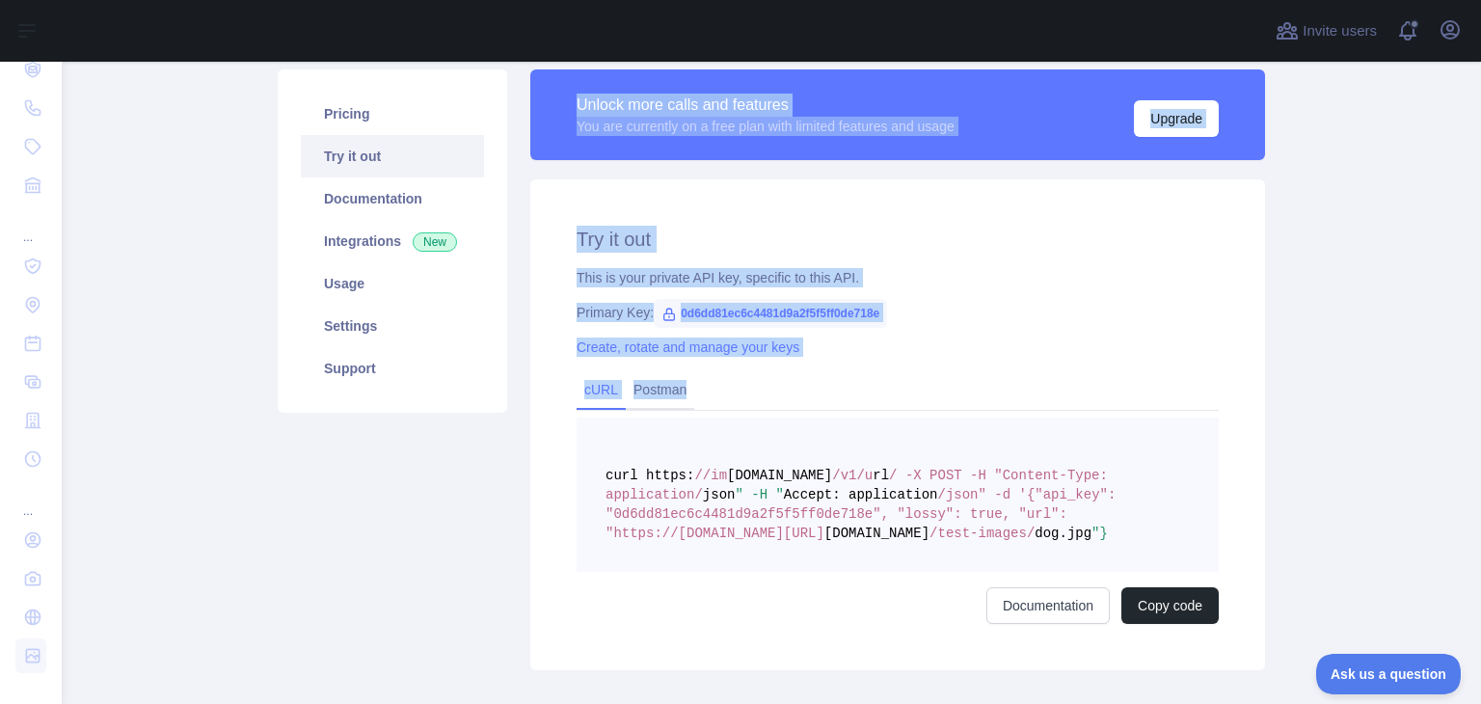
drag, startPoint x: 572, startPoint y: 99, endPoint x: 823, endPoint y: 385, distance: 380.5
click at [823, 385] on div "Unlock more calls and features You are currently on a free plan with limited fe…" at bounding box center [898, 369] width 758 height 601
click at [823, 385] on div "cURL Postman" at bounding box center [898, 391] width 642 height 39
drag, startPoint x: 823, startPoint y: 385, endPoint x: 555, endPoint y: 90, distance: 398.6
click at [555, 90] on div "Unlock more calls and features You are currently on a free plan with limited fe…" at bounding box center [898, 369] width 758 height 601
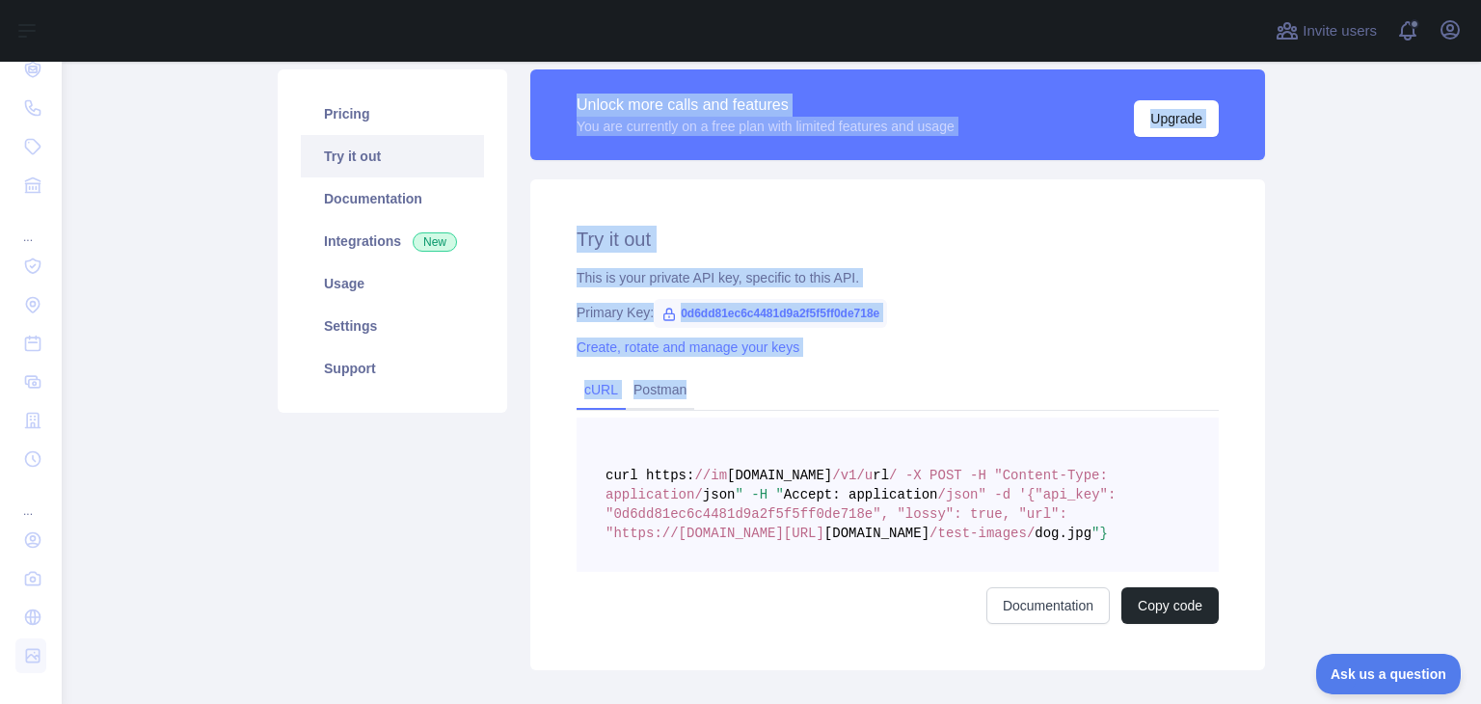
click at [555, 90] on div "Unlock more calls and features You are currently on a free plan with limited fe…" at bounding box center [897, 114] width 735 height 91
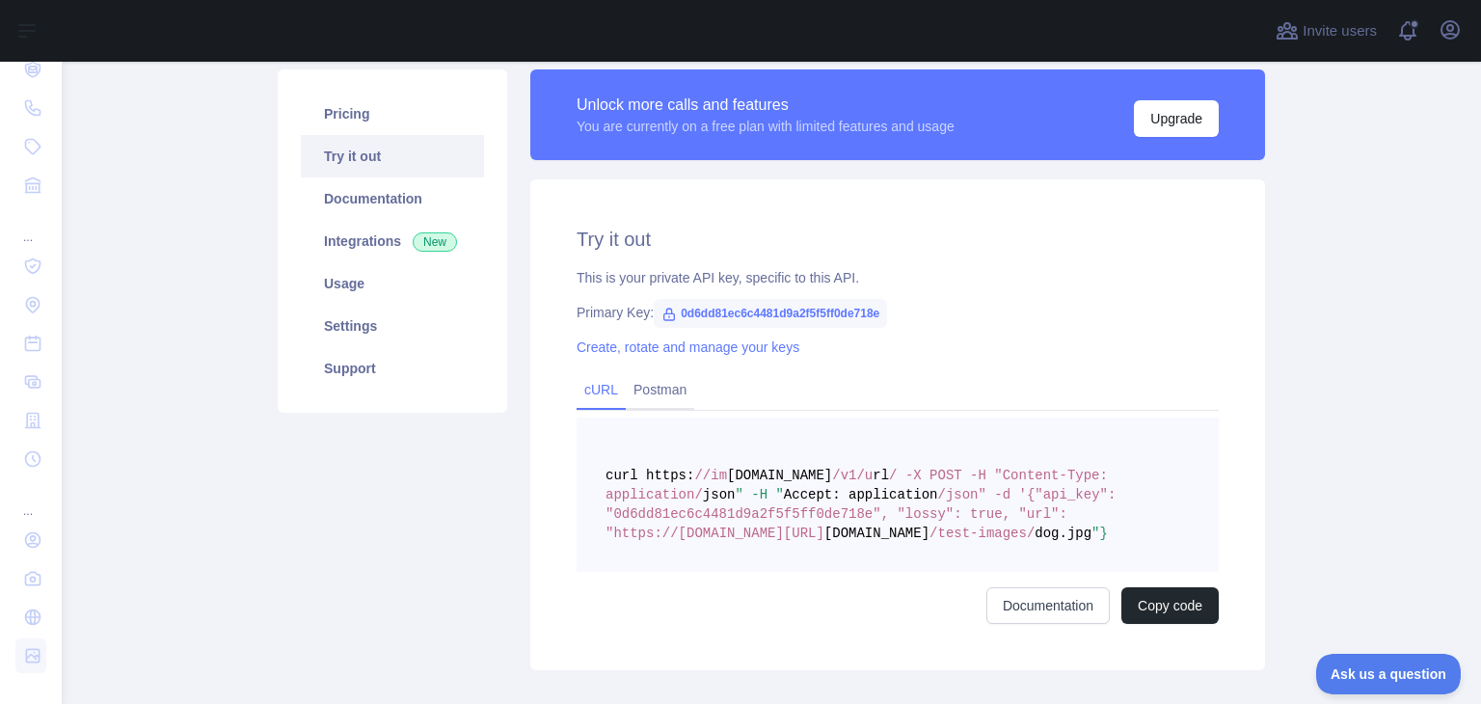
click at [567, 99] on div "Unlock more calls and features You are currently on a free plan with limited fe…" at bounding box center [897, 114] width 735 height 91
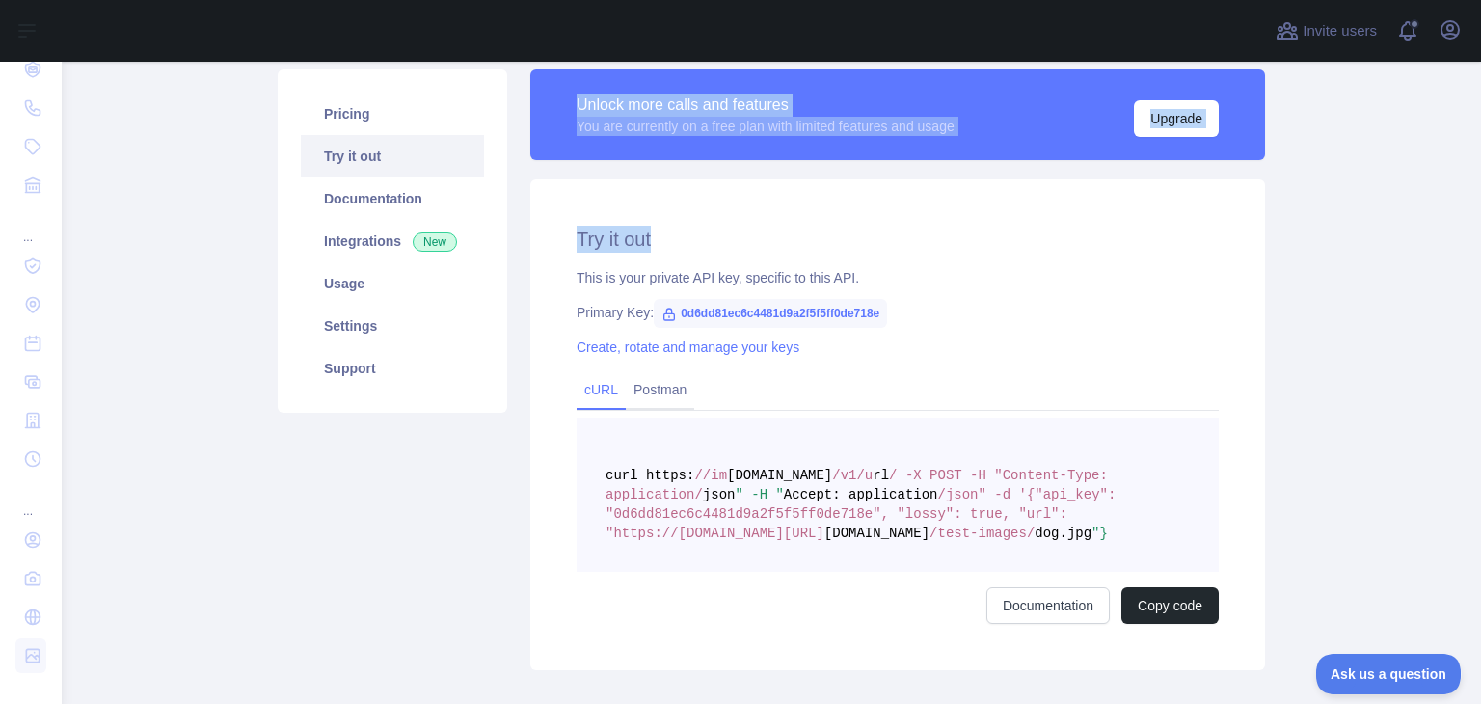
drag, startPoint x: 569, startPoint y: 106, endPoint x: 674, endPoint y: 222, distance: 156.3
click at [674, 222] on div "Unlock more calls and features You are currently on a free plan with limited fe…" at bounding box center [898, 369] width 758 height 601
click at [674, 222] on div "Try it out This is your private API key, specific to this API. Primary Key: 0d6…" at bounding box center [897, 424] width 735 height 491
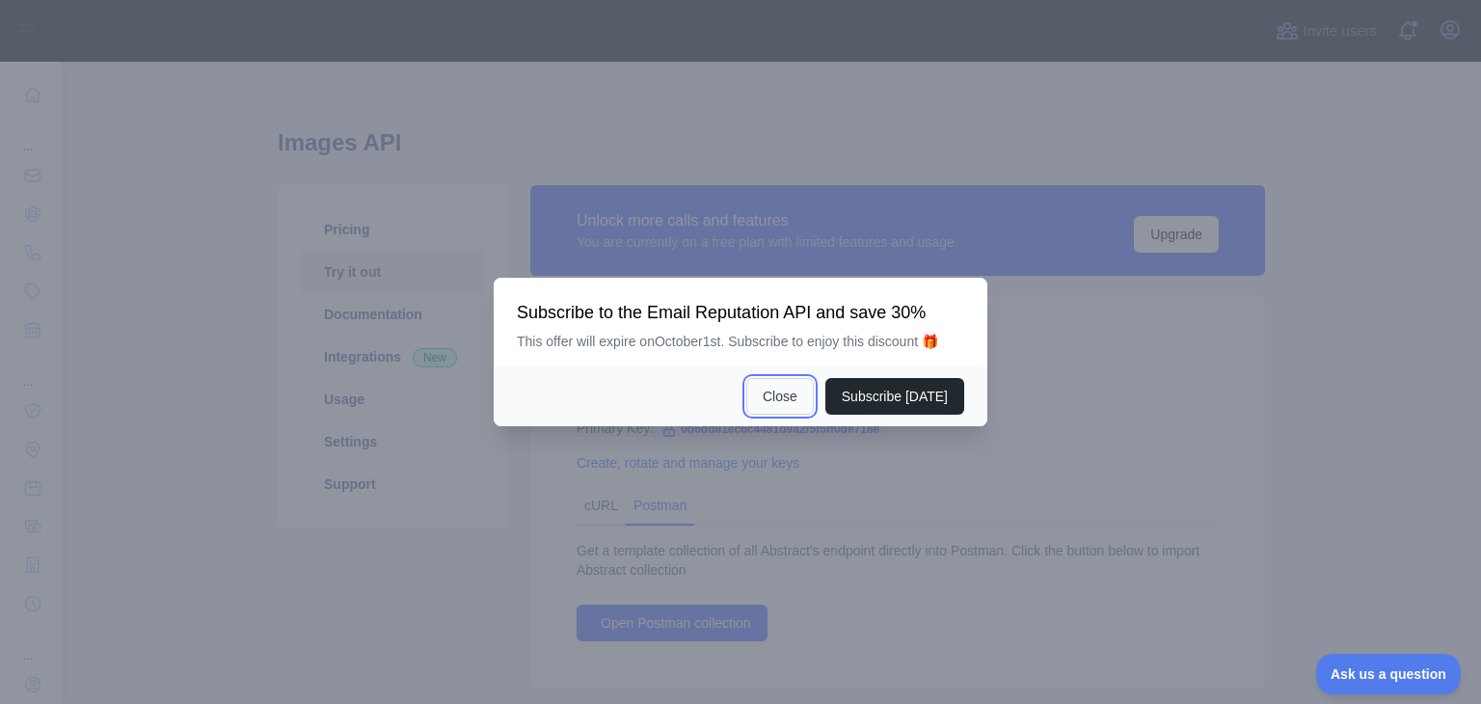
click at [783, 387] on button "Close" at bounding box center [779, 396] width 67 height 37
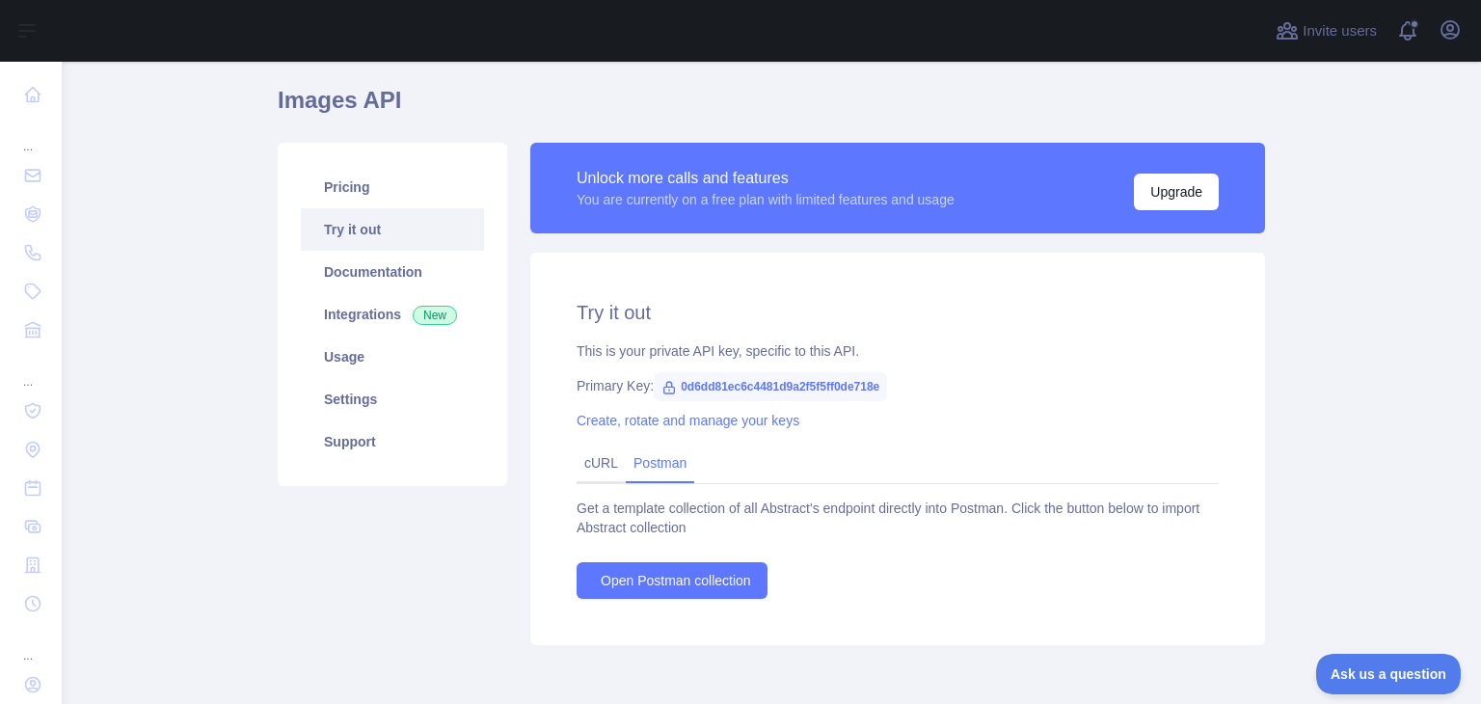
scroll to position [77, 0]
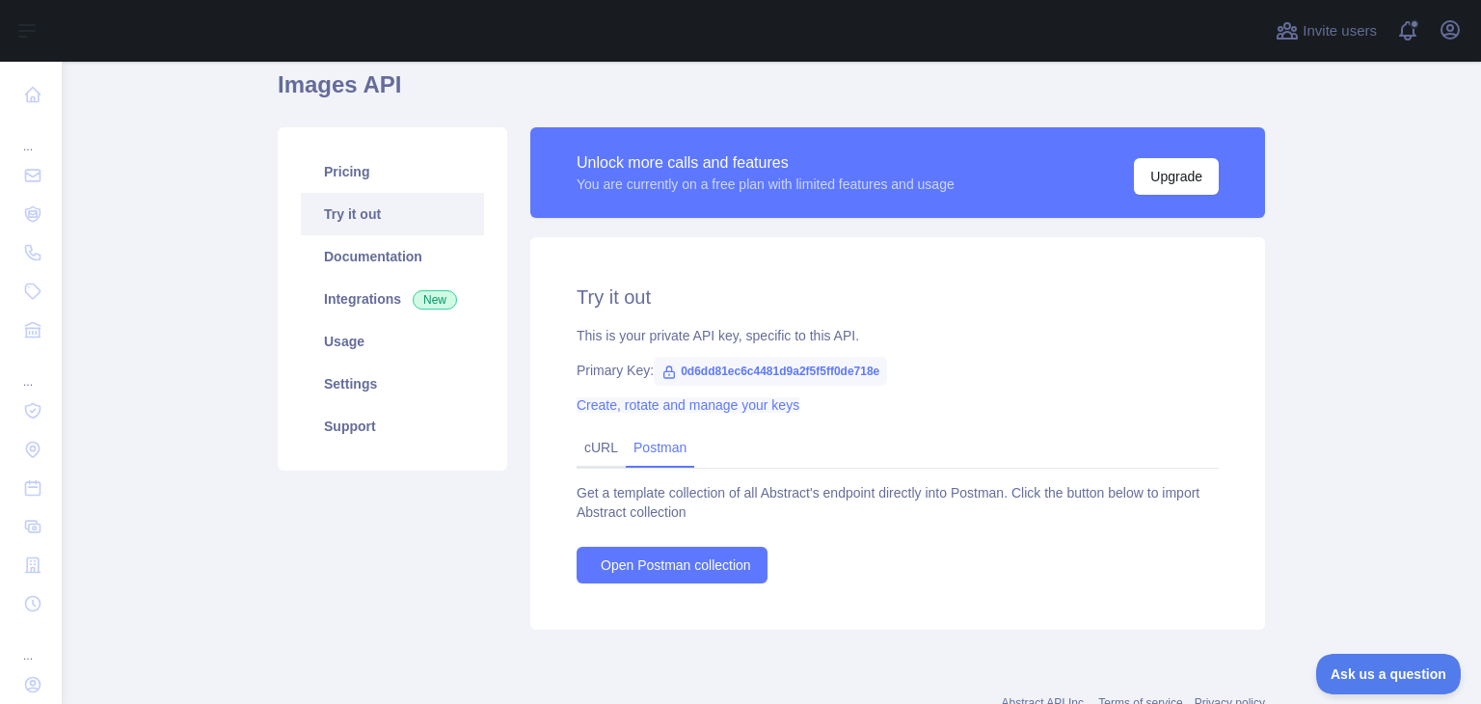
click at [776, 401] on link "Create, rotate and manage your keys" at bounding box center [688, 404] width 223 height 15
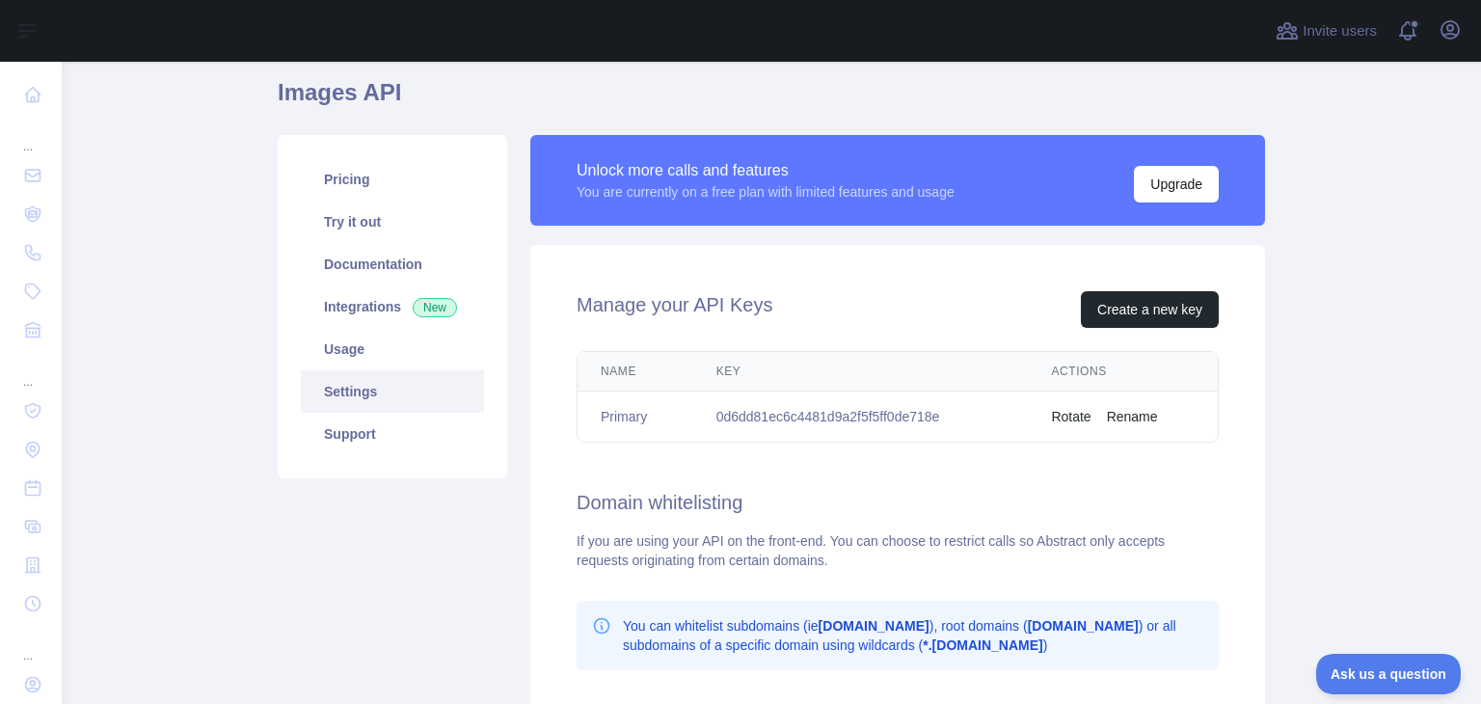
scroll to position [69, 0]
click at [779, 437] on td "0d6dd81ec6c4481d9a2f5f5ff0de718e" at bounding box center [861, 416] width 336 height 51
click at [821, 469] on div "Manage your API Keys Create a new key Name Key Actions Primary 0d6dd81ec6c4481d…" at bounding box center [897, 589] width 735 height 689
click at [1061, 415] on button "Rotate" at bounding box center [1071, 416] width 40 height 19
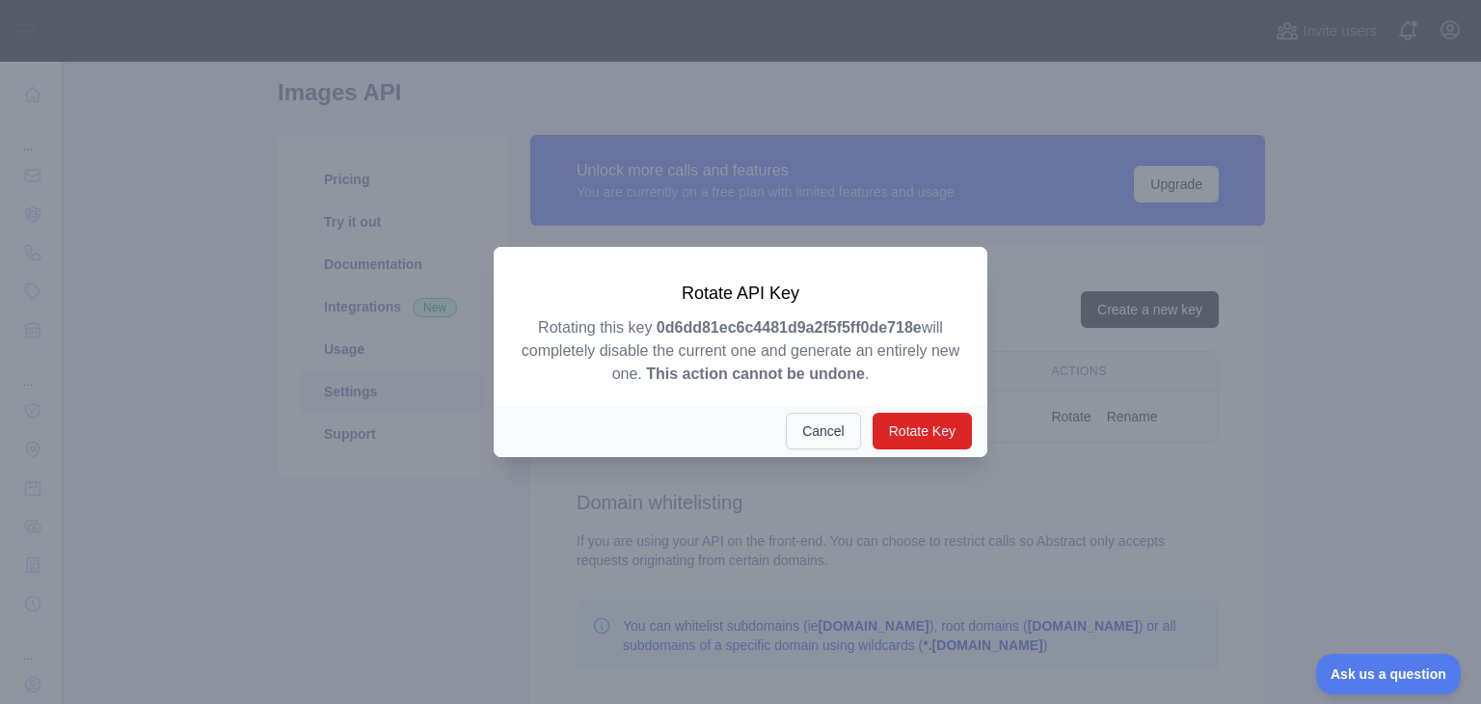
click at [822, 427] on button "Cancel" at bounding box center [823, 431] width 75 height 37
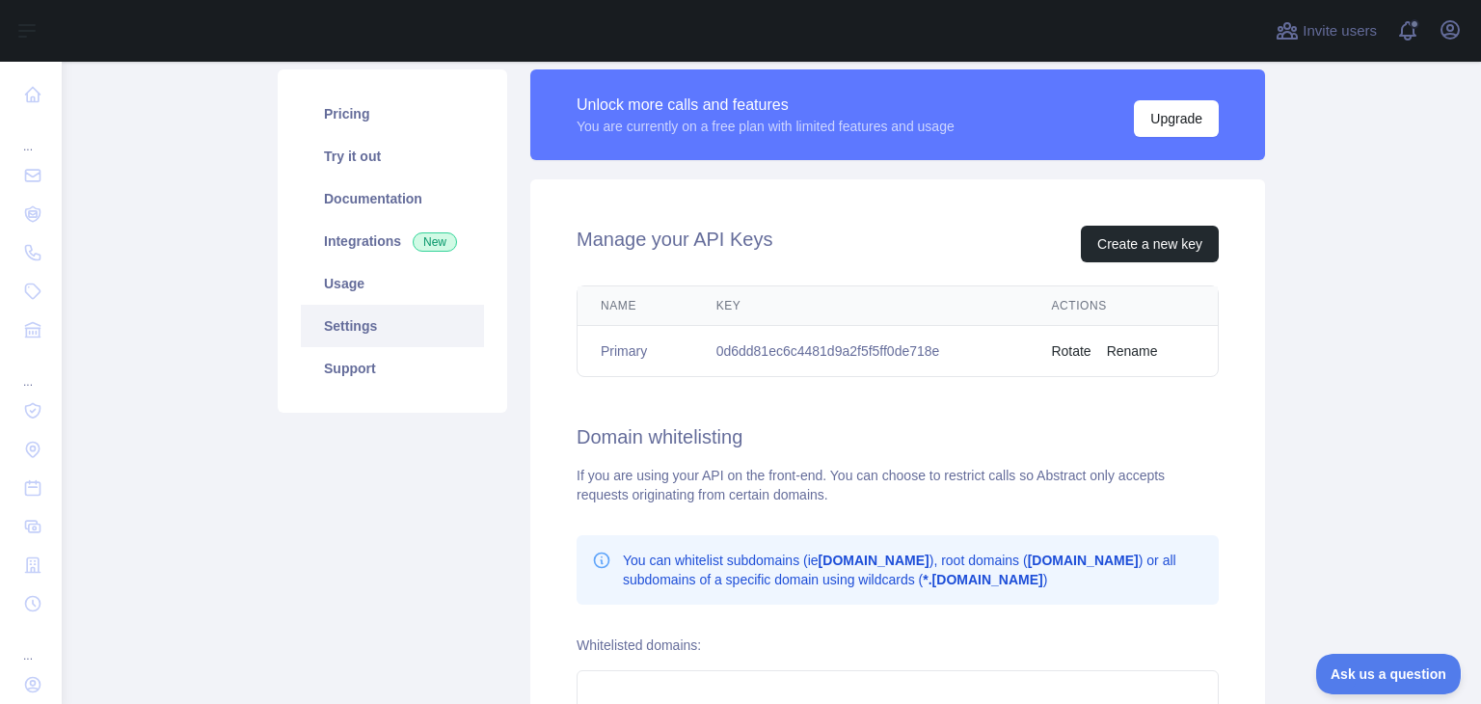
scroll to position [0, 0]
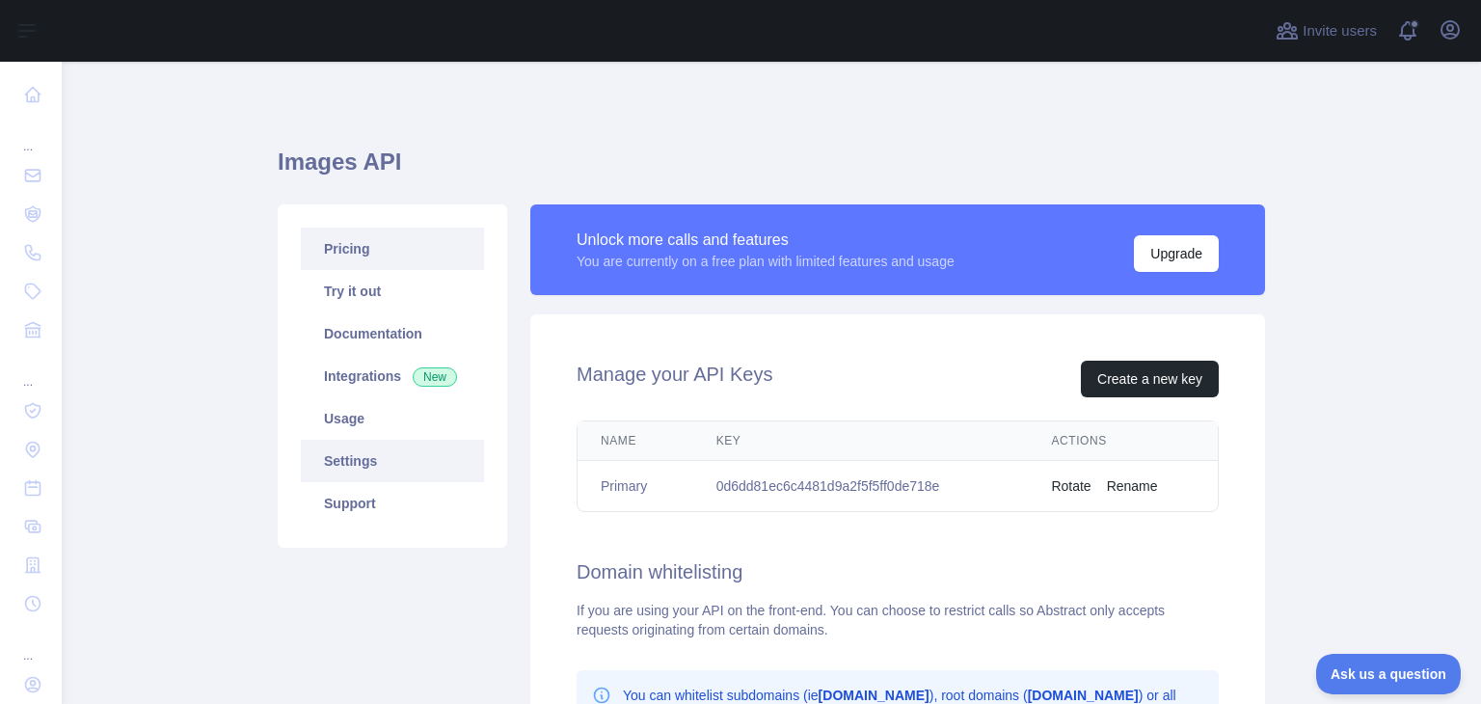
click at [406, 248] on link "Pricing" at bounding box center [392, 249] width 183 height 42
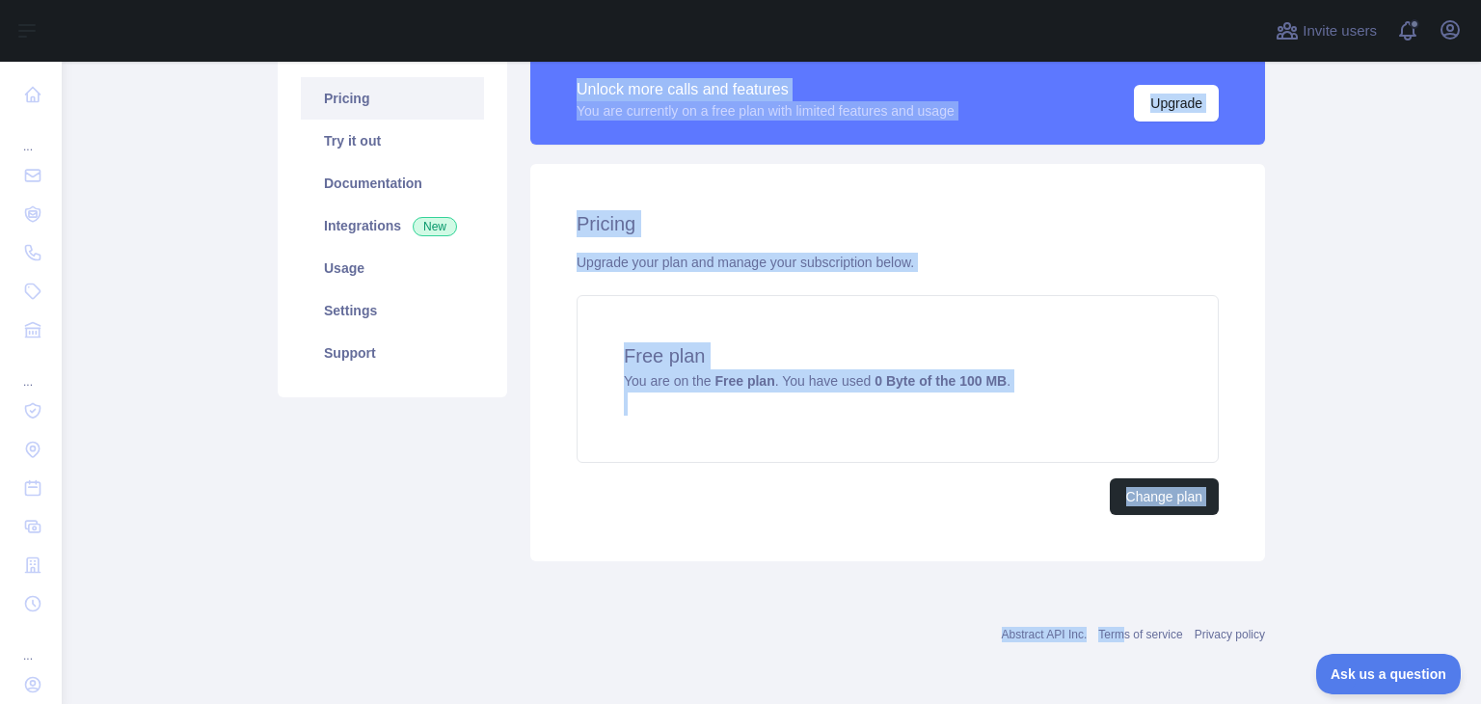
scroll to position [149, 0]
drag, startPoint x: 567, startPoint y: 119, endPoint x: 1351, endPoint y: 614, distance: 927.4
click at [1351, 614] on main "Images API Pricing Try it out Documentation Integrations New Usage Settings Sup…" at bounding box center [771, 383] width 1419 height 642
click at [1327, 522] on main "Images API Pricing Try it out Documentation Integrations New Usage Settings Sup…" at bounding box center [771, 383] width 1419 height 642
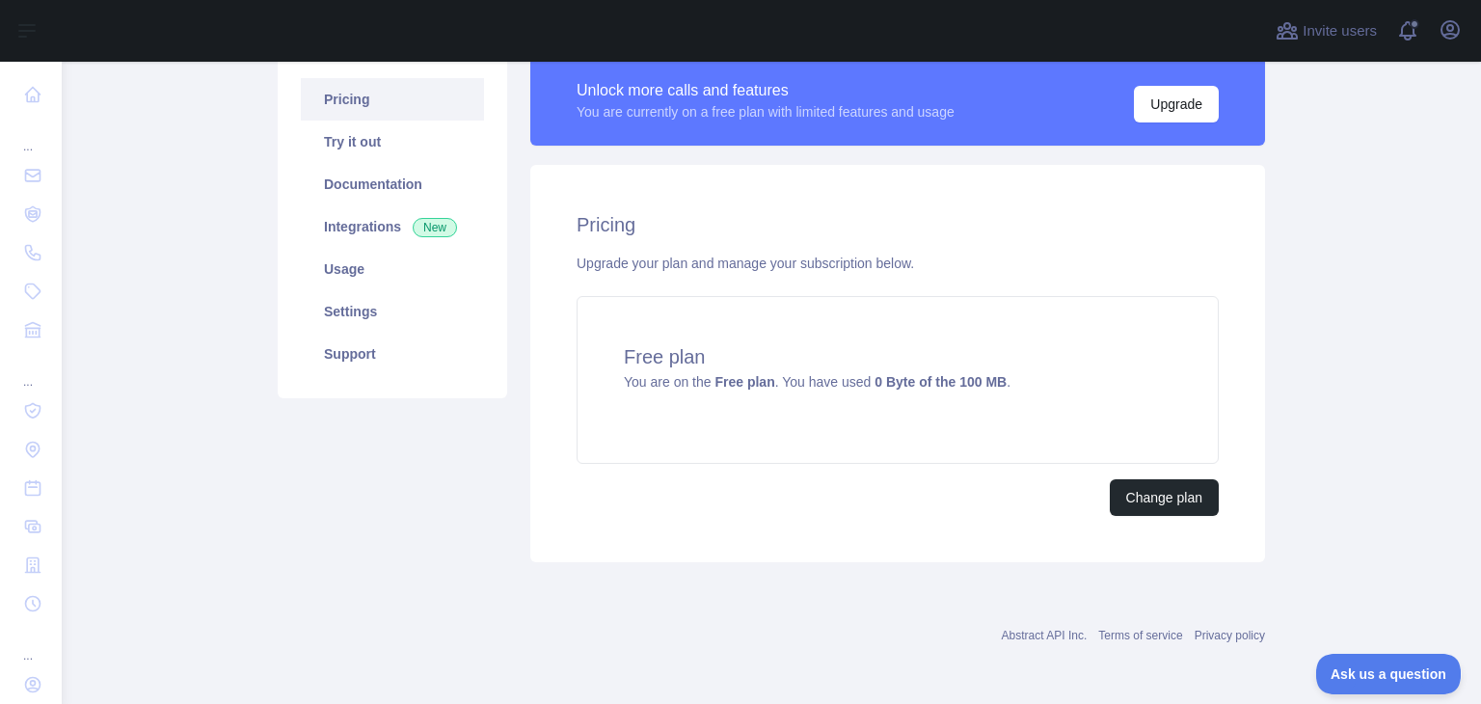
scroll to position [124, 0]
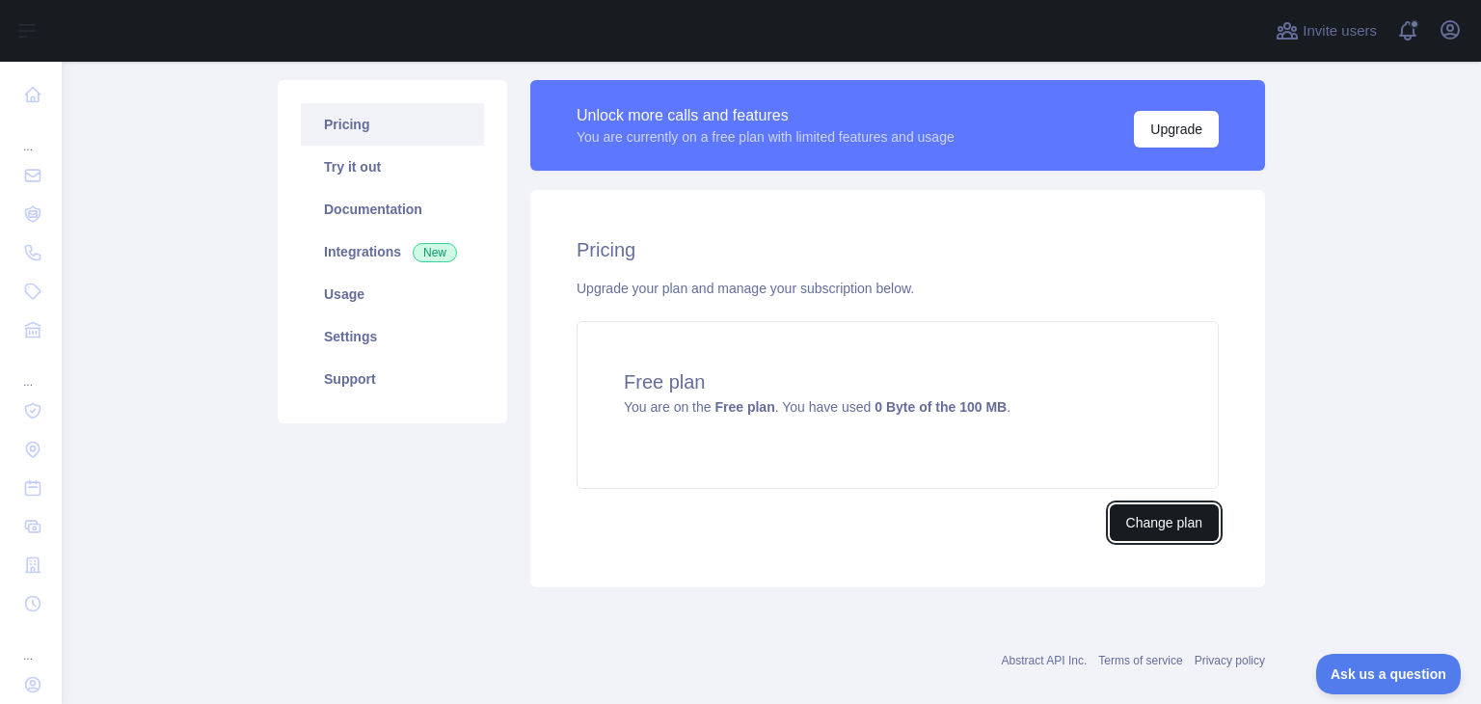
click at [1200, 517] on button "Change plan" at bounding box center [1164, 522] width 109 height 37
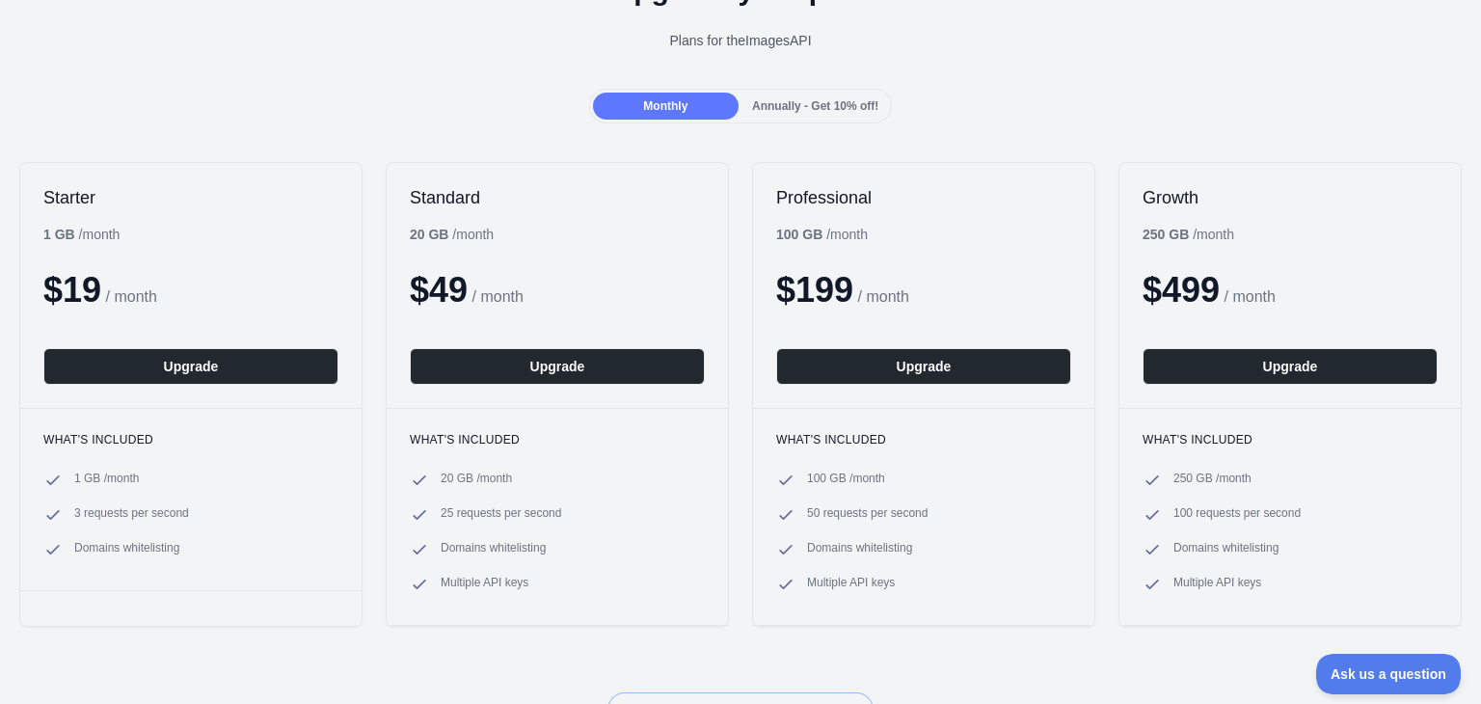
scroll to position [127, 0]
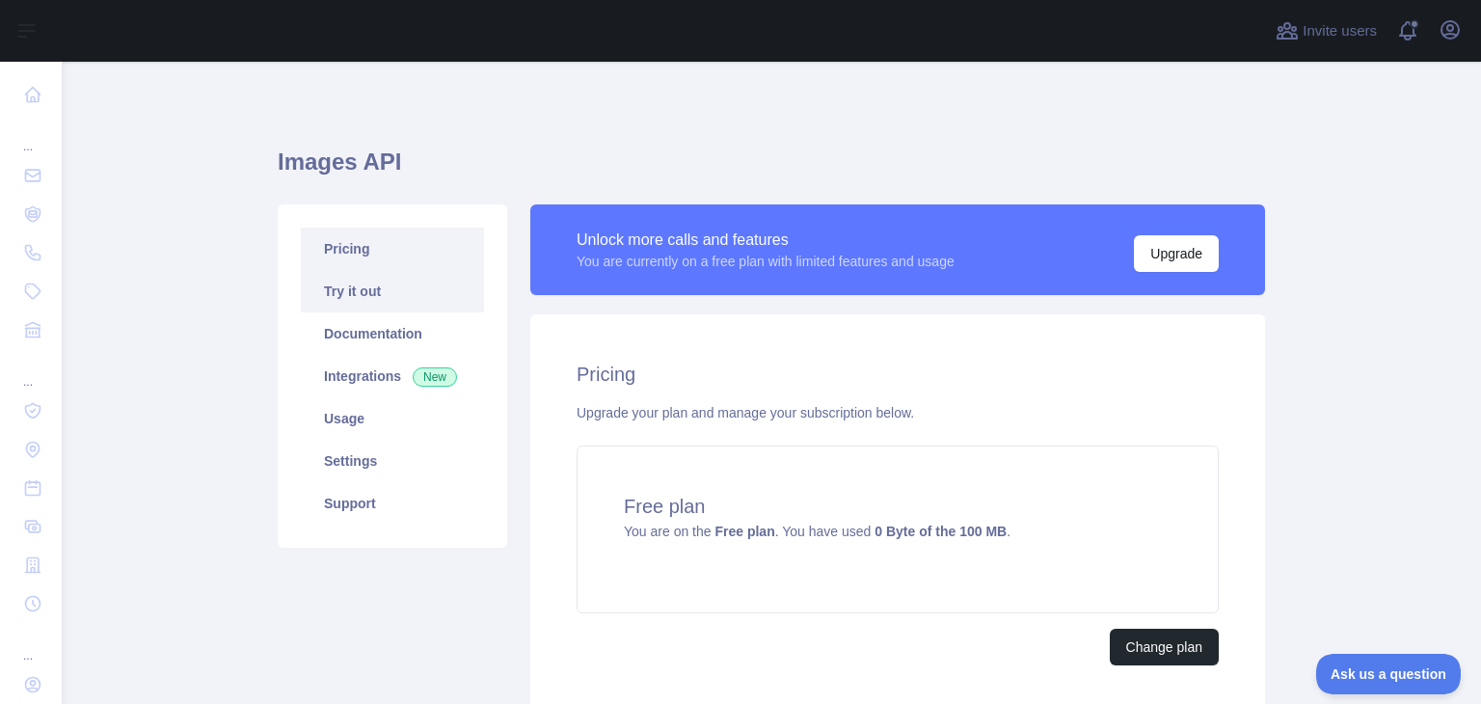
click at [406, 307] on link "Try it out" at bounding box center [392, 291] width 183 height 42
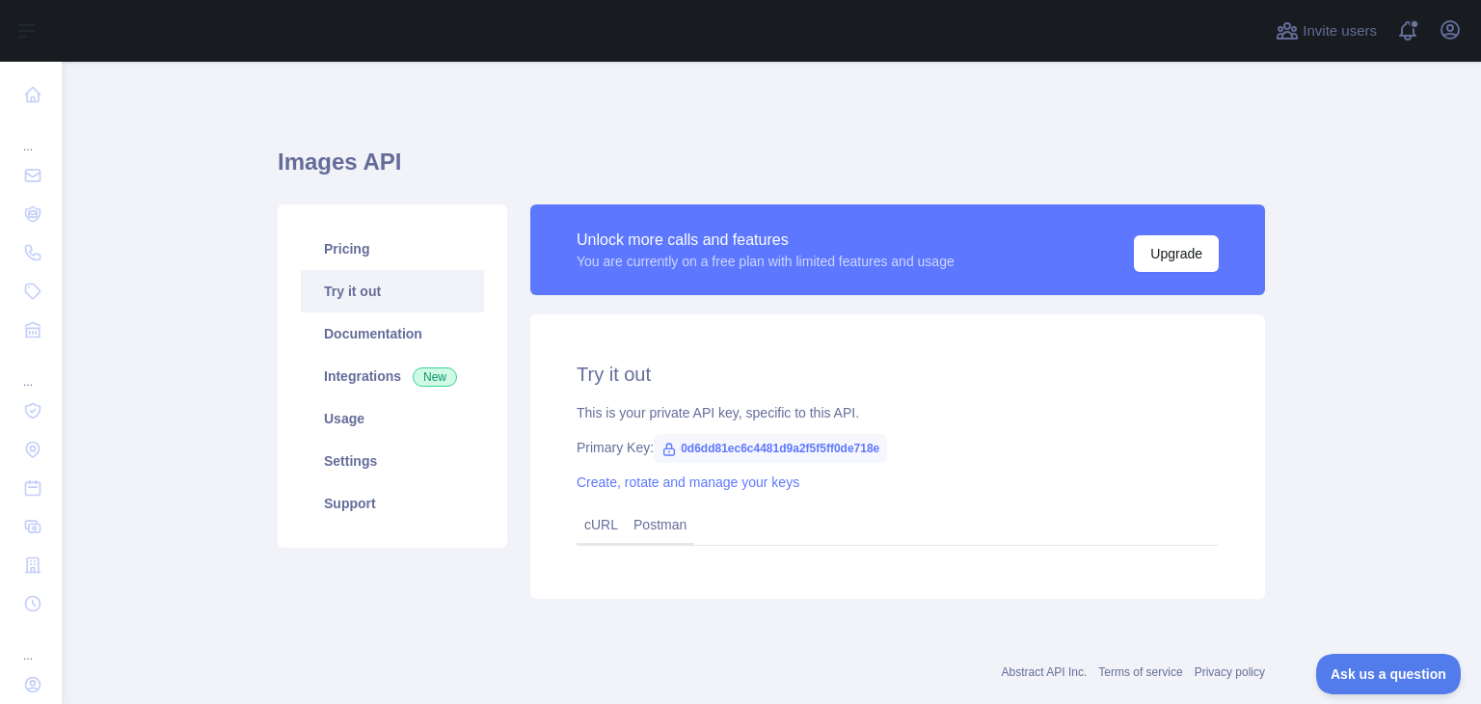
scroll to position [39, 0]
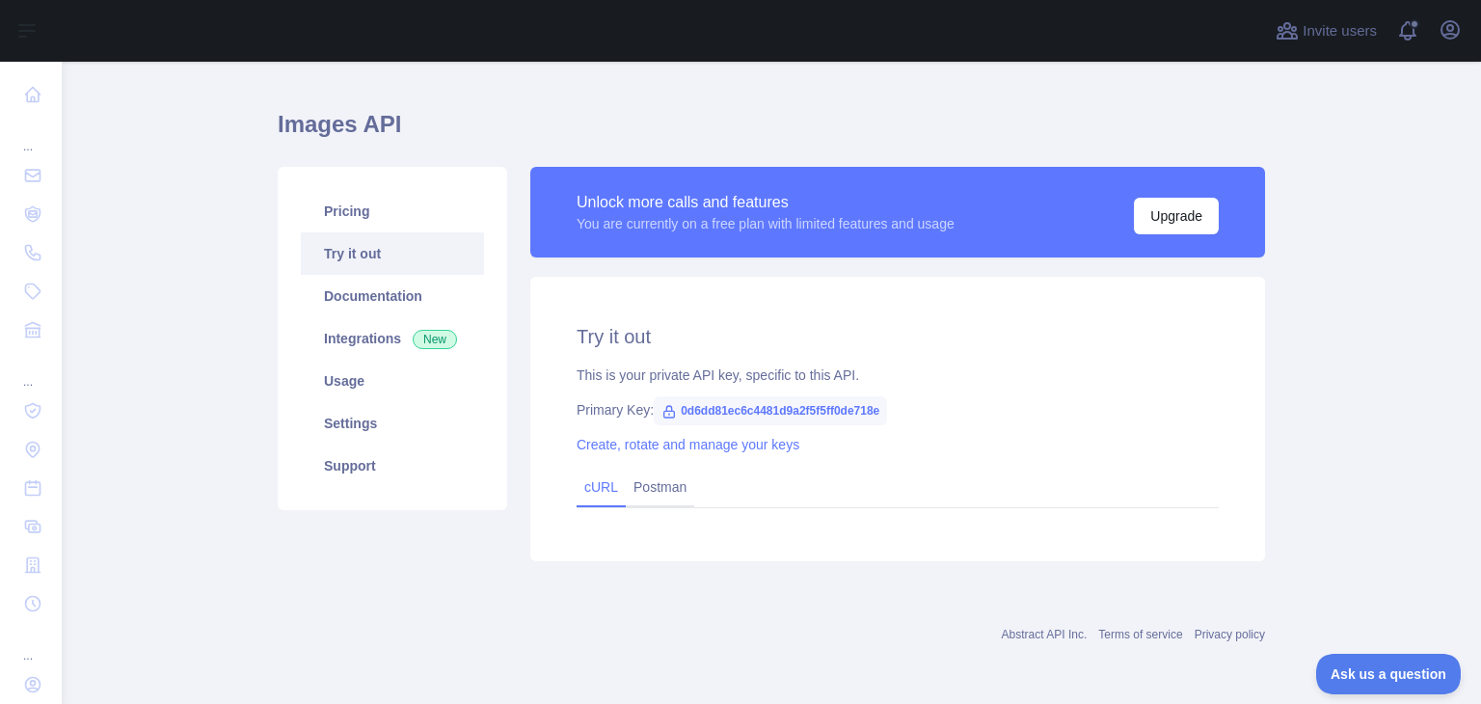
click at [584, 485] on link "cURL" at bounding box center [601, 486] width 34 height 15
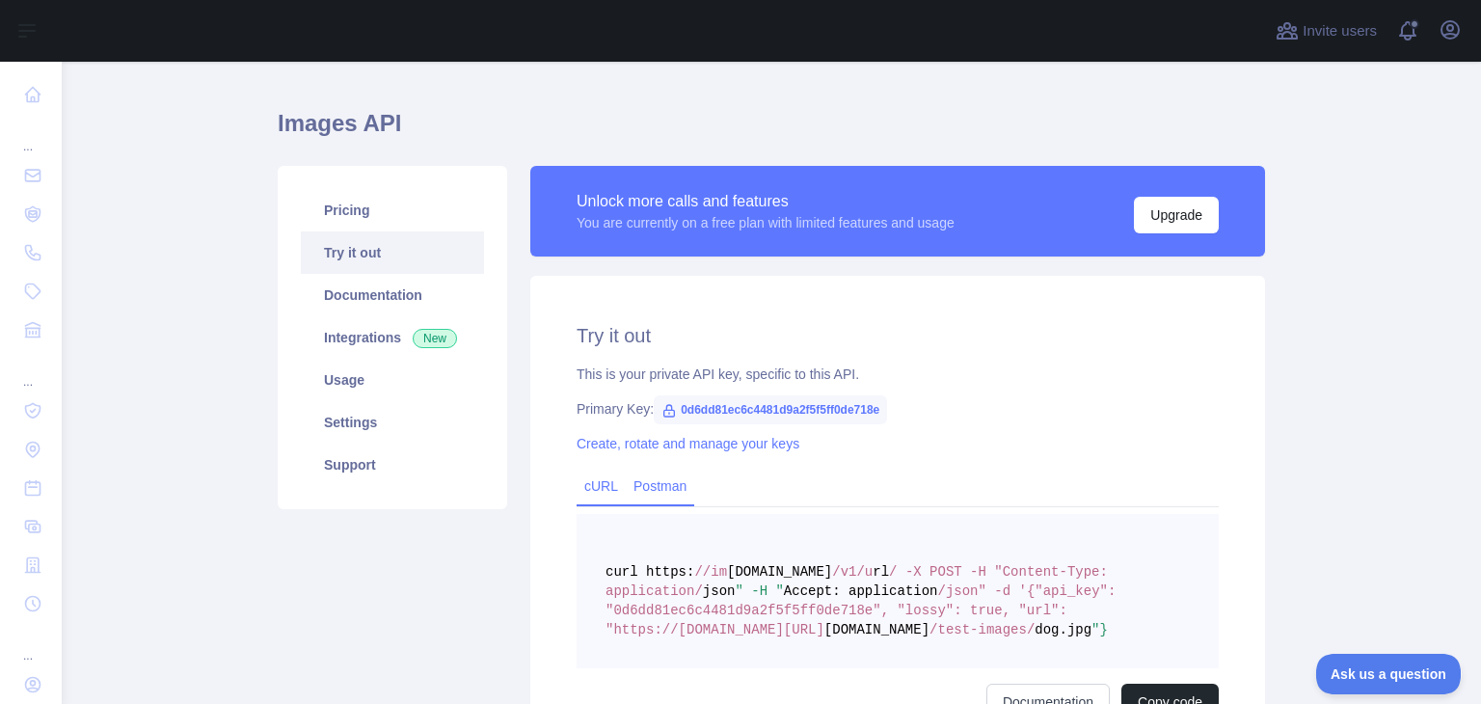
click at [629, 484] on link "Postman" at bounding box center [660, 486] width 68 height 31
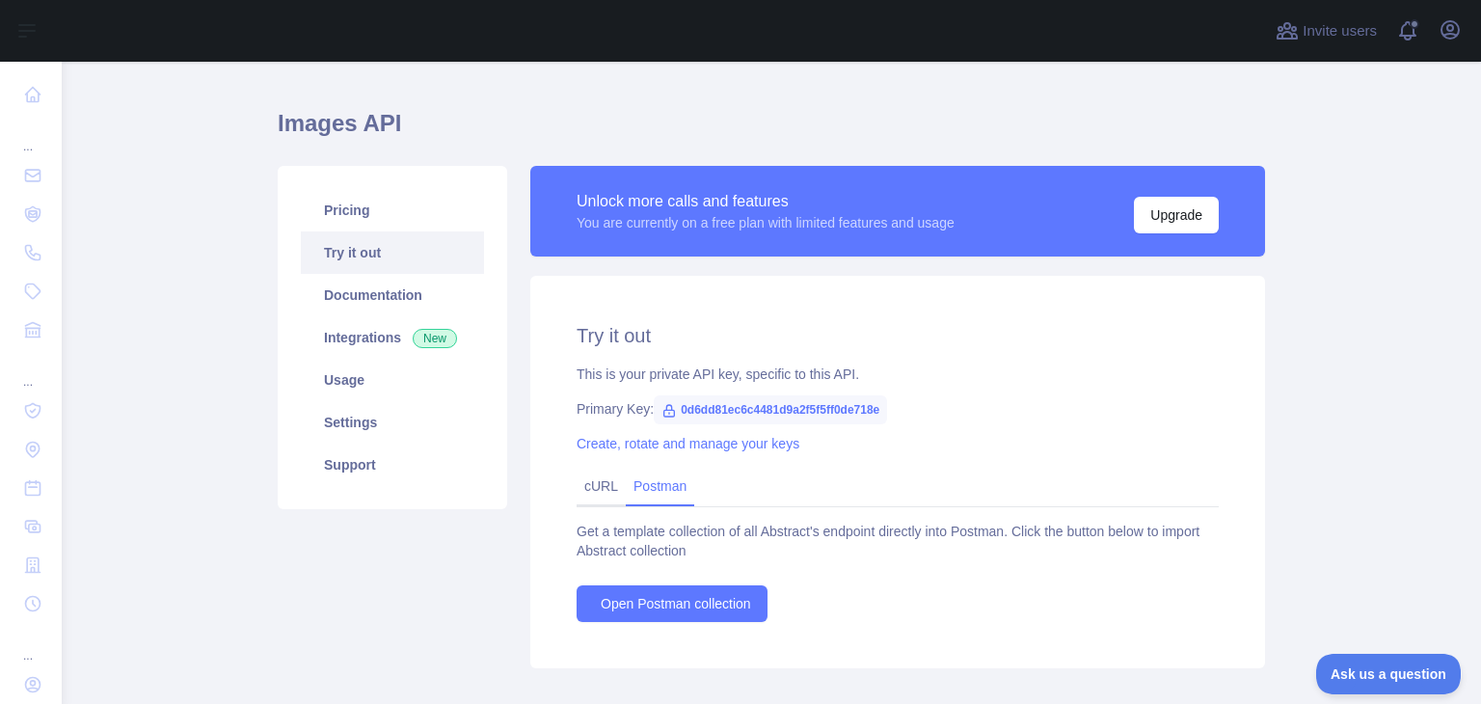
scroll to position [147, 0]
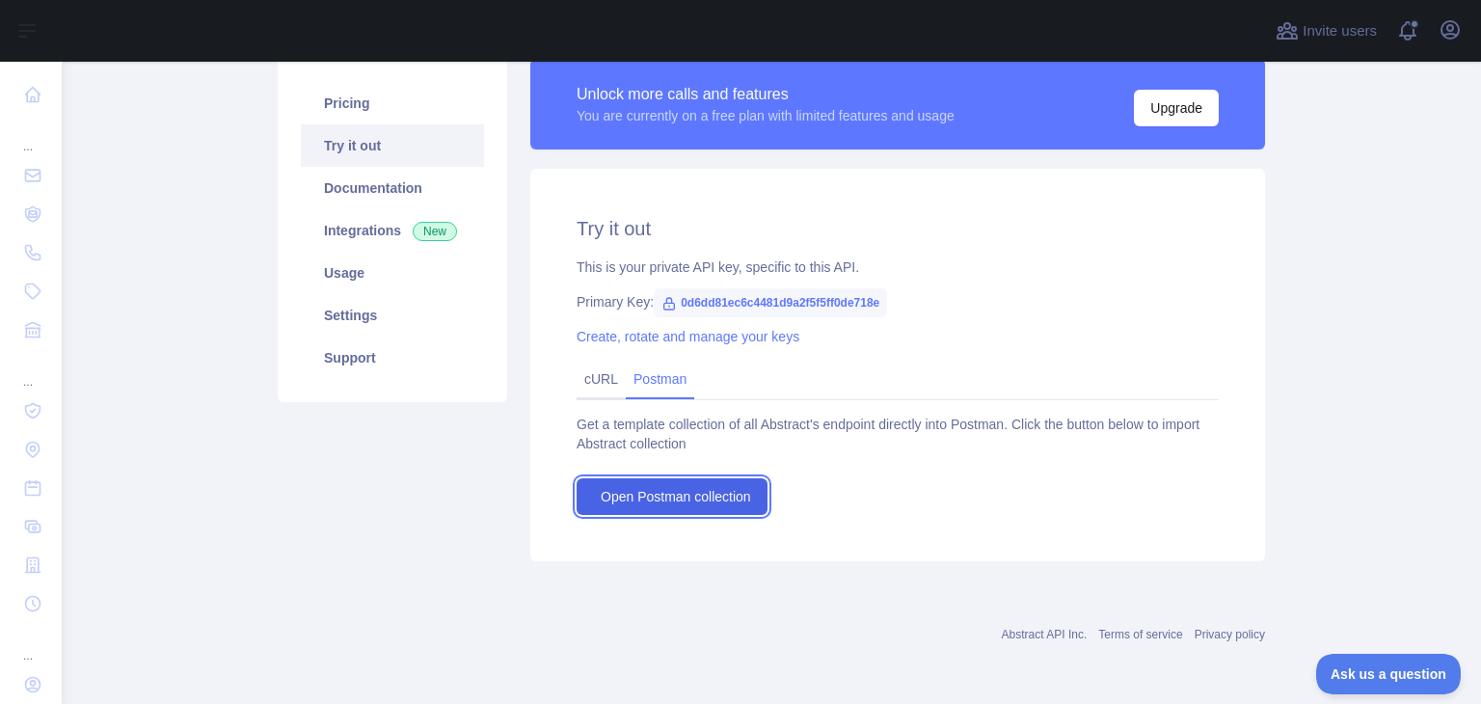
click at [636, 496] on span "Open Postman collection" at bounding box center [676, 496] width 150 height 19
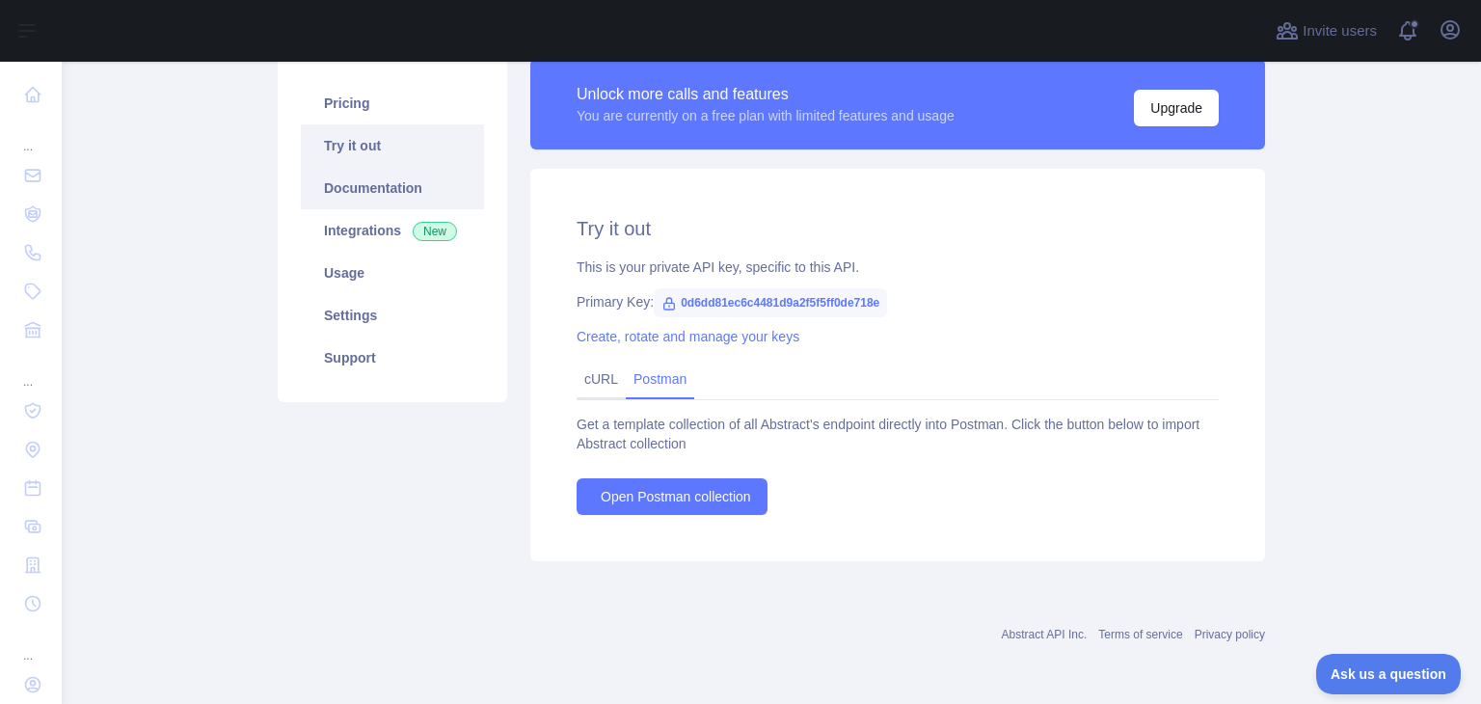
click at [422, 172] on link "Documentation" at bounding box center [392, 188] width 183 height 42
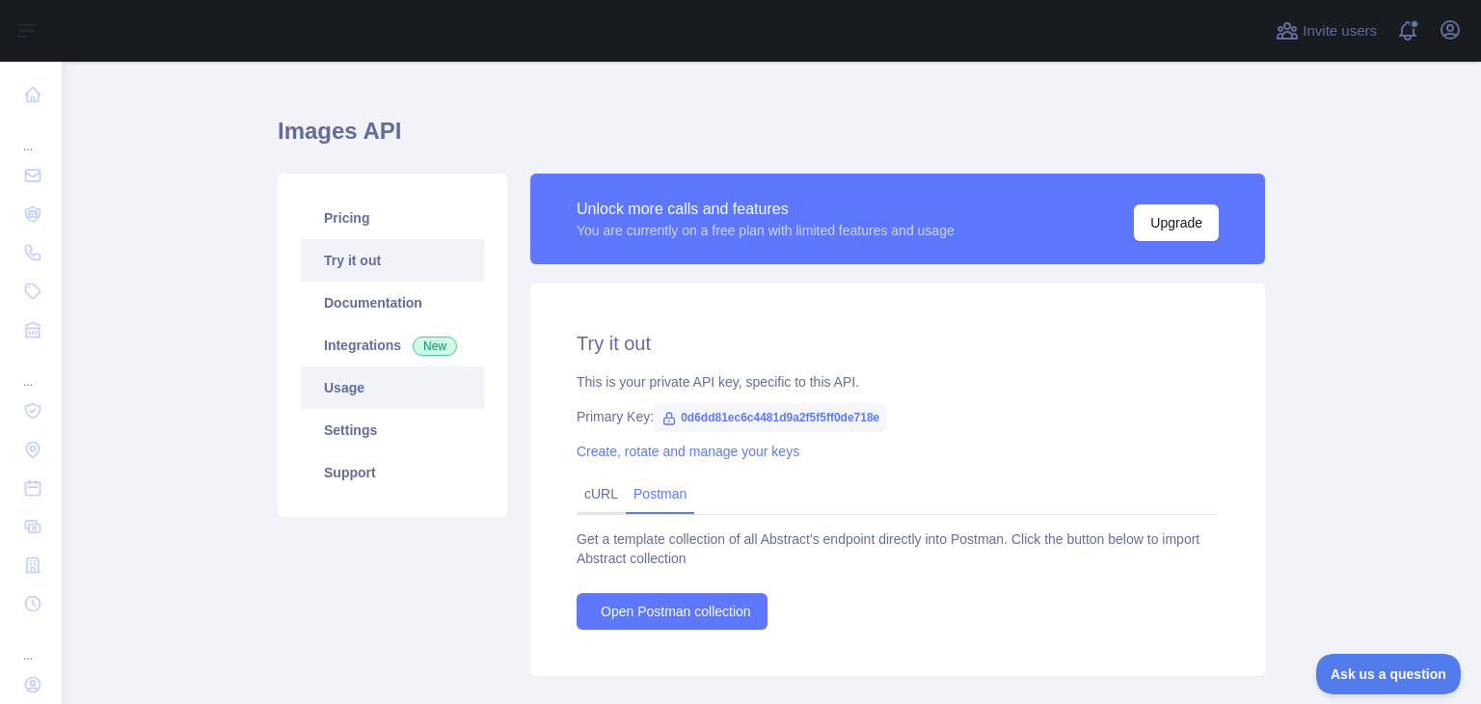
scroll to position [34, 0]
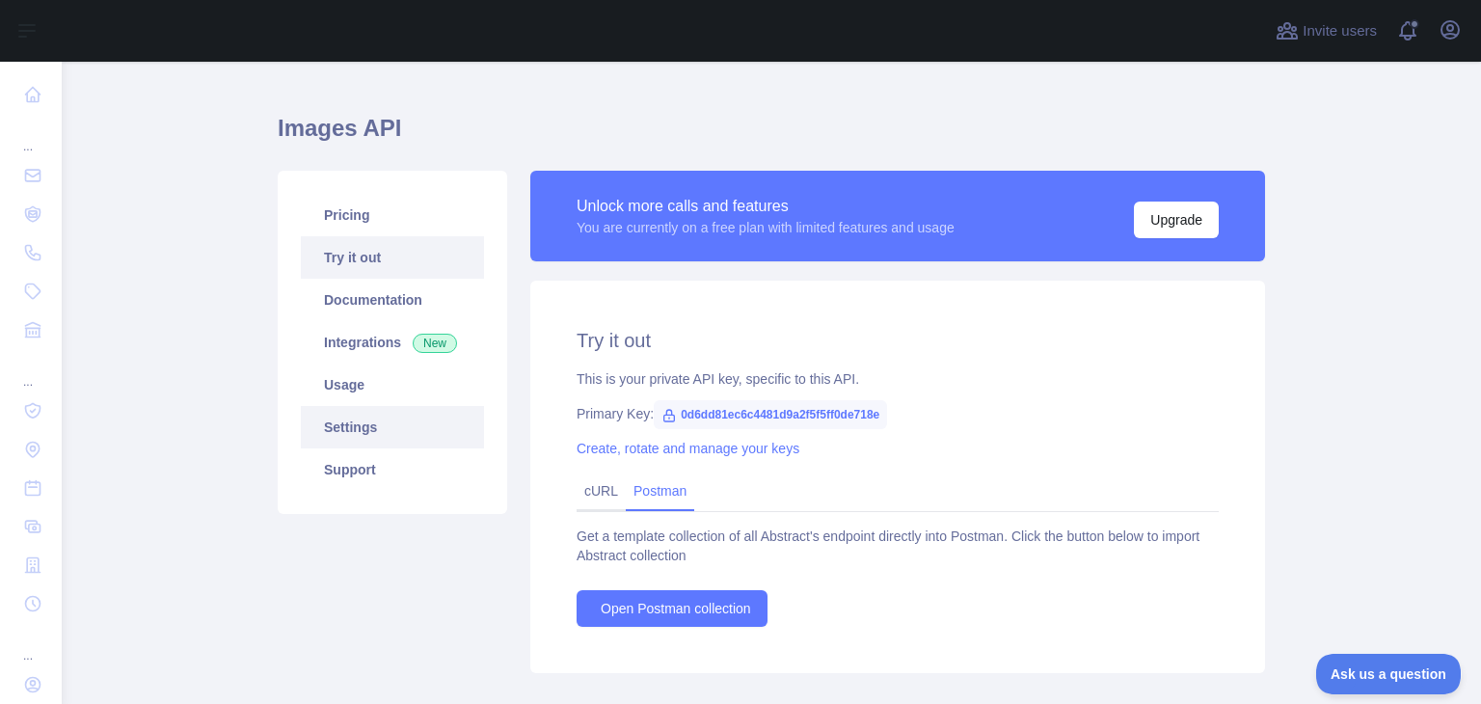
click at [428, 413] on link "Settings" at bounding box center [392, 427] width 183 height 42
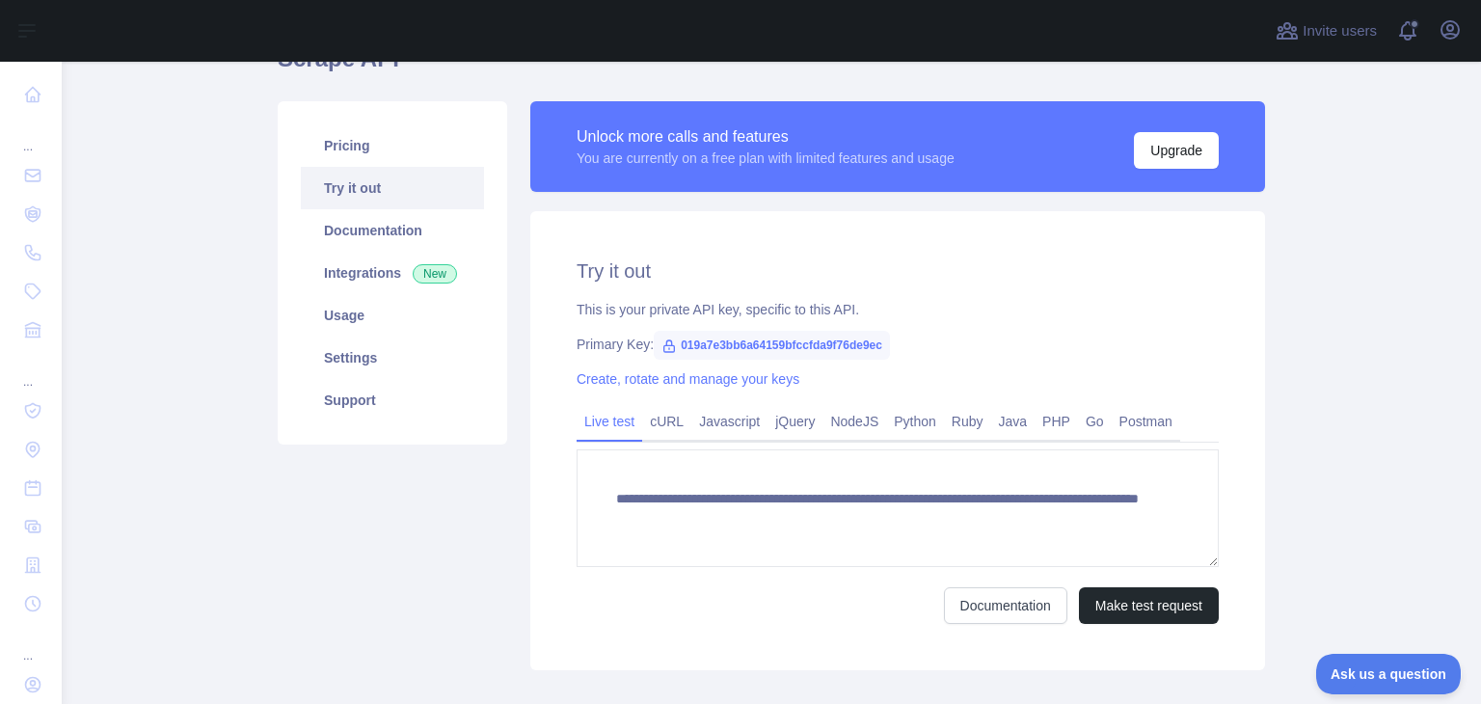
scroll to position [191, 0]
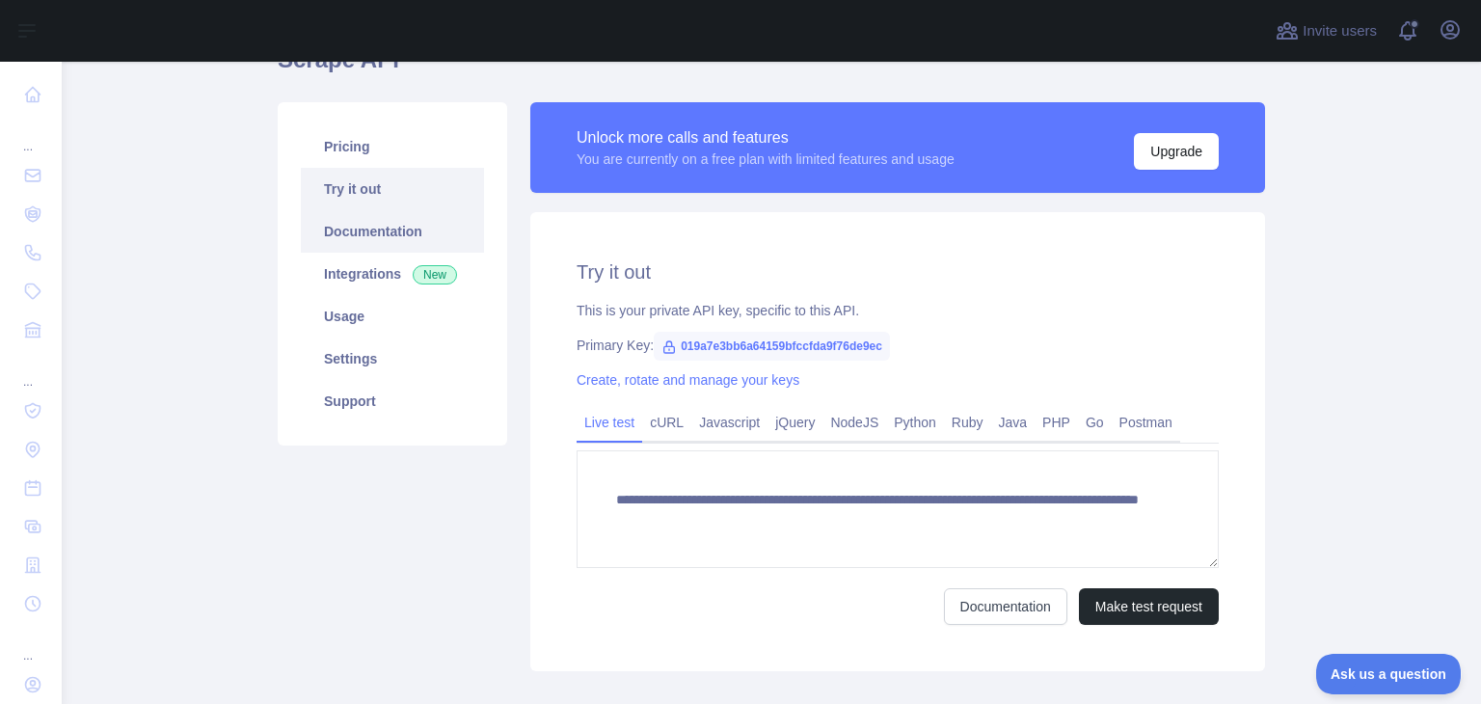
click at [420, 232] on link "Documentation" at bounding box center [392, 231] width 183 height 42
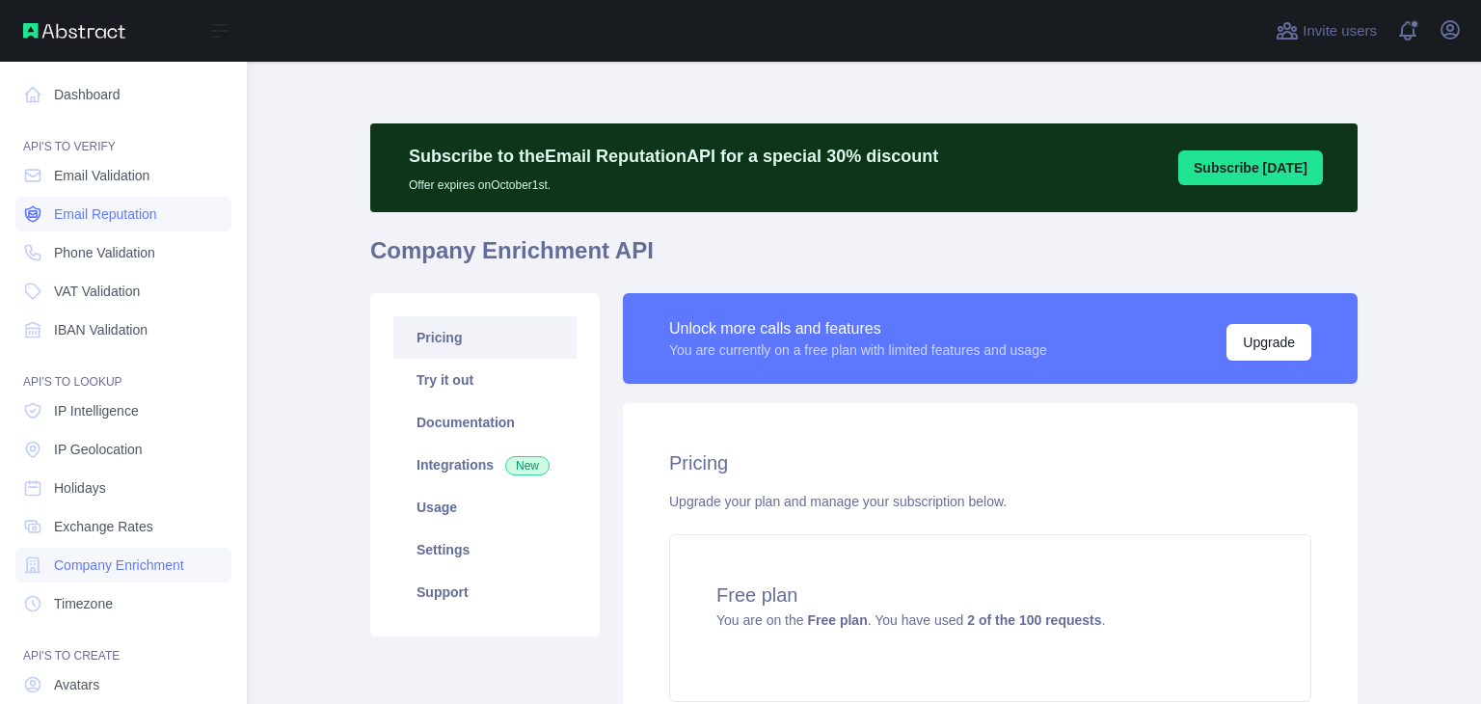
scroll to position [189, 0]
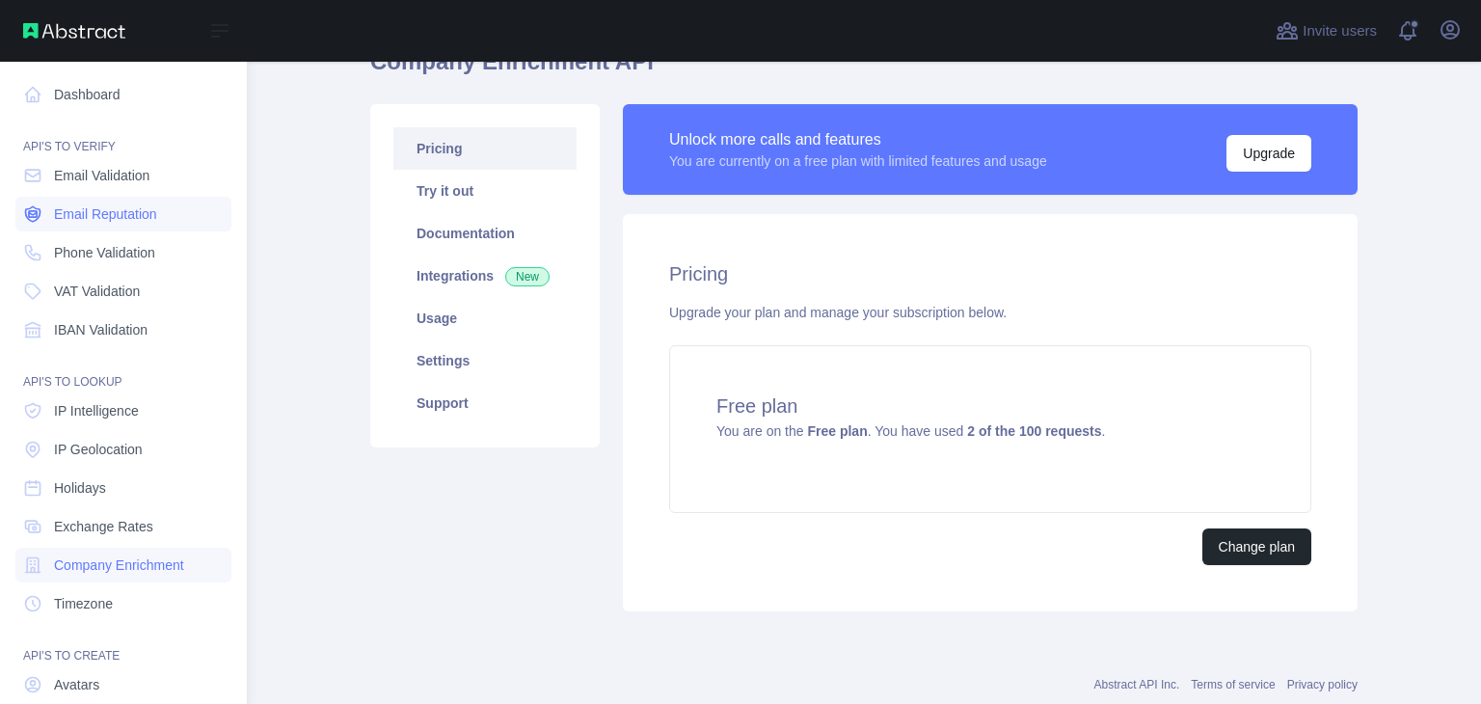
click at [91, 210] on span "Email Reputation" at bounding box center [105, 213] width 103 height 19
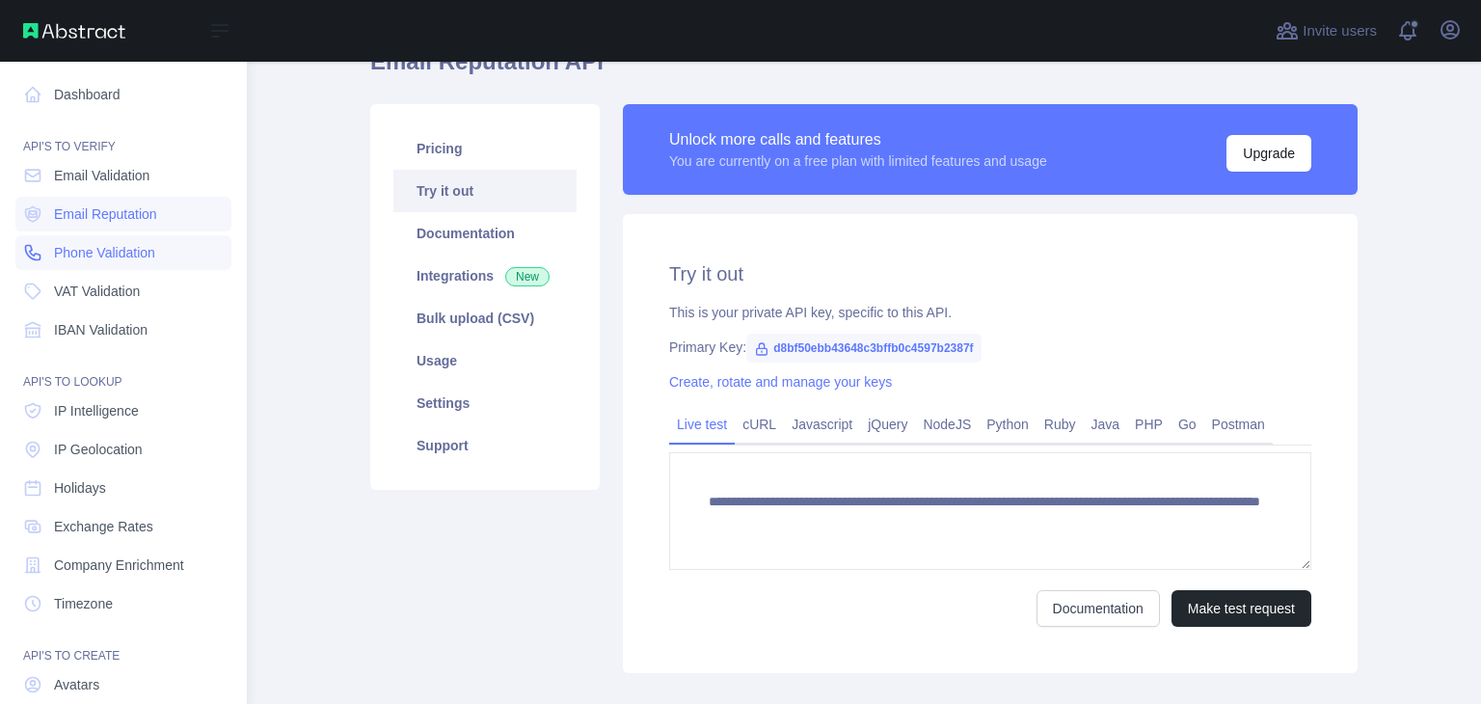
click at [95, 240] on link "Phone Validation" at bounding box center [123, 252] width 216 height 35
click at [108, 296] on span "VAT Validation" at bounding box center [97, 291] width 86 height 19
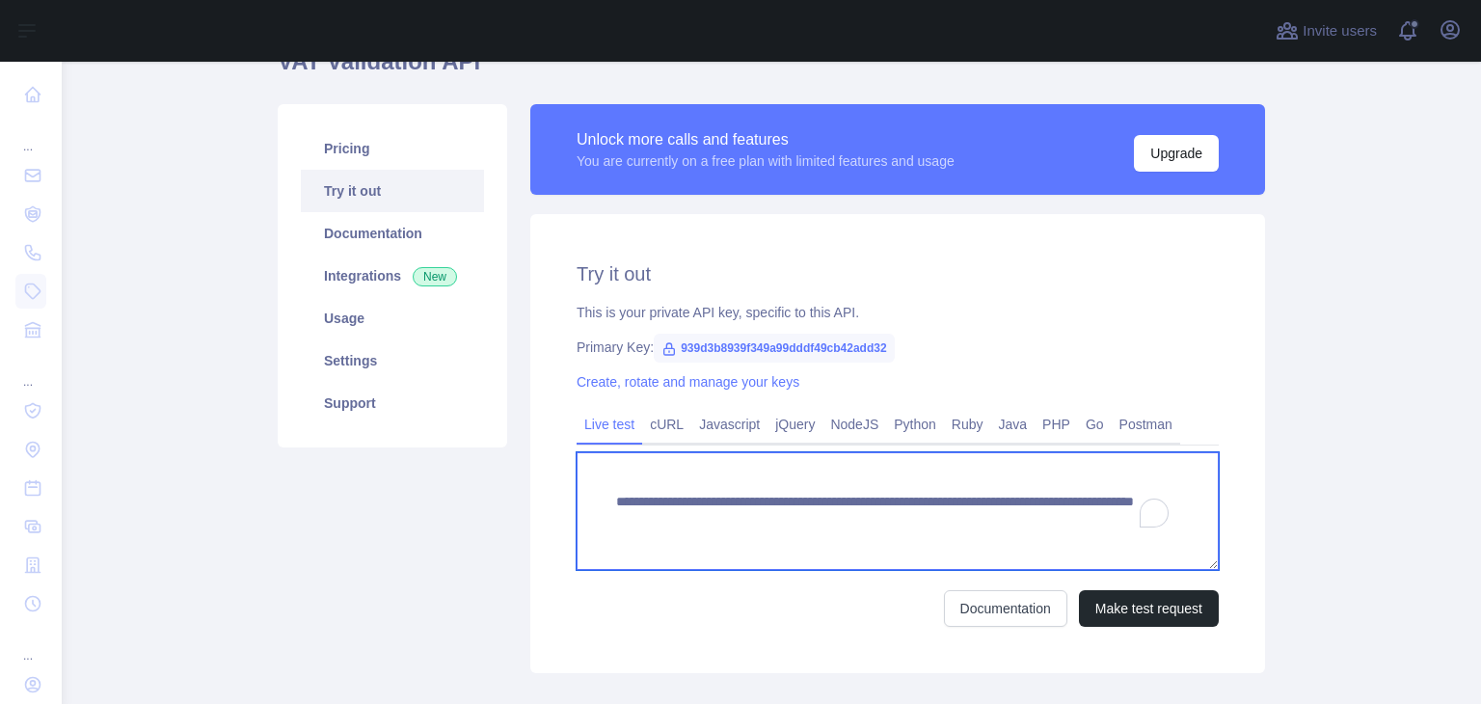
drag, startPoint x: 987, startPoint y: 520, endPoint x: 1101, endPoint y: 514, distance: 113.9
click at [1101, 514] on textarea "**********" at bounding box center [898, 511] width 642 height 118
paste textarea "**********"
type textarea "**********"
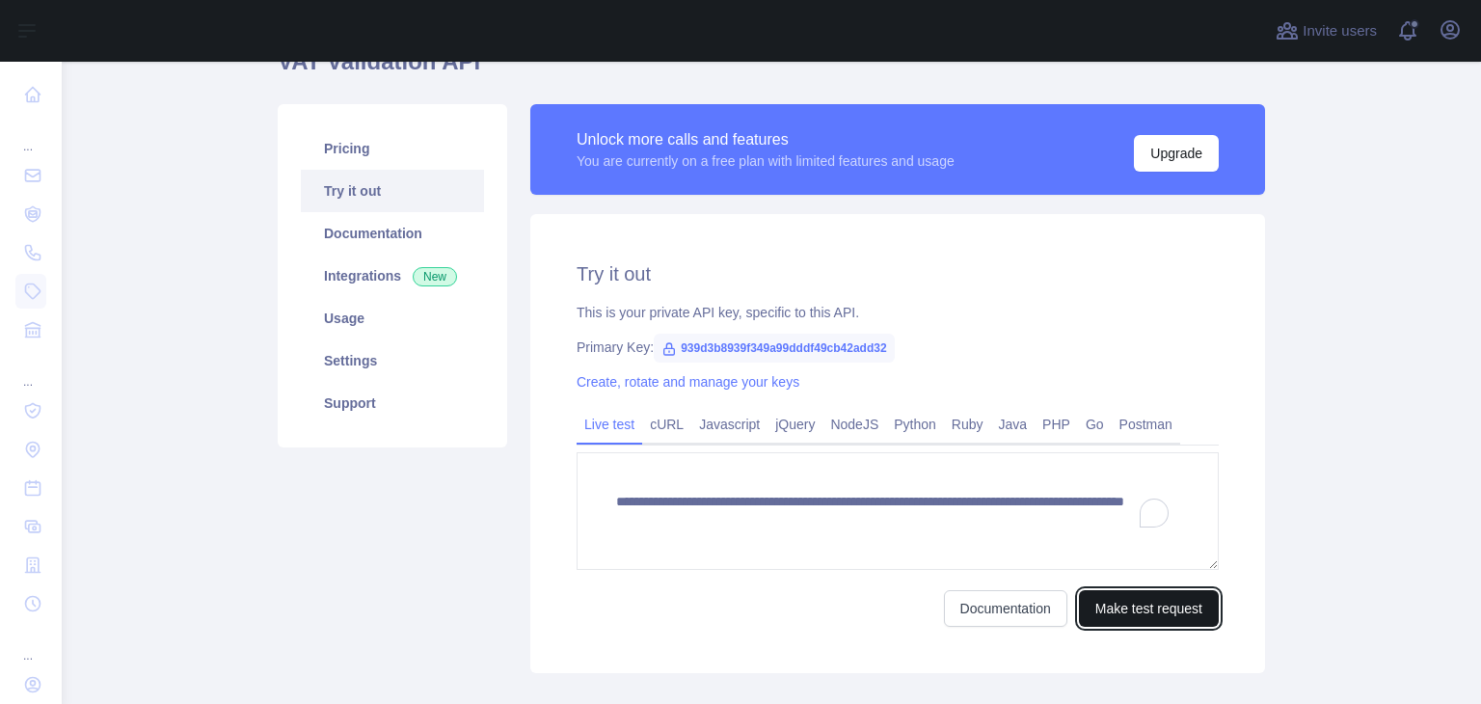
click at [1120, 613] on button "Make test request" at bounding box center [1149, 608] width 140 height 37
